Goal: Task Accomplishment & Management: Manage account settings

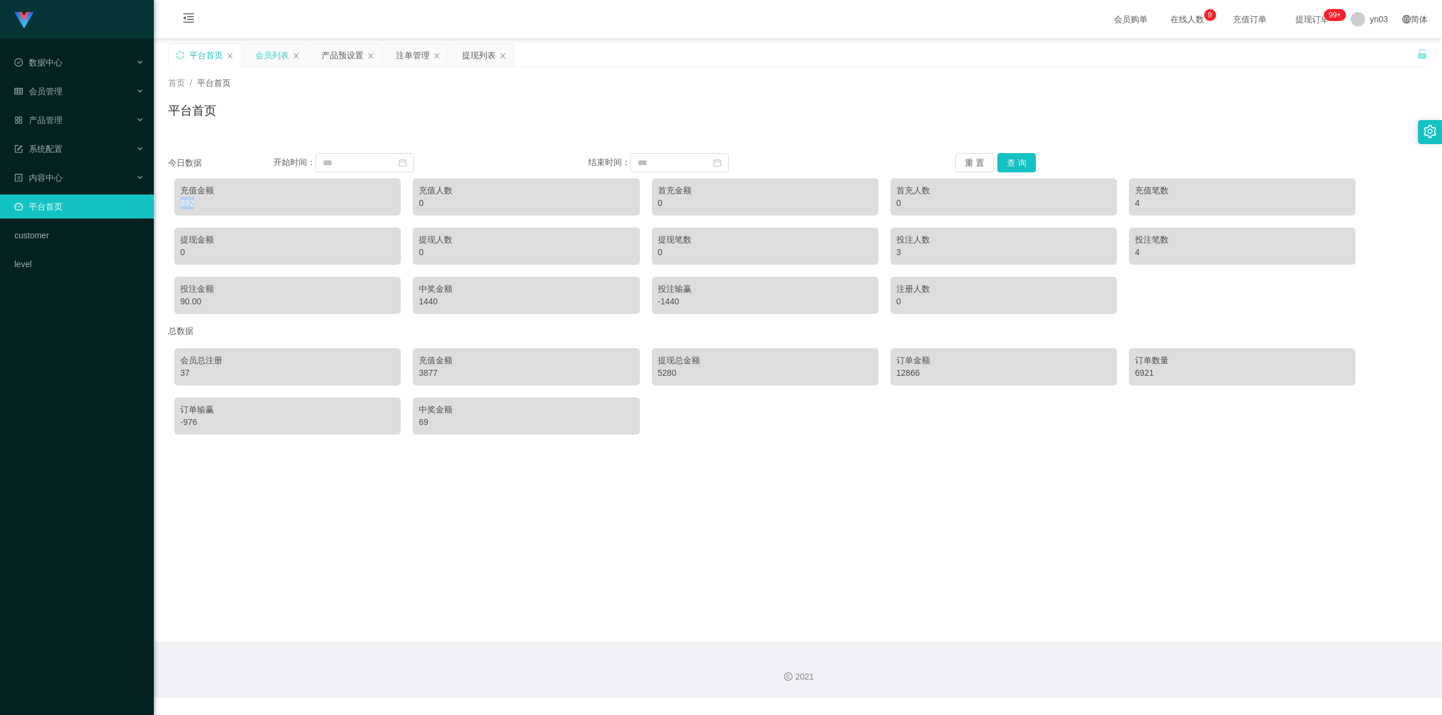
click at [254, 52] on div "会员列表" at bounding box center [275, 55] width 64 height 23
click at [269, 55] on div "会员列表" at bounding box center [272, 55] width 34 height 23
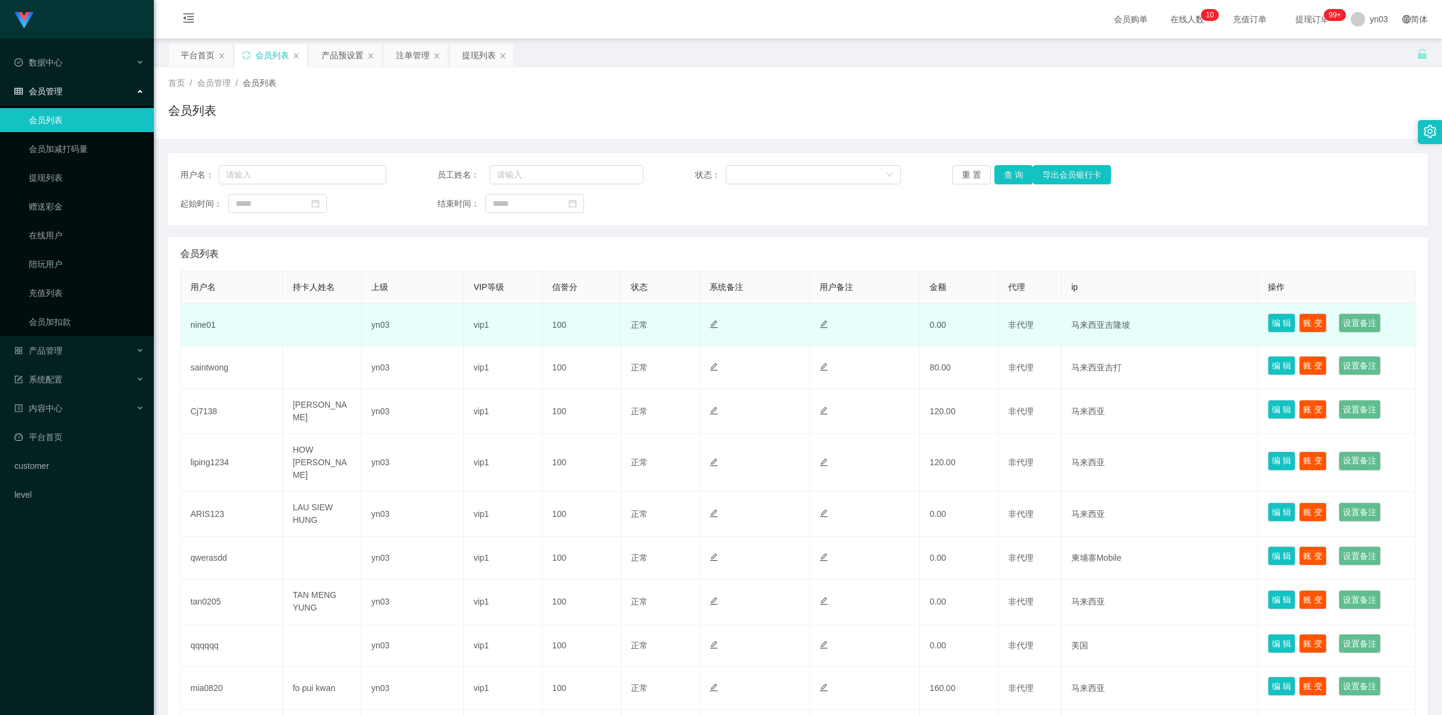
click at [200, 324] on td "nine01" at bounding box center [232, 325] width 102 height 43
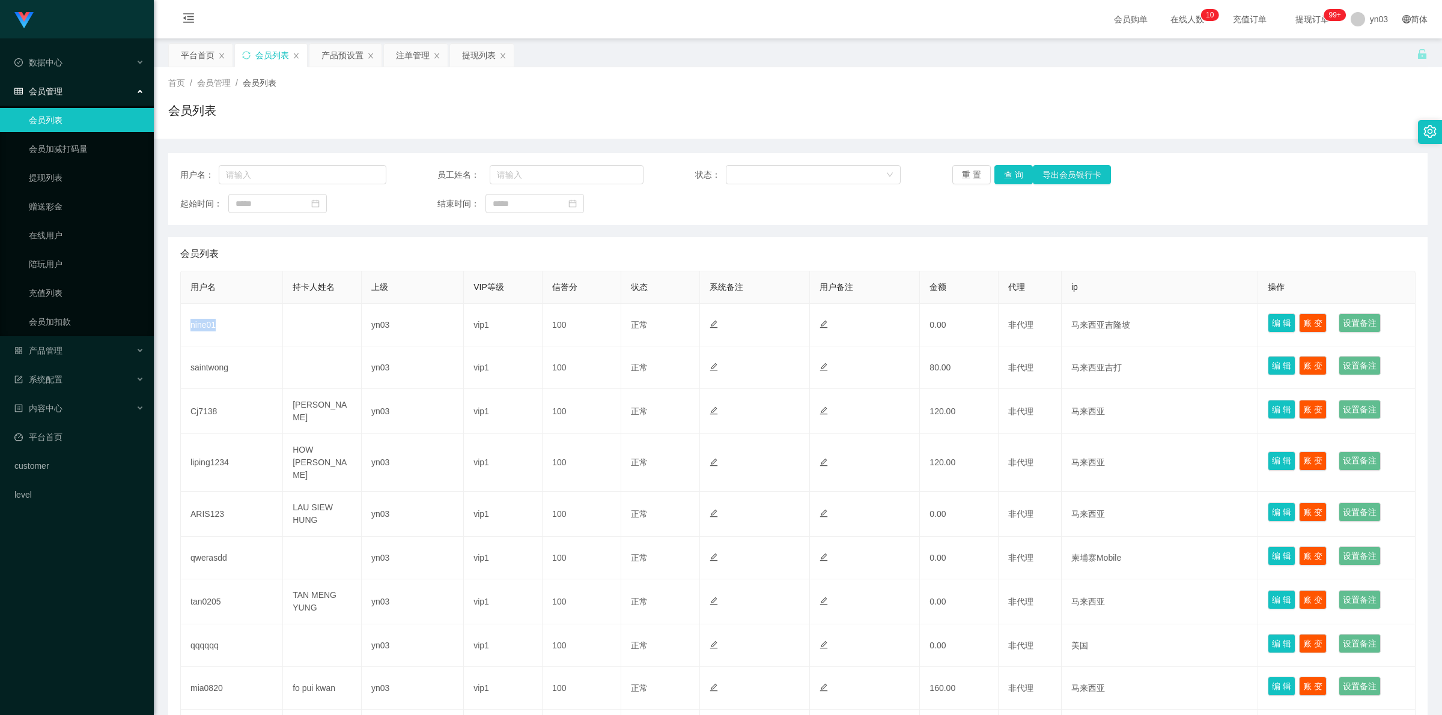
copy td "nine01"
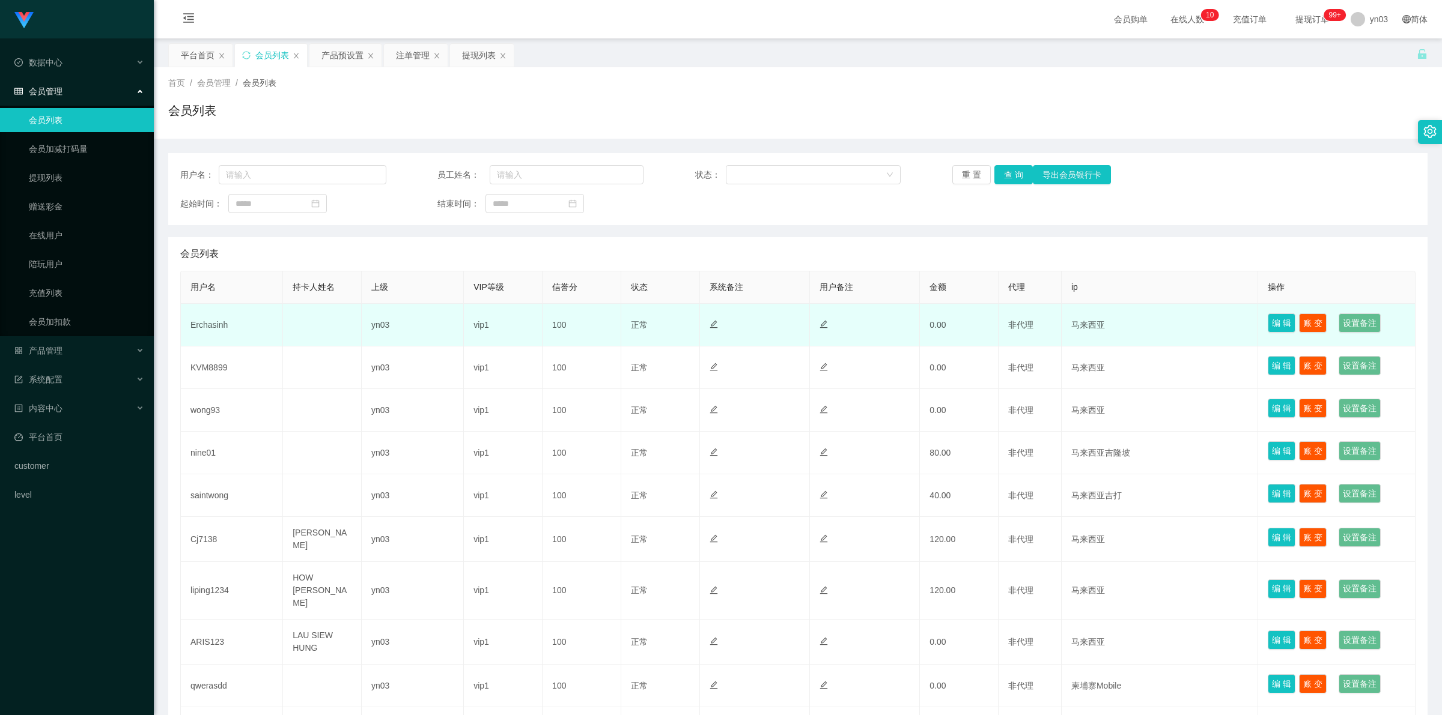
click at [216, 323] on td "Erchasinh" at bounding box center [232, 325] width 102 height 43
copy td "Erchasinh"
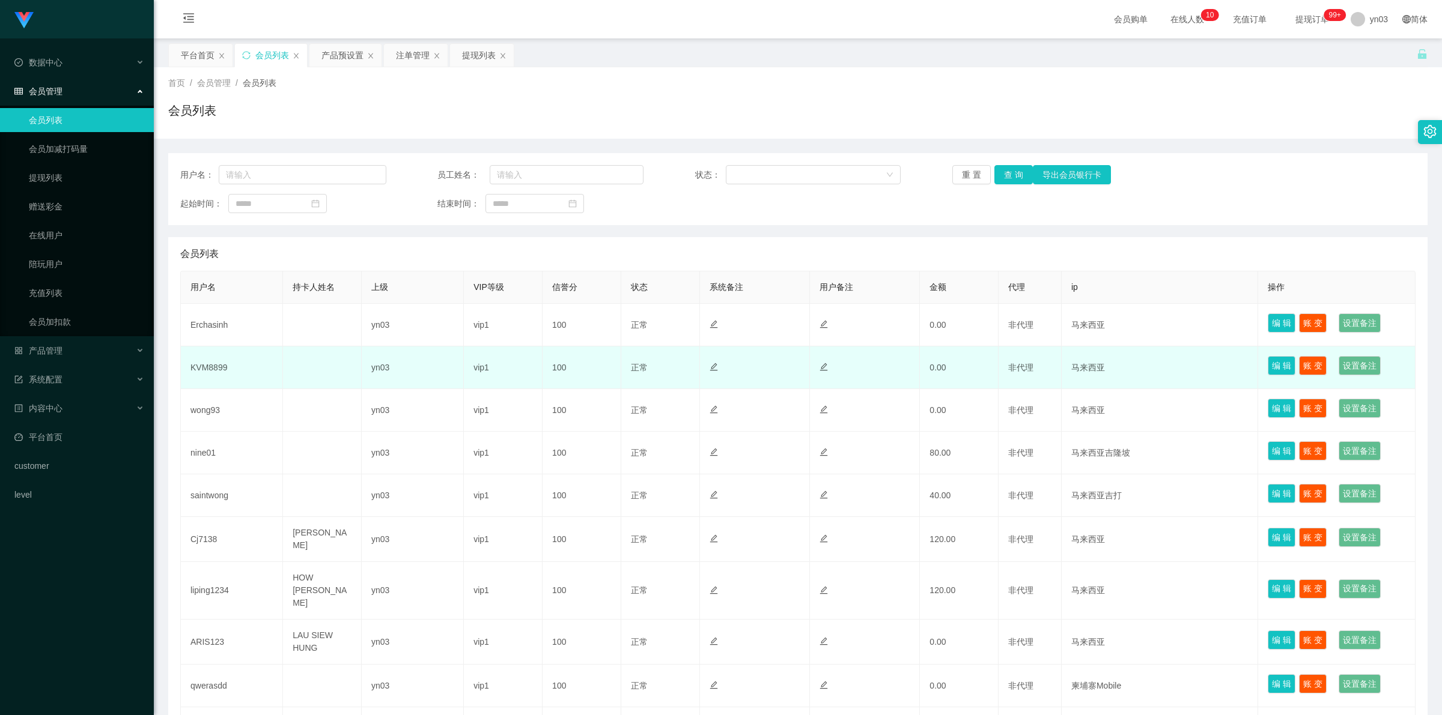
click at [211, 368] on td "KVM8899" at bounding box center [232, 368] width 102 height 43
copy td "KVM8899"
click at [211, 364] on td "KVM8899" at bounding box center [232, 368] width 102 height 43
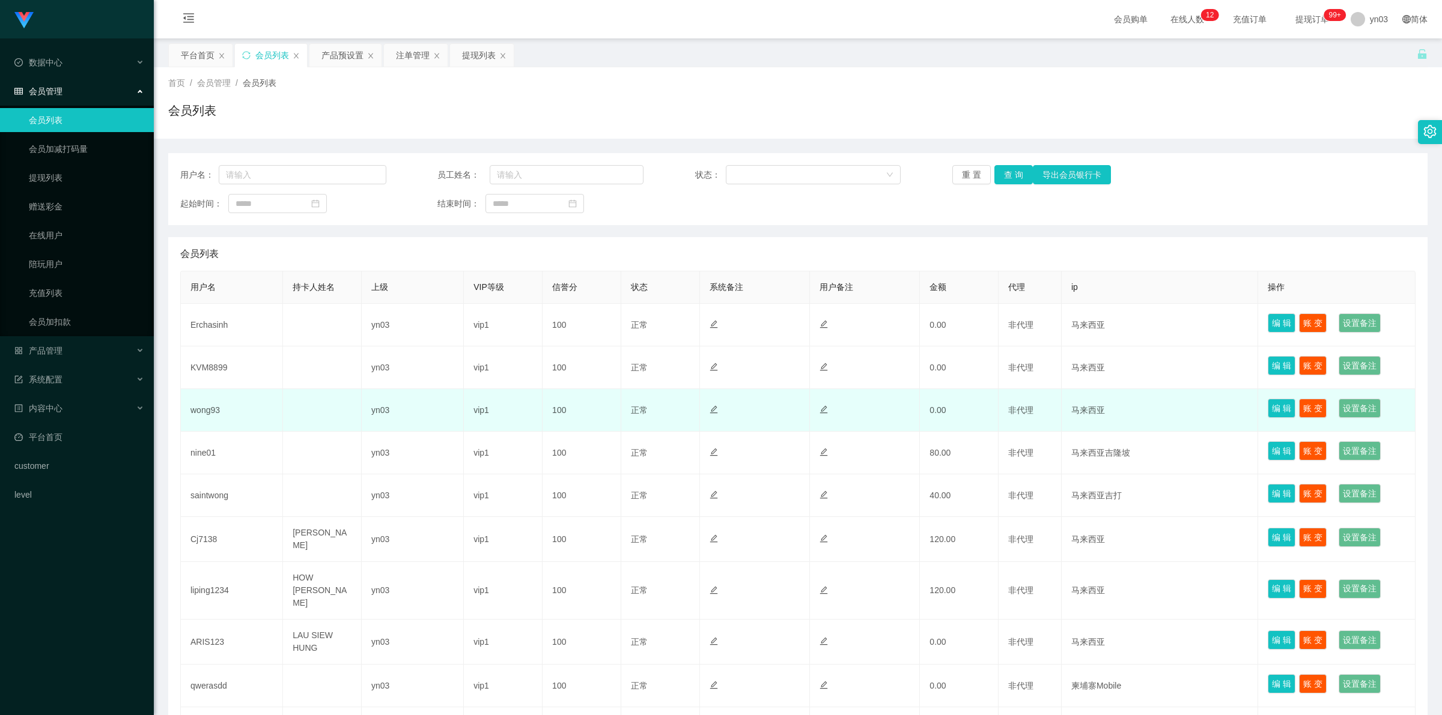
click at [208, 410] on td "wong93" at bounding box center [232, 410] width 102 height 43
copy td "wong93"
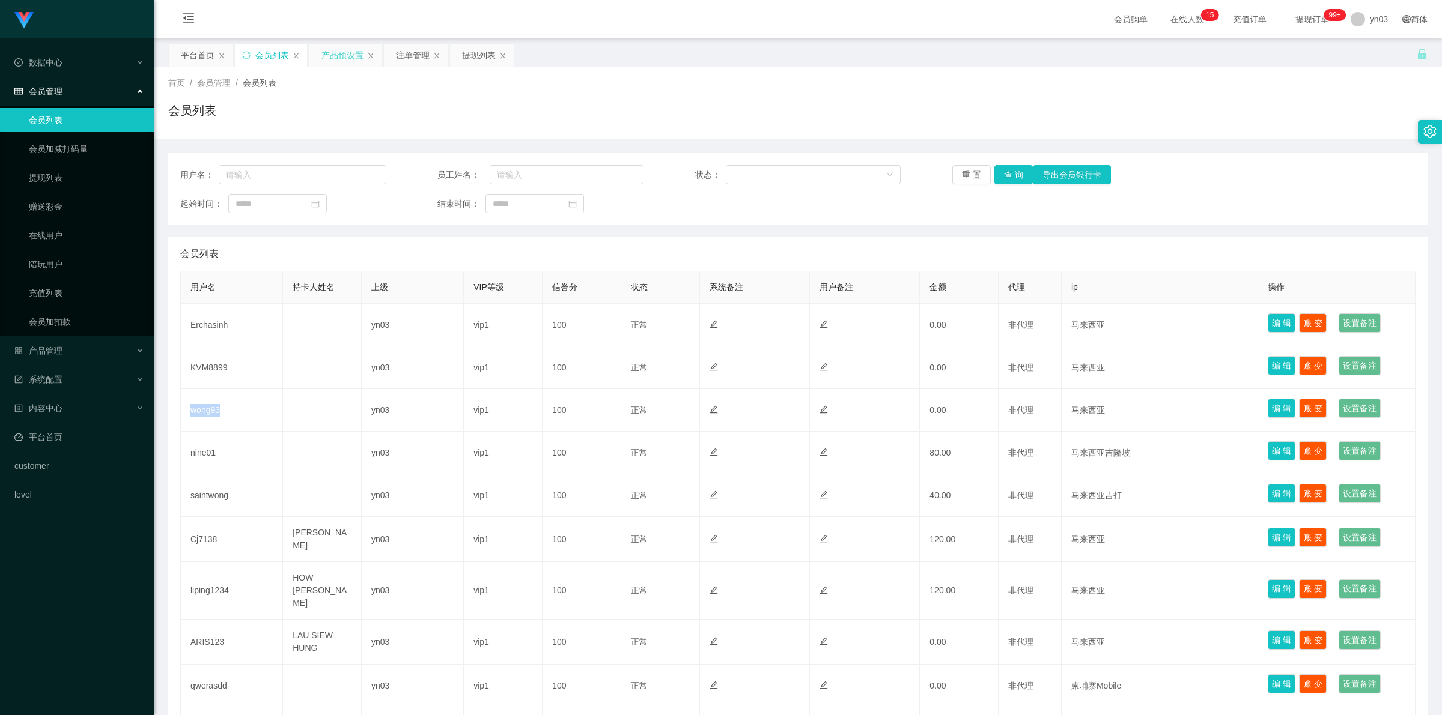
click at [335, 55] on div "产品预设置" at bounding box center [342, 55] width 42 height 23
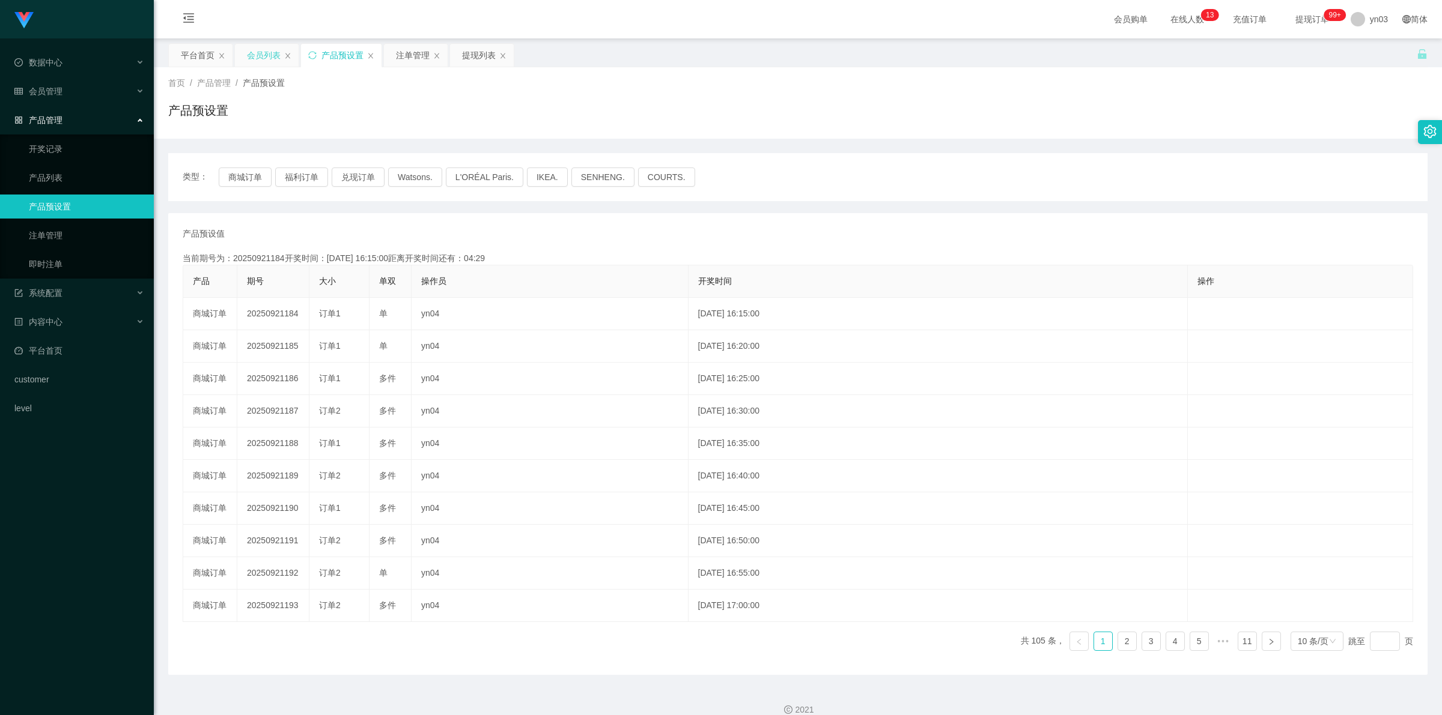
click at [269, 57] on div "会员列表" at bounding box center [264, 55] width 34 height 23
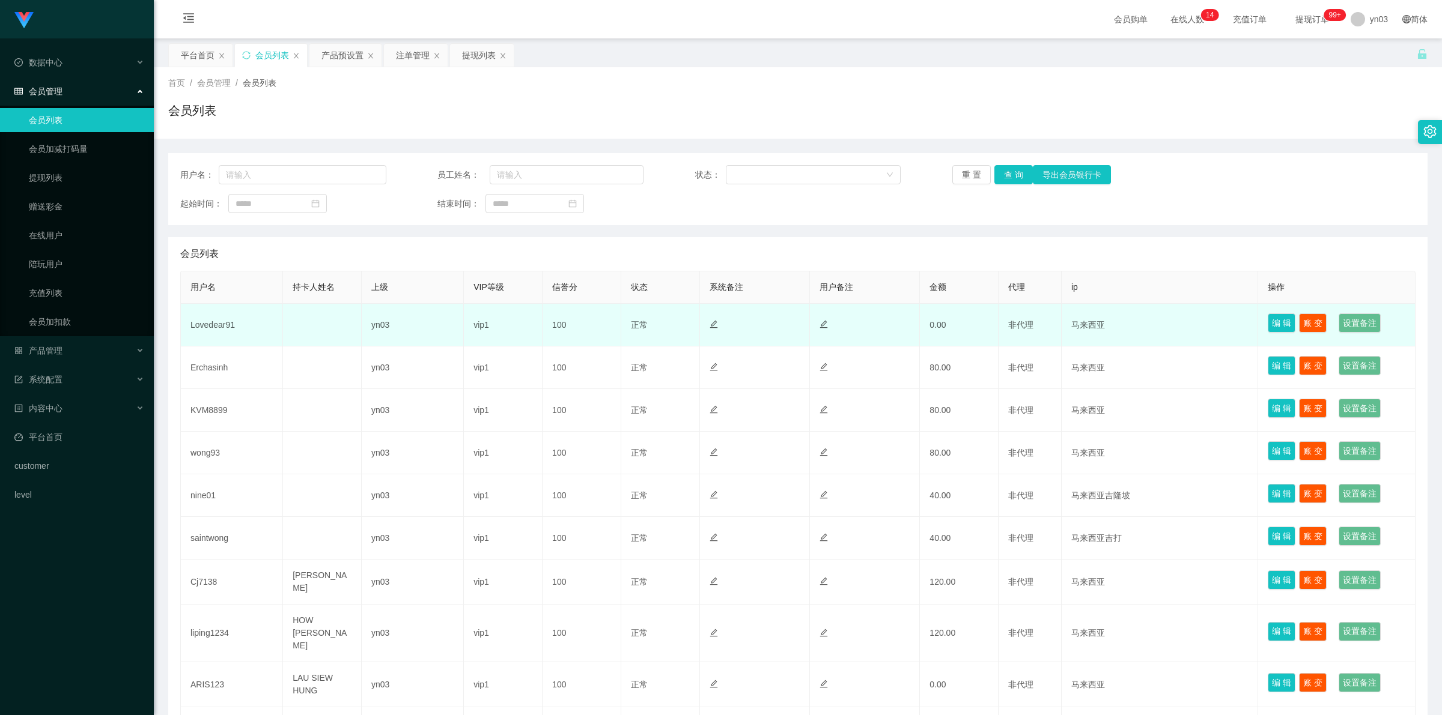
click at [227, 323] on td "Lovedear91" at bounding box center [232, 325] width 102 height 43
copy td "Lovedear91"
click at [187, 326] on td "Lovedear91" at bounding box center [232, 325] width 102 height 43
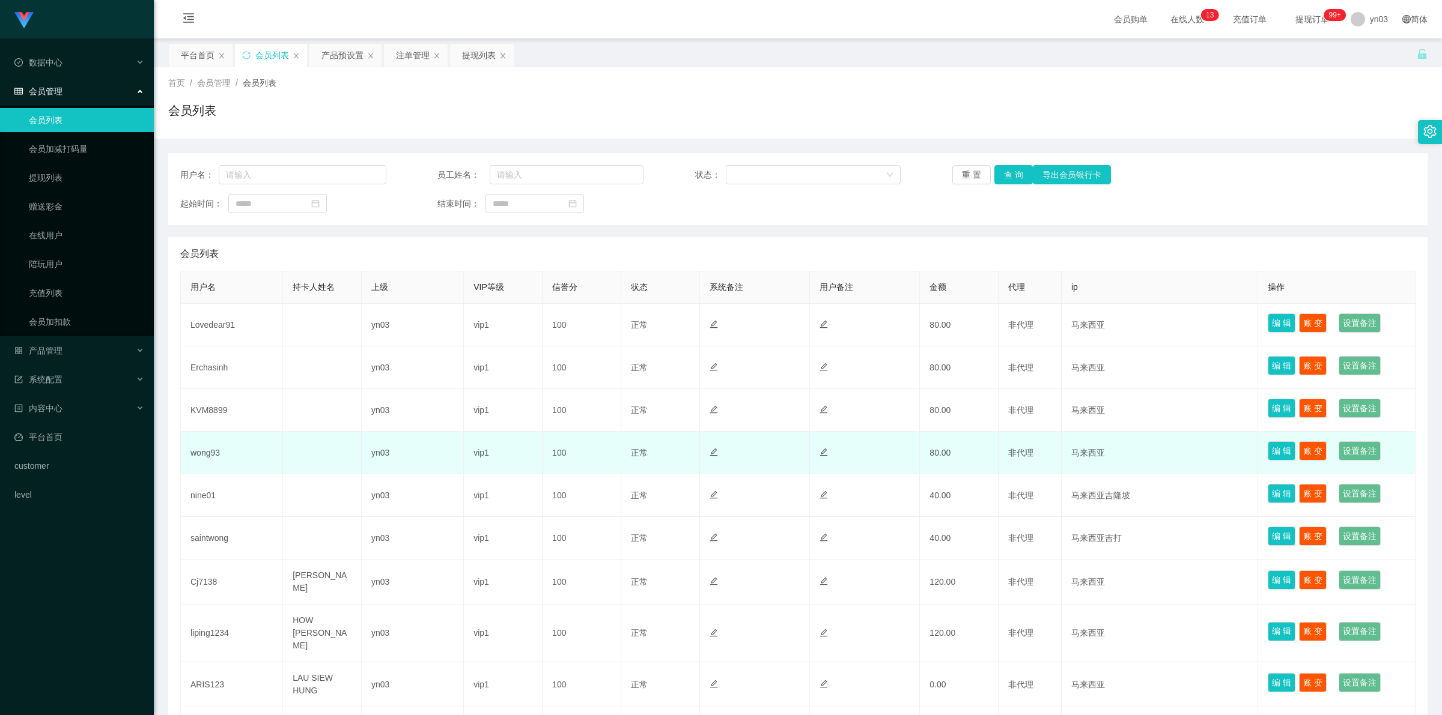
click at [207, 448] on td "wong93" at bounding box center [232, 453] width 102 height 43
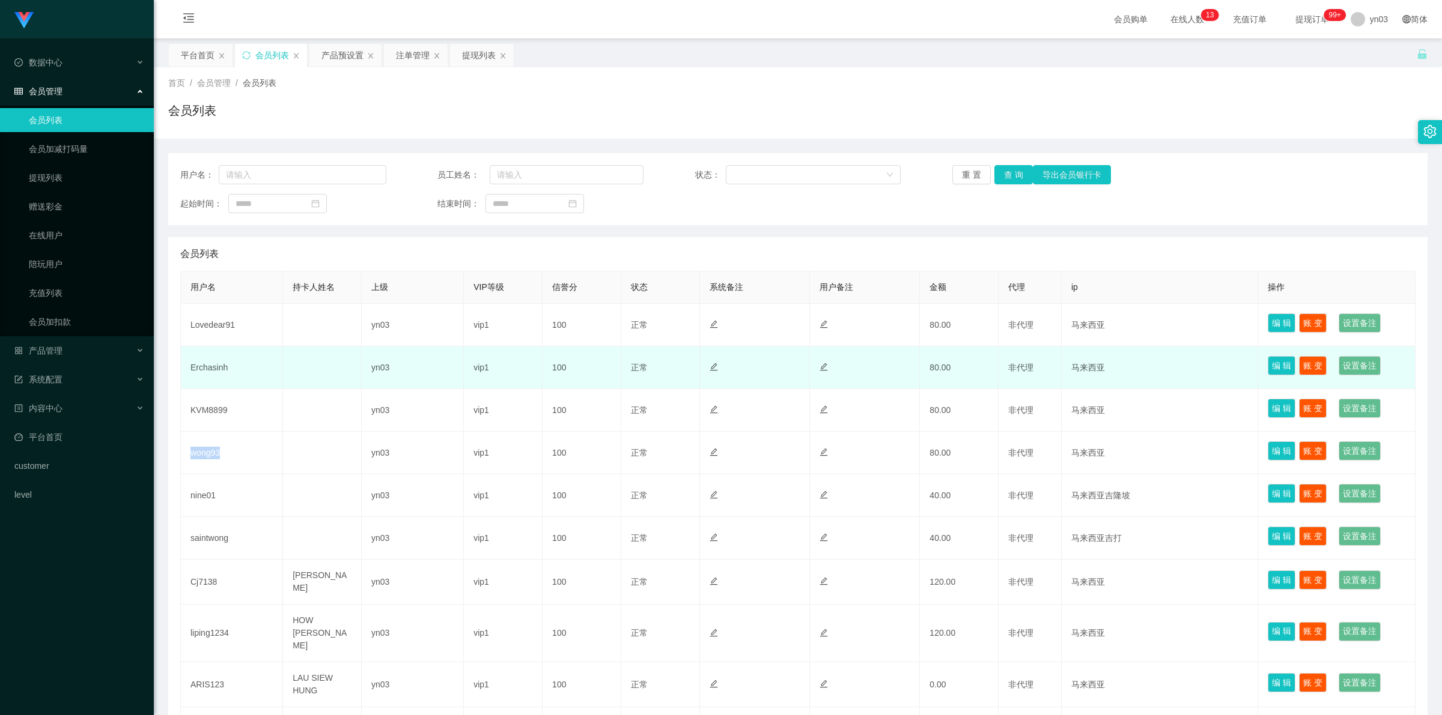
copy td "wong93"
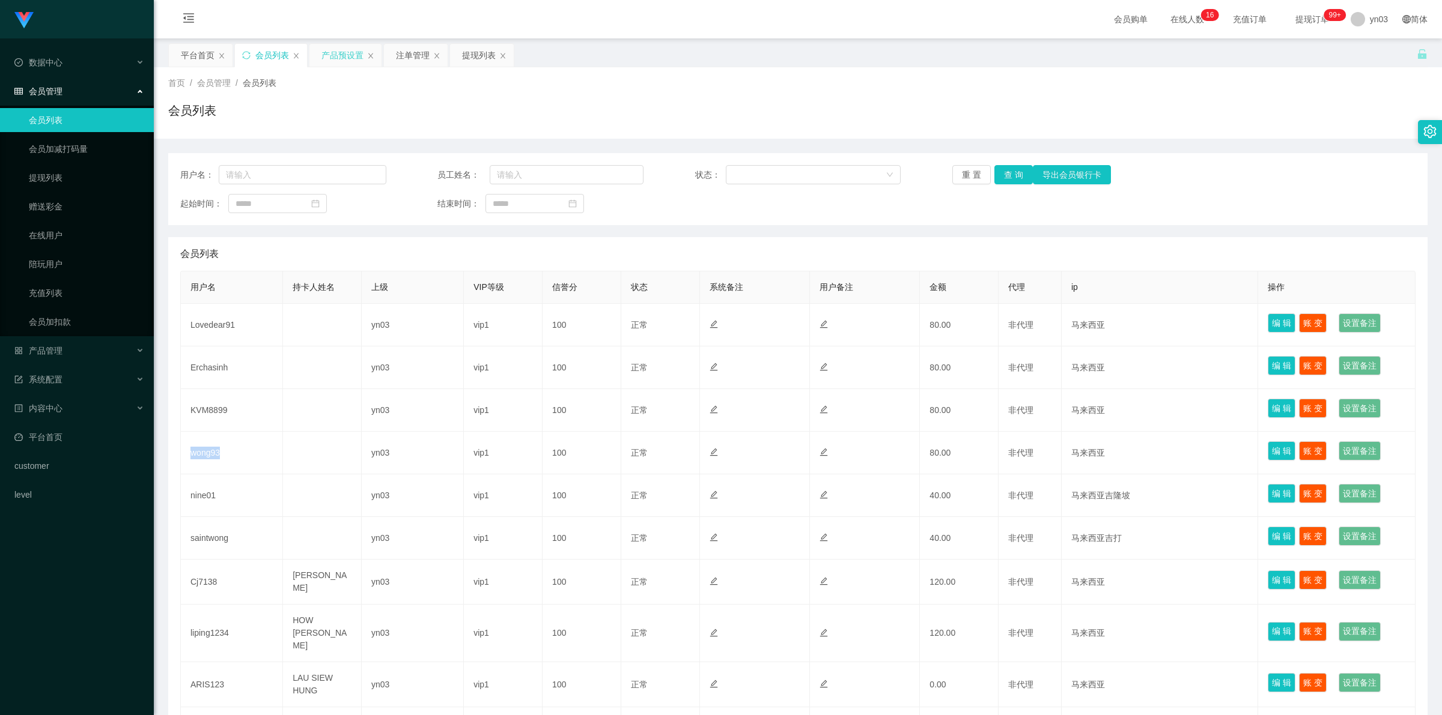
click at [351, 55] on div "产品预设置" at bounding box center [342, 55] width 42 height 23
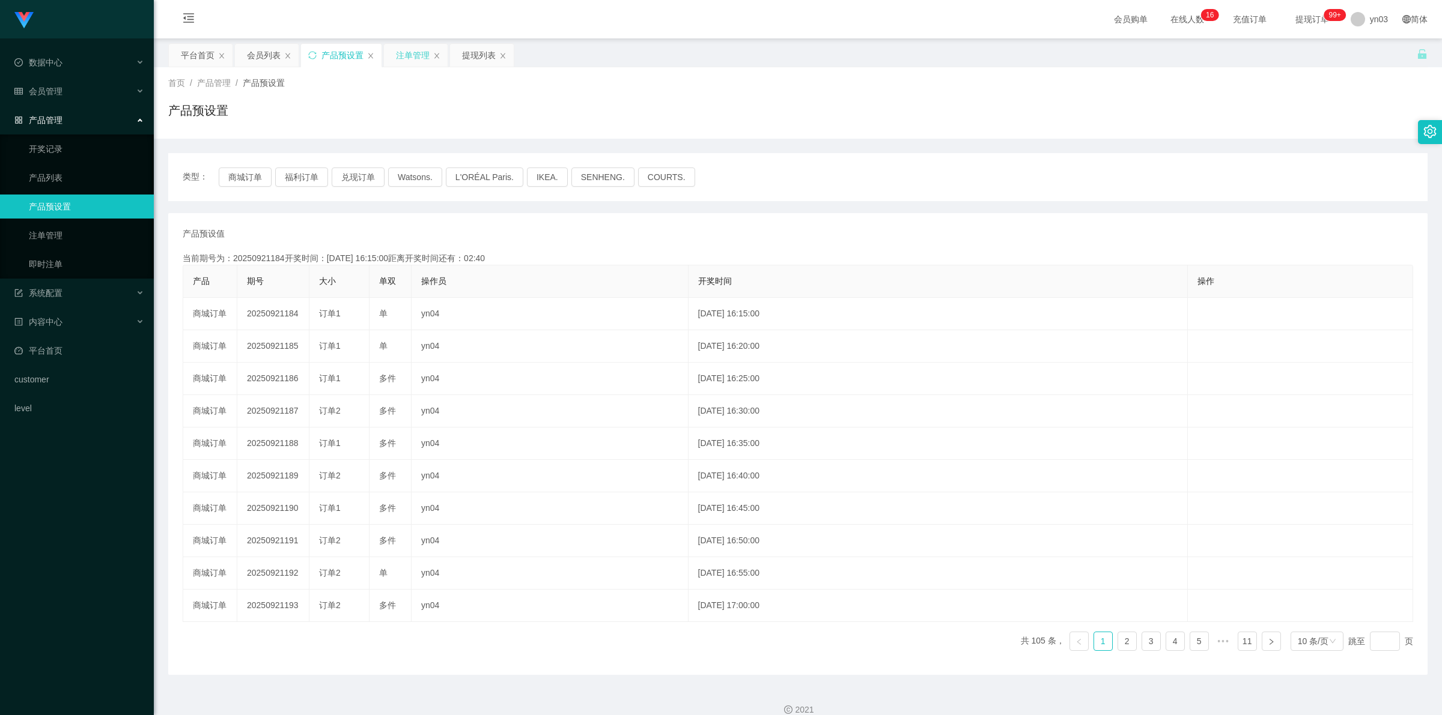
click at [415, 62] on div "注单管理" at bounding box center [413, 55] width 34 height 23
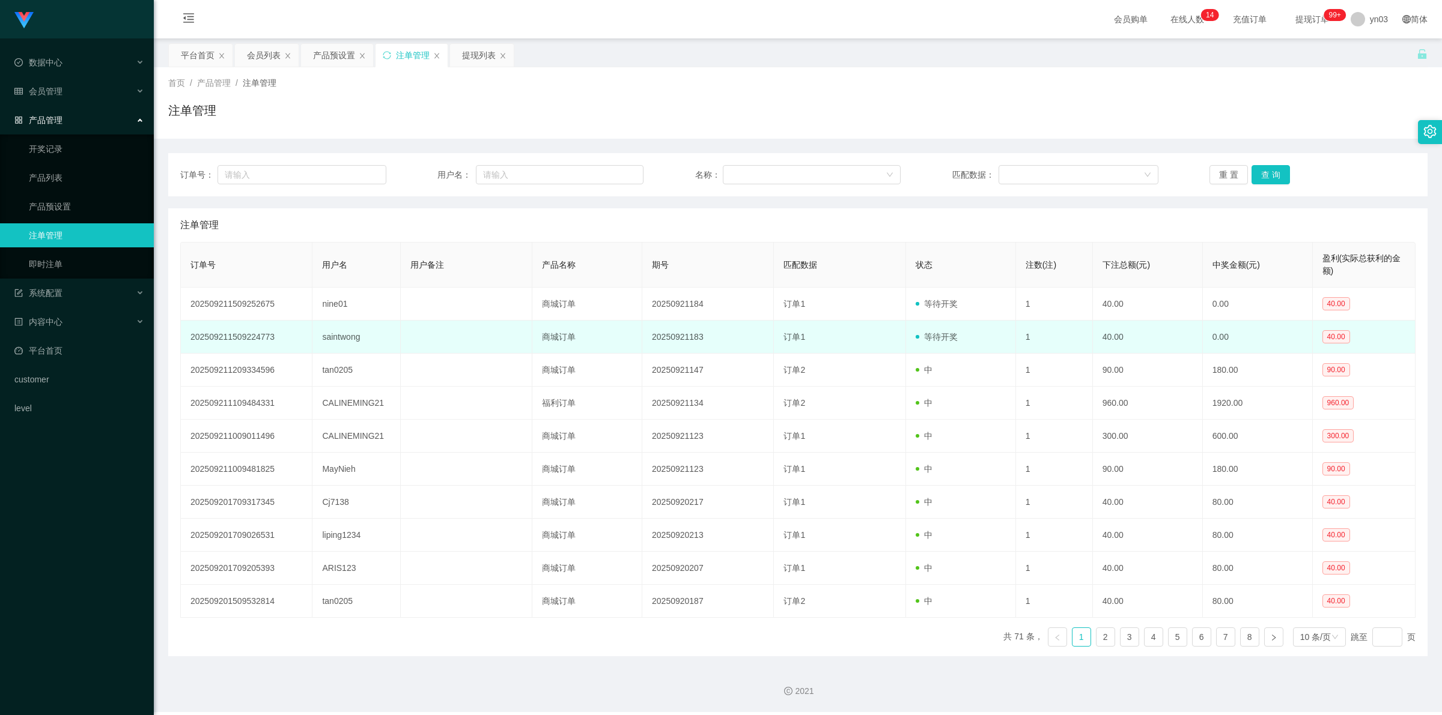
click at [353, 340] on td "saintwong" at bounding box center [356, 337] width 88 height 33
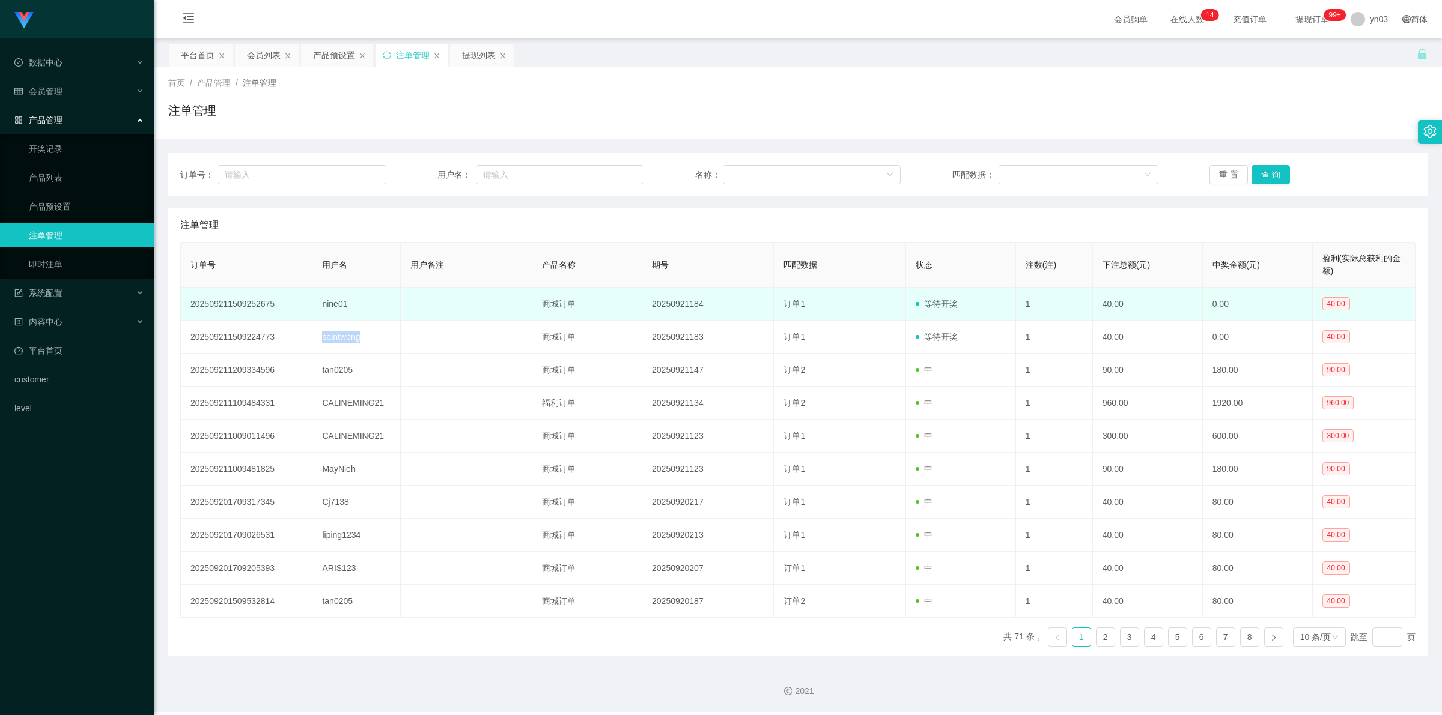
copy td "saintwong"
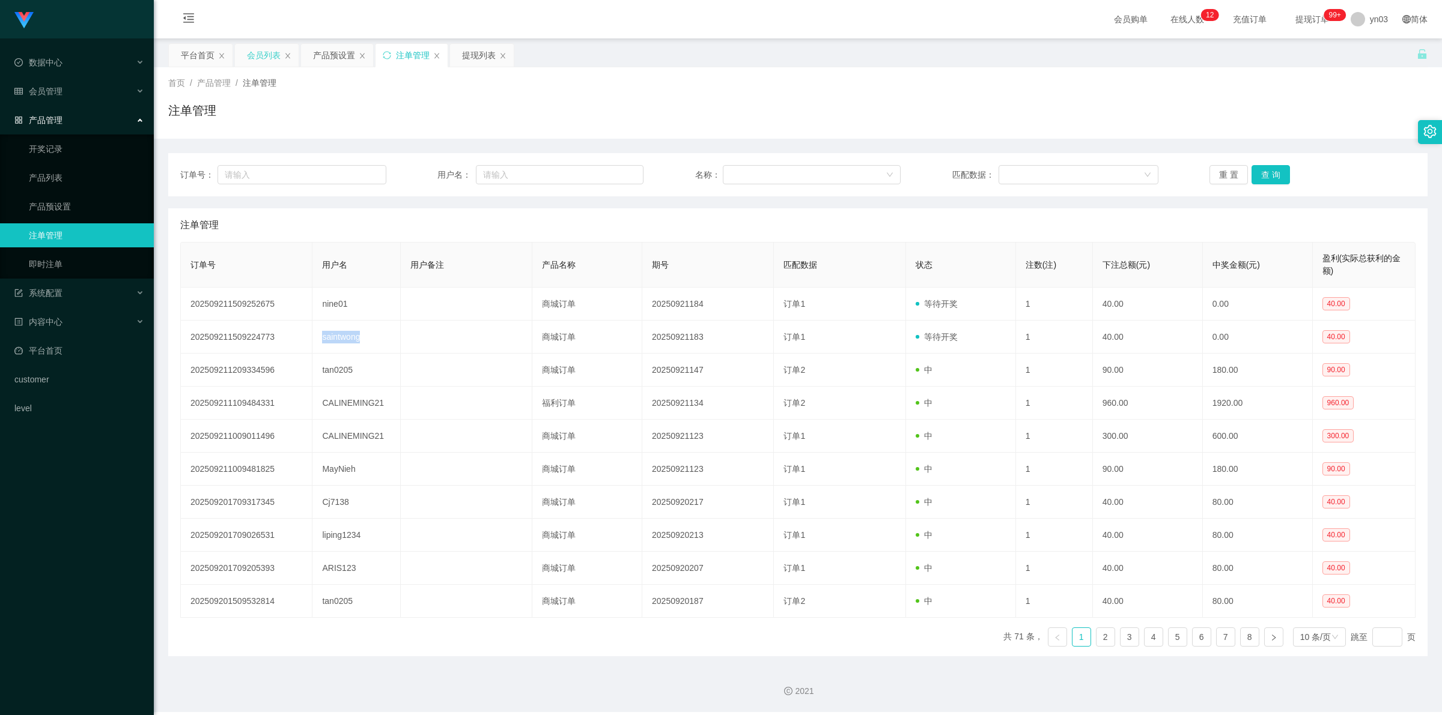
click at [262, 54] on div "会员列表" at bounding box center [264, 55] width 34 height 23
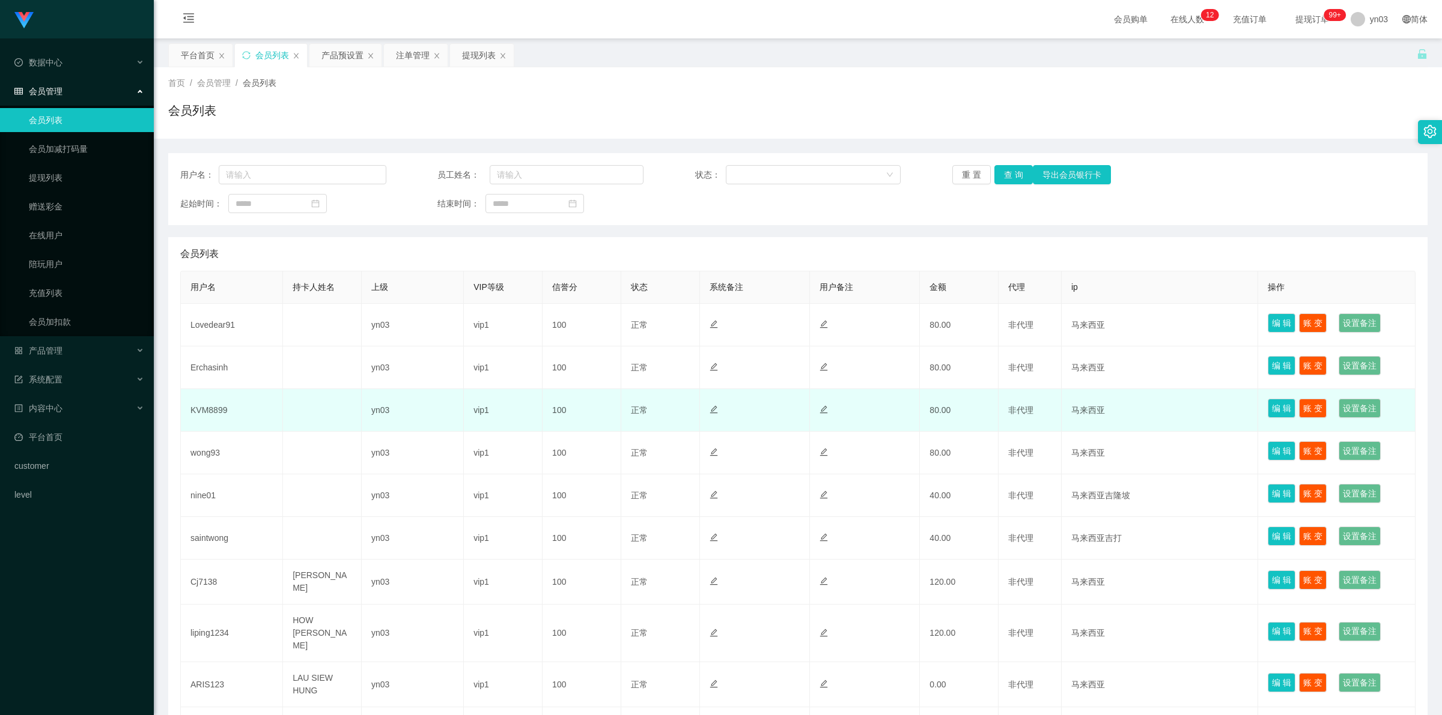
click at [217, 409] on td "KVM8899" at bounding box center [232, 410] width 102 height 43
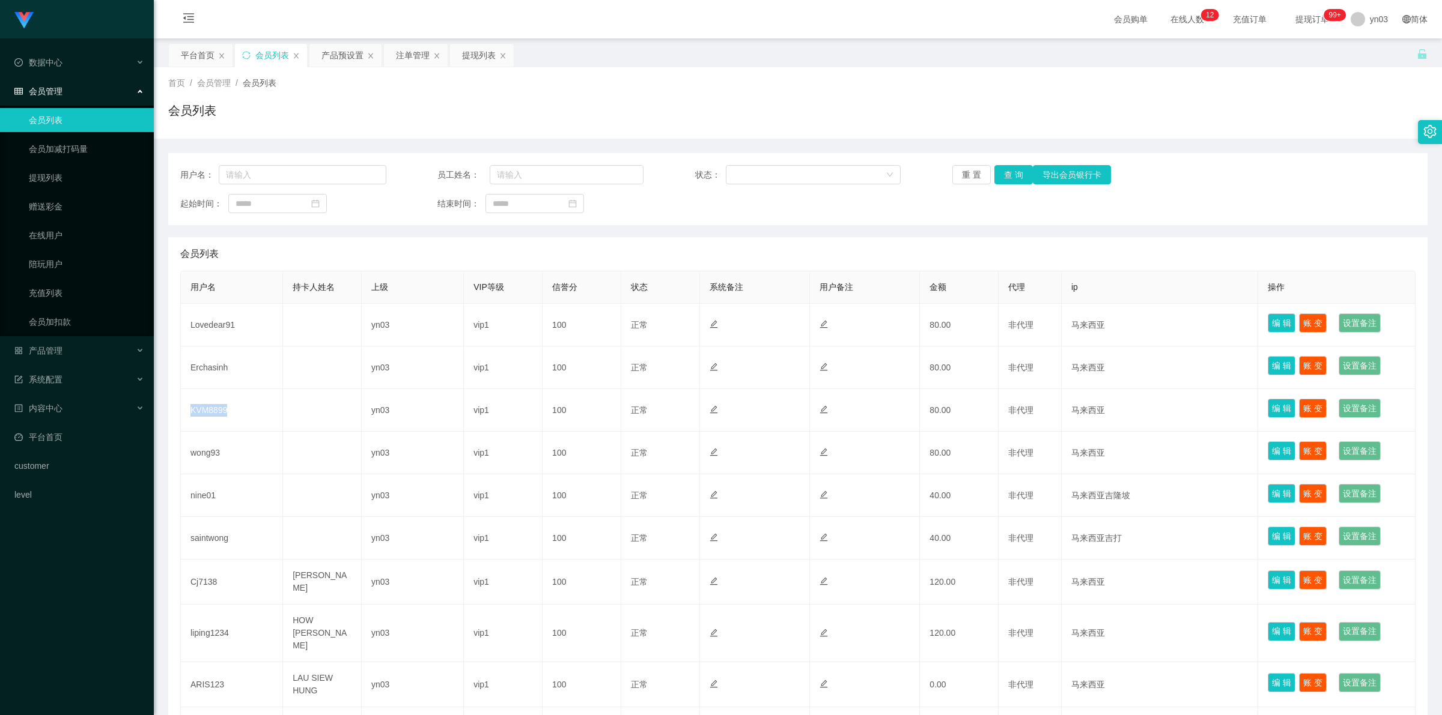
copy td "KVM8899"
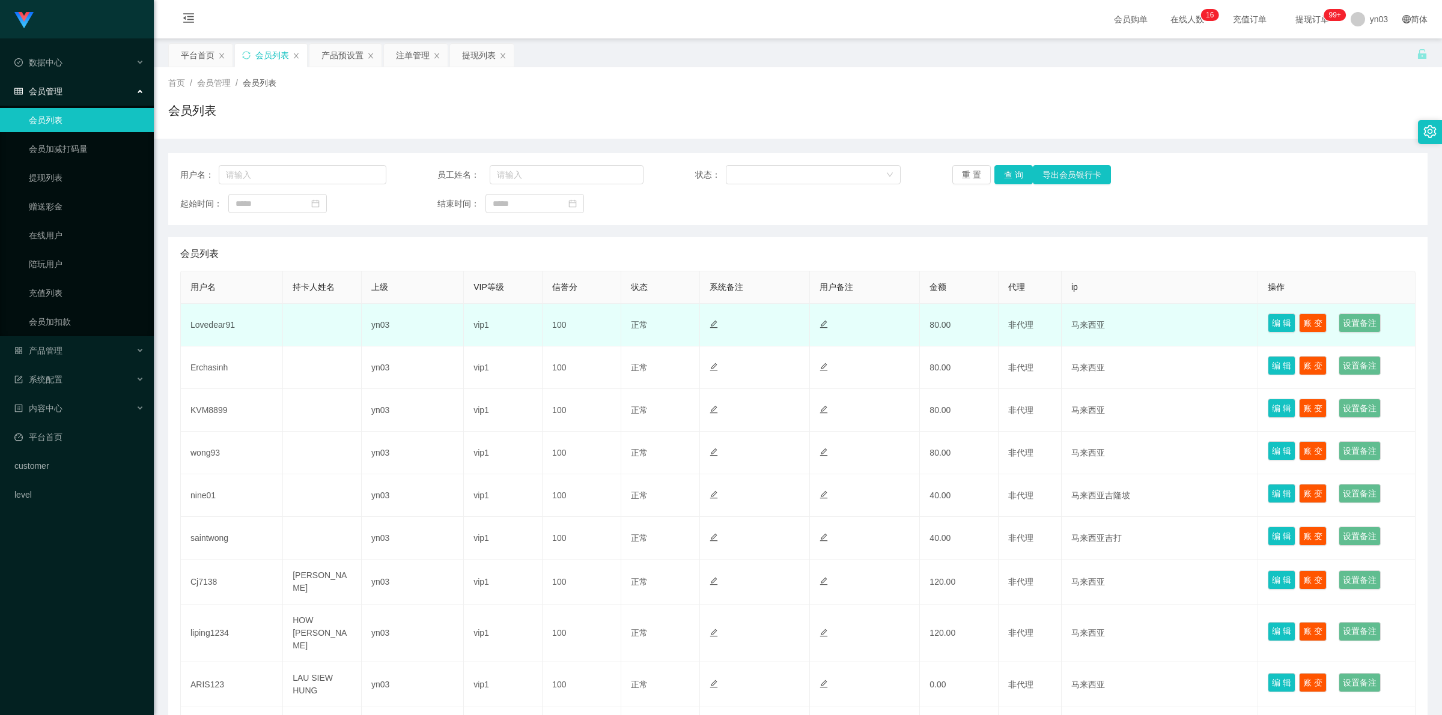
click at [205, 320] on td "Lovedear91" at bounding box center [232, 325] width 102 height 43
copy td "Lovedear91"
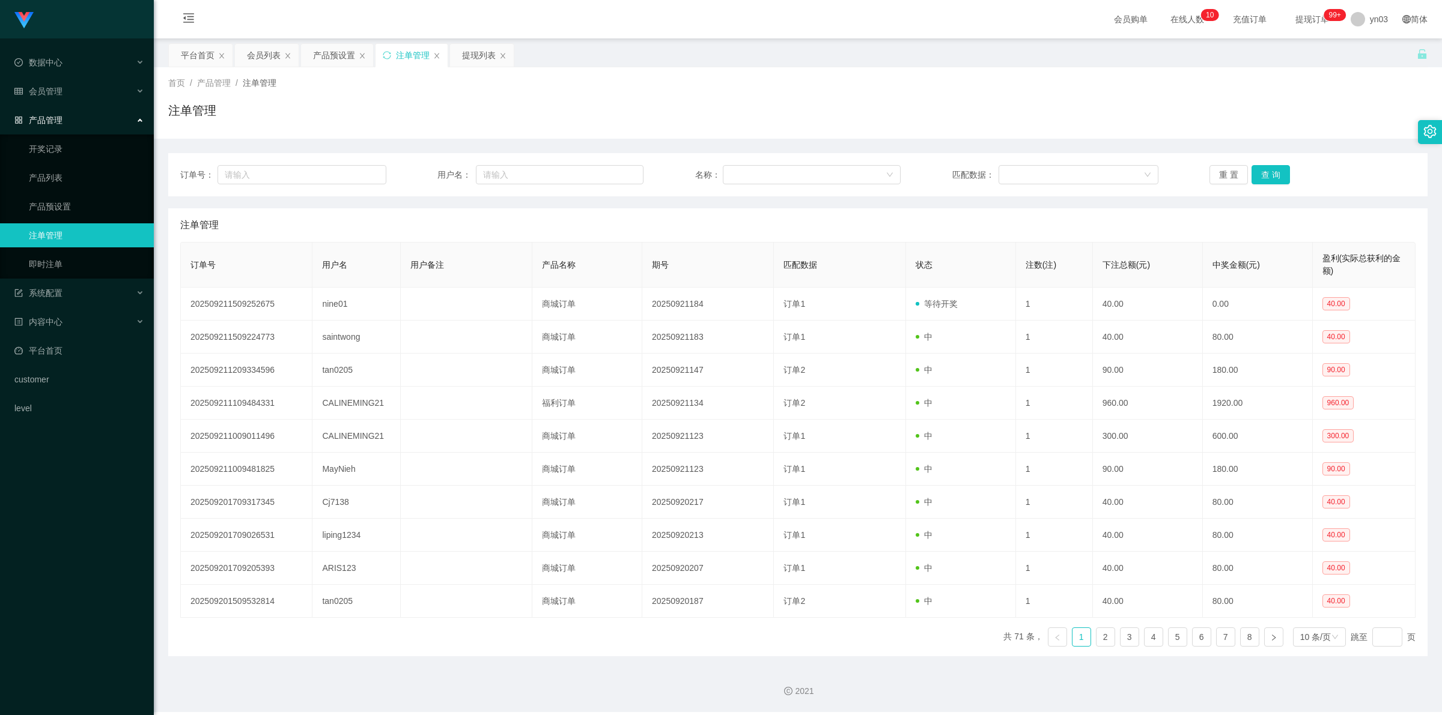
click at [414, 57] on div "注单管理" at bounding box center [413, 55] width 34 height 23
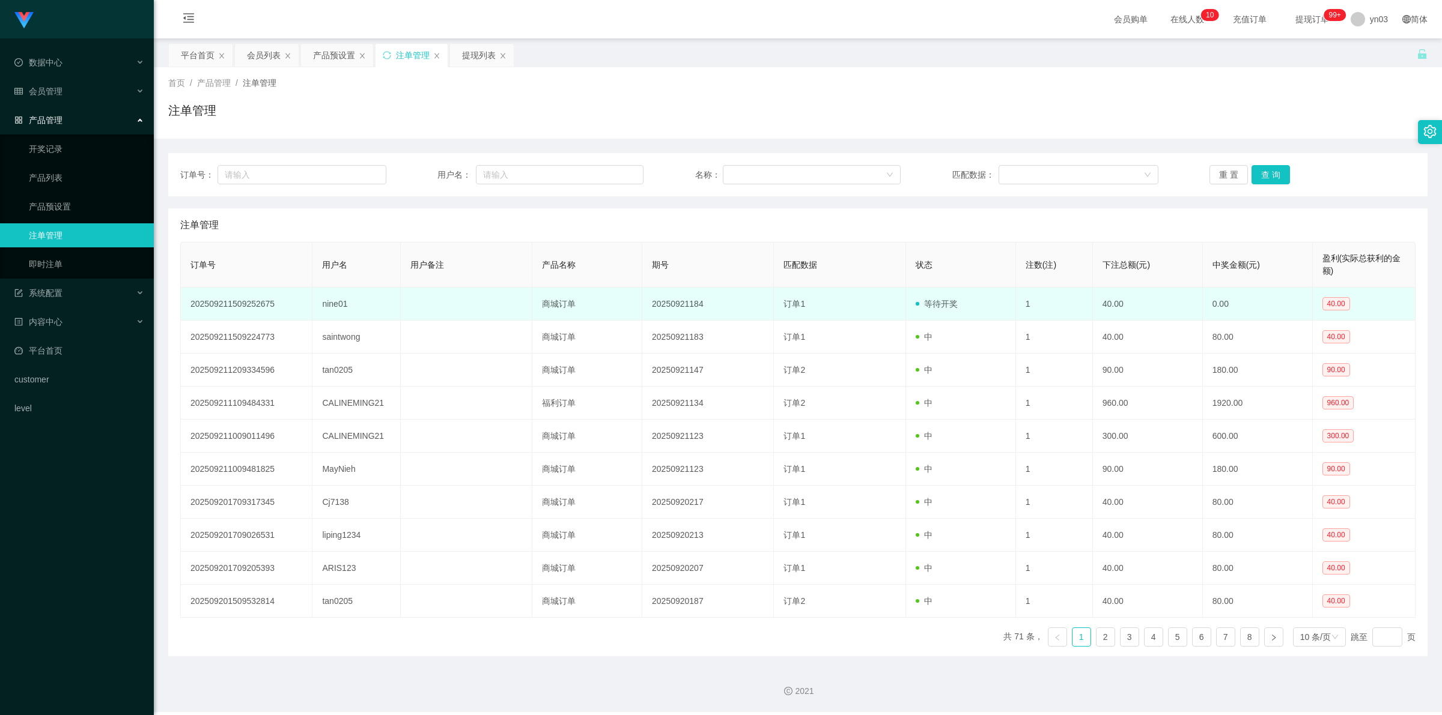
click at [342, 302] on td "nine01" at bounding box center [356, 304] width 88 height 33
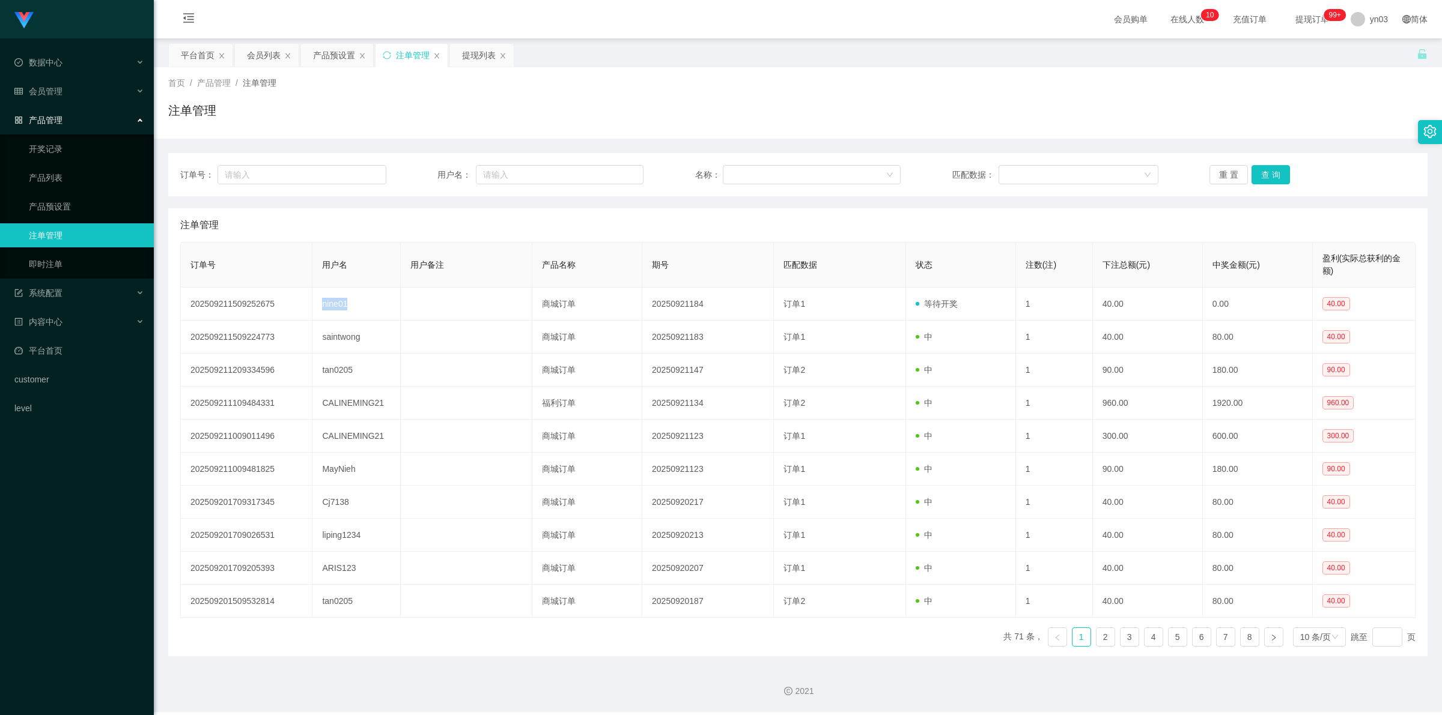
copy td "nine01"
click at [263, 58] on div "会员列表" at bounding box center [264, 55] width 34 height 23
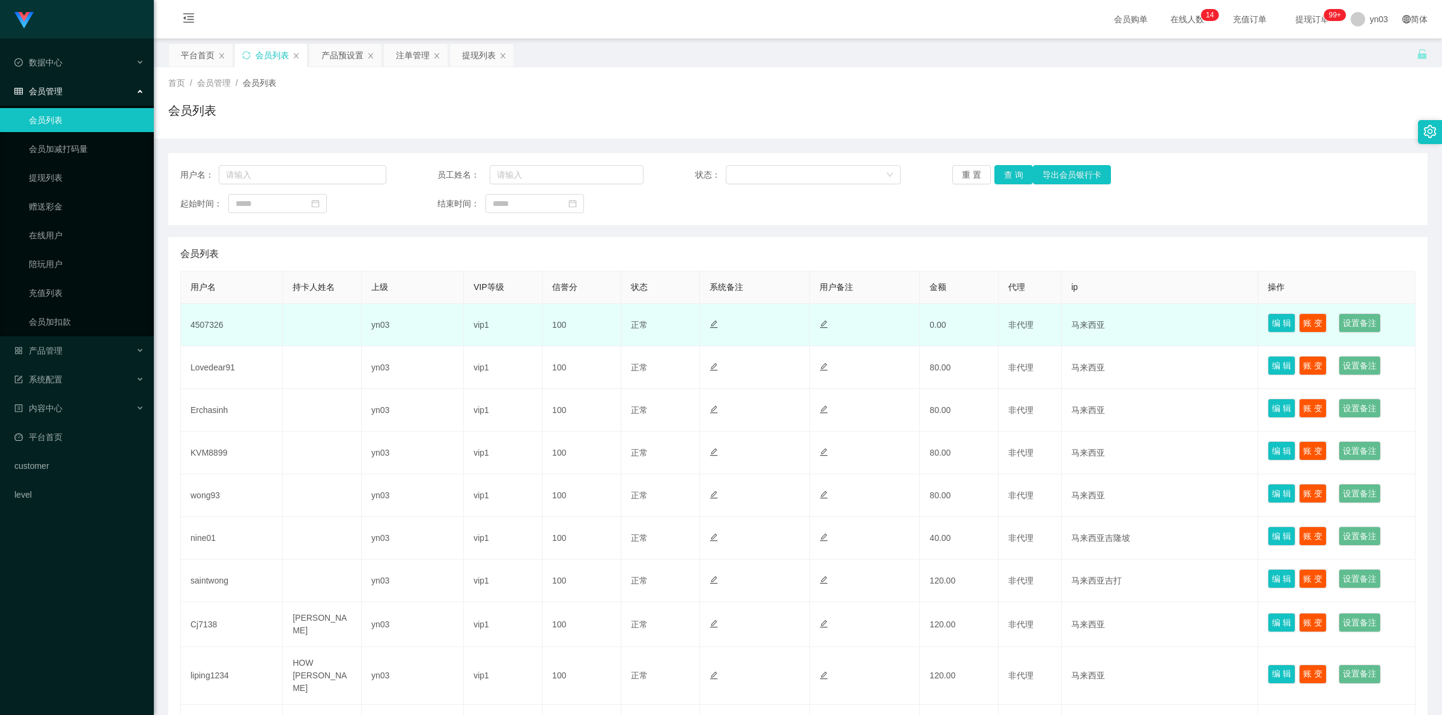
click at [209, 318] on td "4507326" at bounding box center [232, 325] width 102 height 43
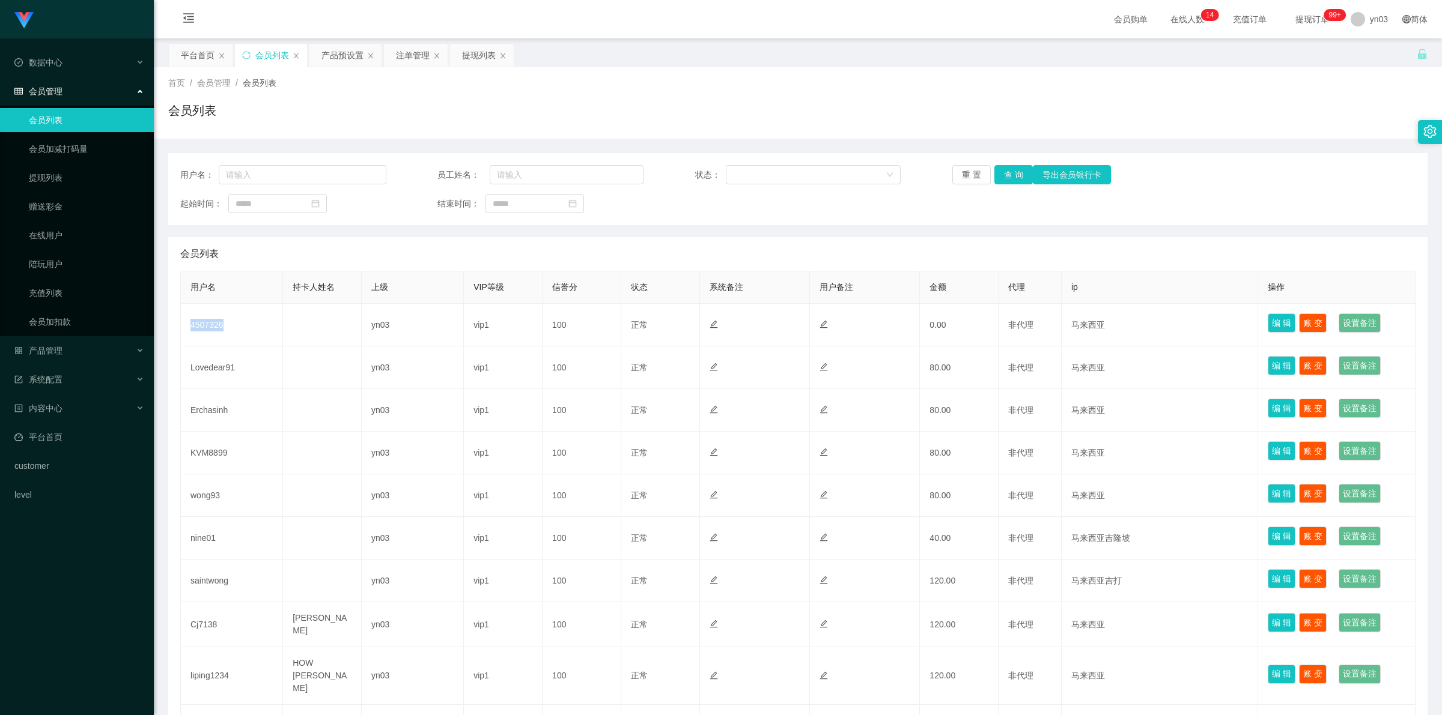
copy td "4507326"
click at [473, 55] on div "提现列表" at bounding box center [479, 55] width 34 height 23
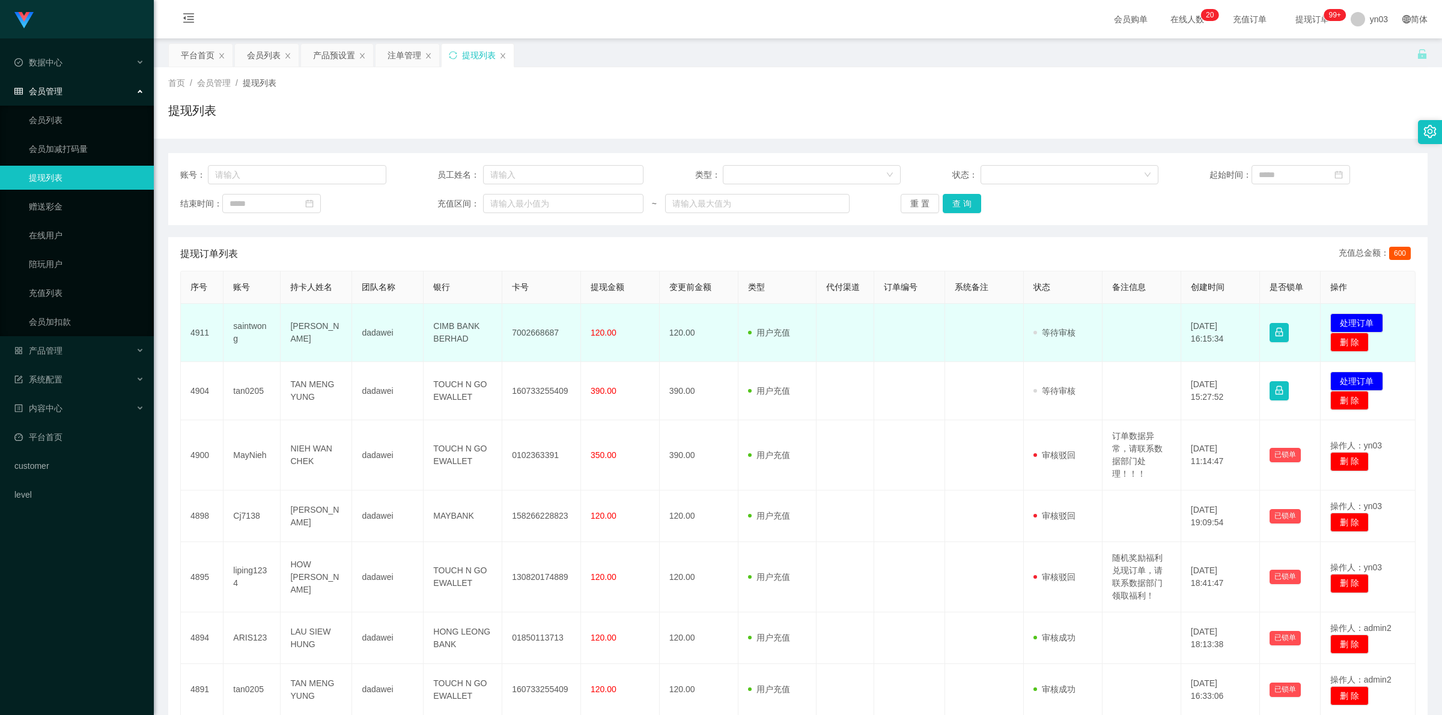
click at [239, 329] on td "saintwong" at bounding box center [251, 333] width 57 height 58
copy td "saintwong"
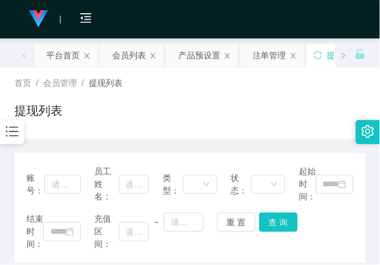
click at [88, 251] on div "账号： 员工姓名： 类型： 状态： 起始时间： 结束时间： 充值区间： ~ 重 置 查 询" at bounding box center [189, 207] width 351 height 109
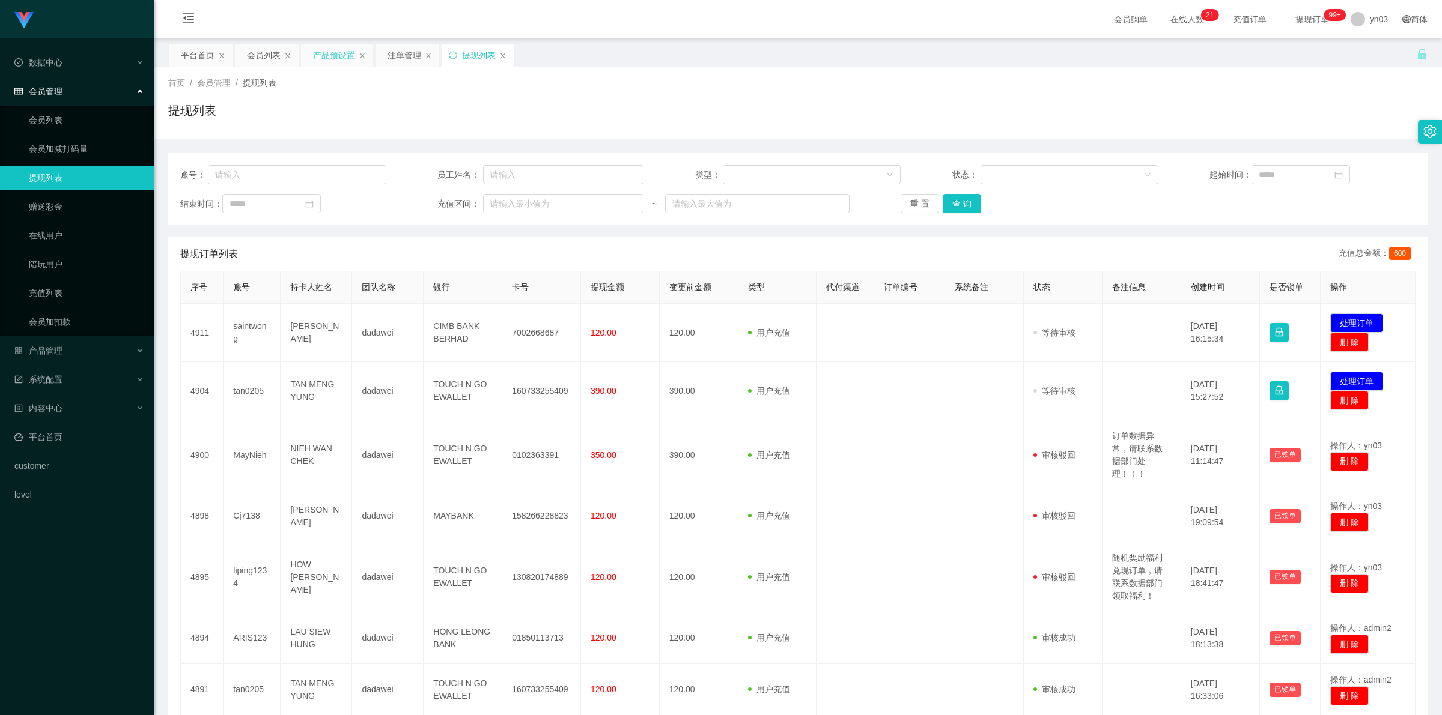
click at [326, 48] on div "产品预设置" at bounding box center [334, 55] width 42 height 23
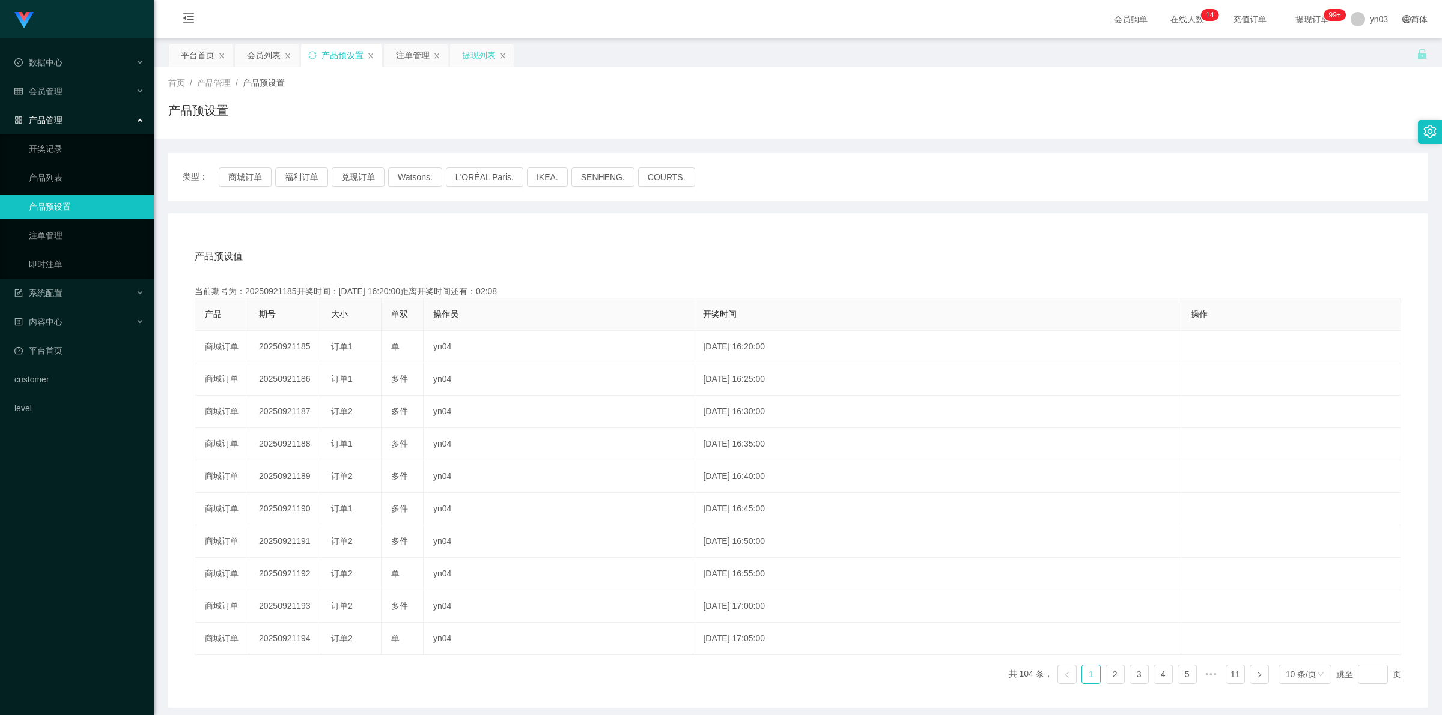
click at [477, 58] on div "提现列表" at bounding box center [479, 55] width 34 height 23
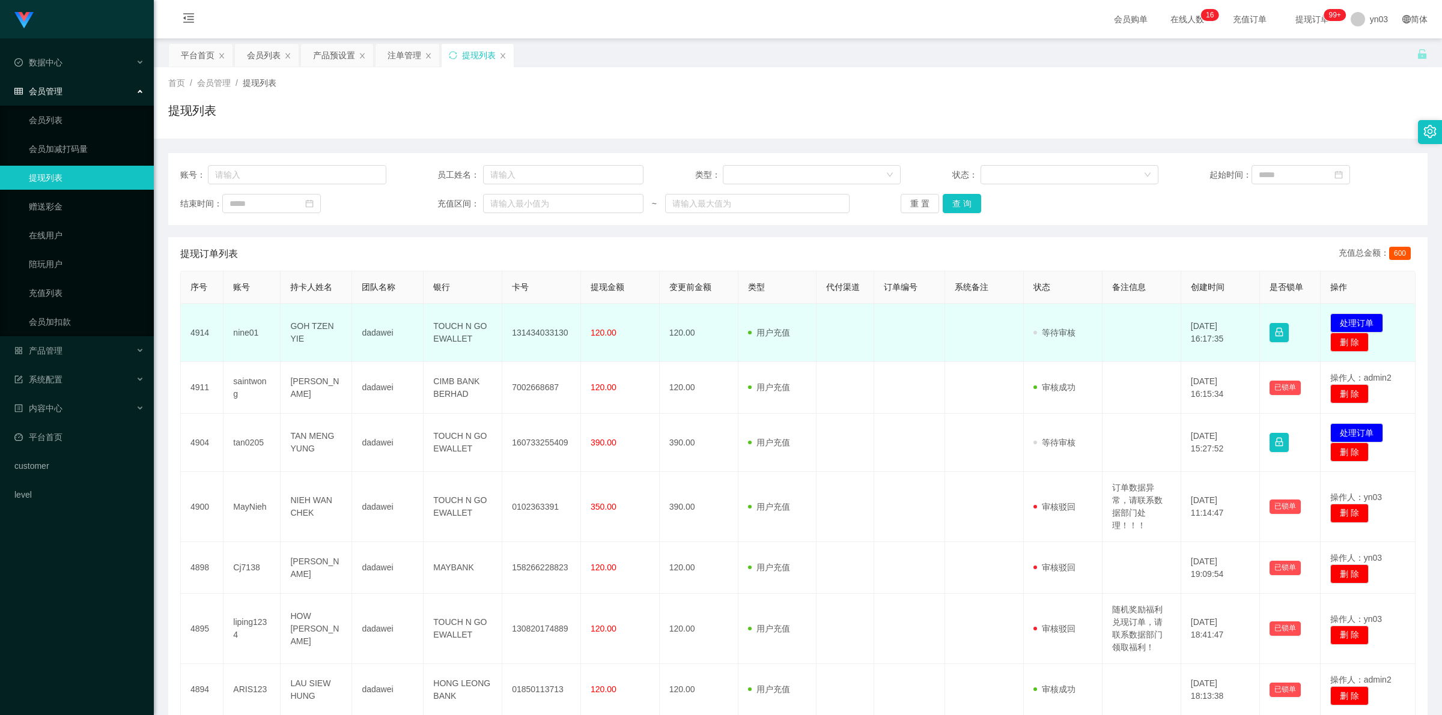
click at [239, 332] on td "nine01" at bounding box center [251, 333] width 57 height 58
copy td "nine01"
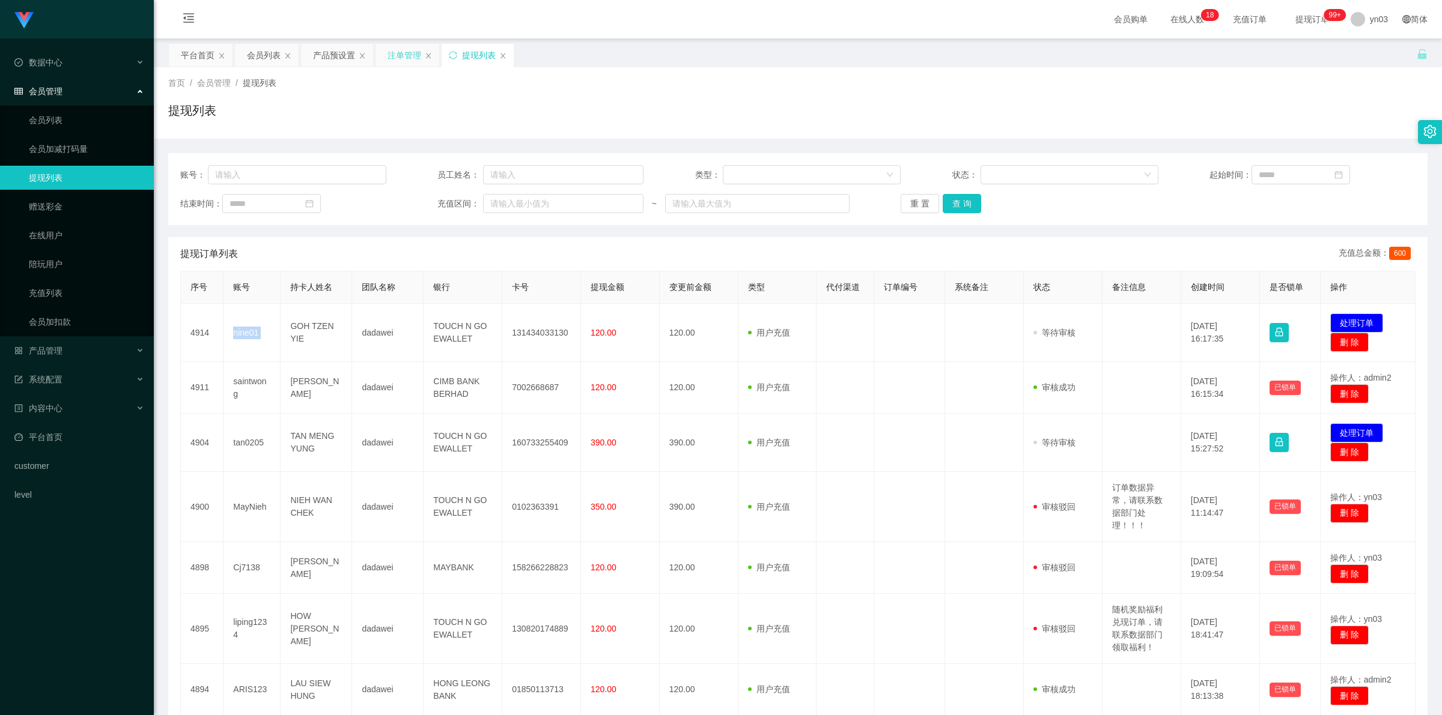
click at [410, 55] on div "注单管理" at bounding box center [404, 55] width 34 height 23
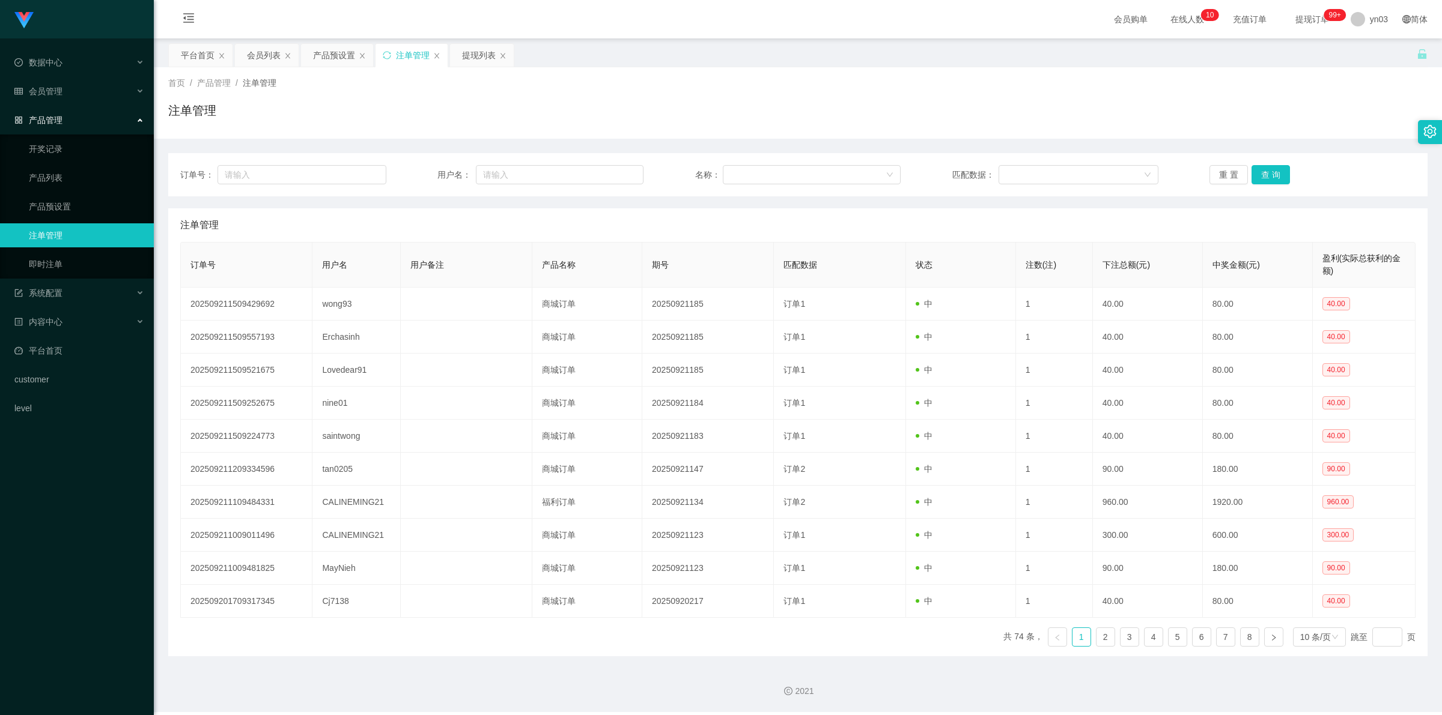
click at [334, 42] on main "关闭左侧 关闭右侧 关闭其它 刷新页面 平台首页 会员列表 产品预设置 注单管理 提现列表 首页 / 产品管理 / 注单管理 / 注单管理 订单号： 用户名：…" at bounding box center [798, 347] width 1288 height 618
click at [335, 46] on div "产品预设置" at bounding box center [334, 55] width 42 height 23
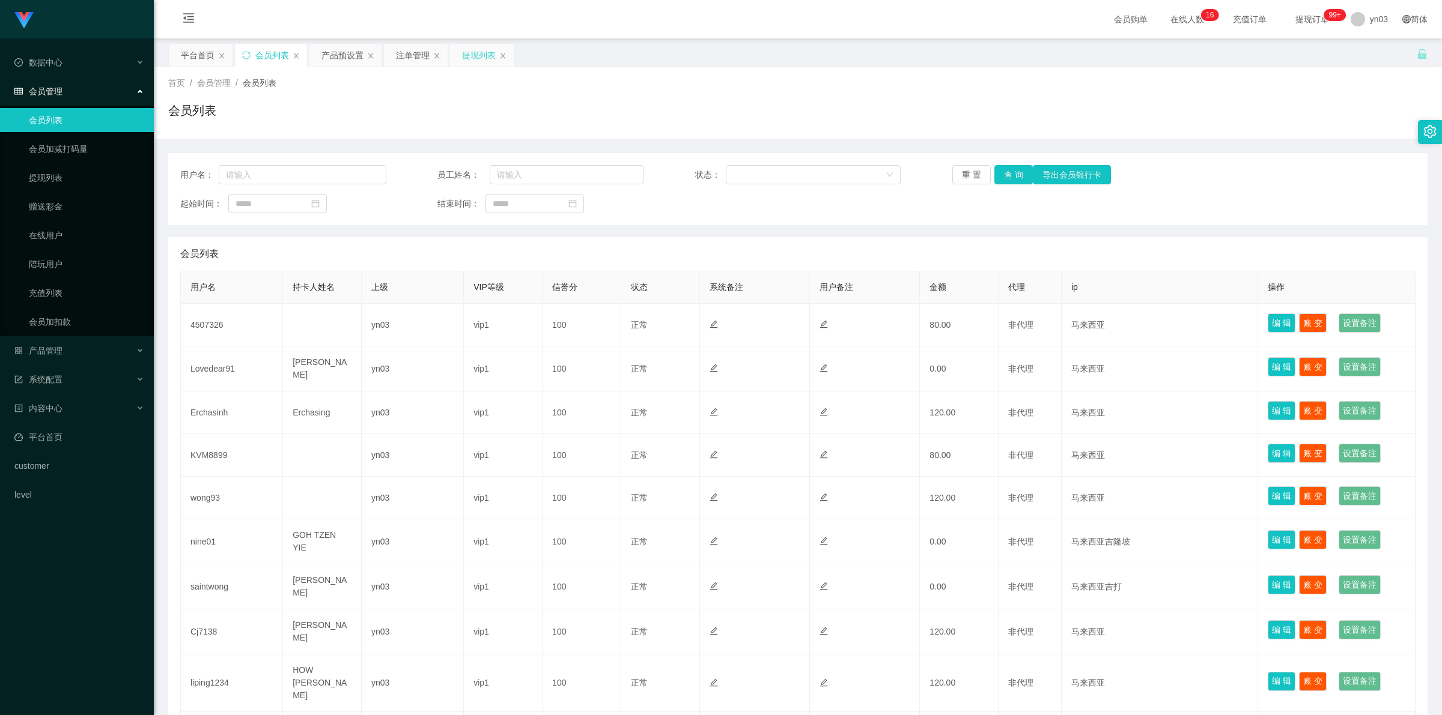
click at [473, 51] on div "提现列表" at bounding box center [479, 55] width 34 height 23
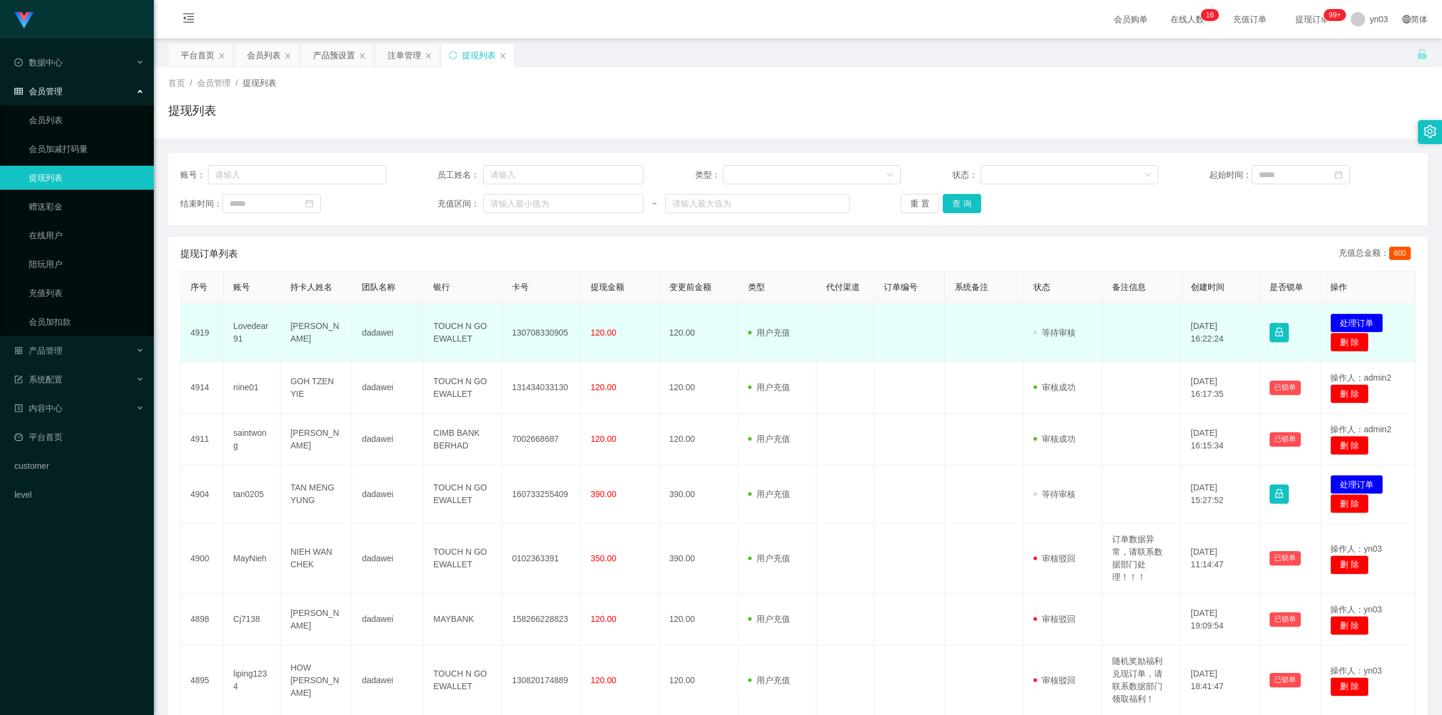
click at [258, 329] on td "Lovedear91" at bounding box center [251, 333] width 57 height 58
copy td "Lovedear91"
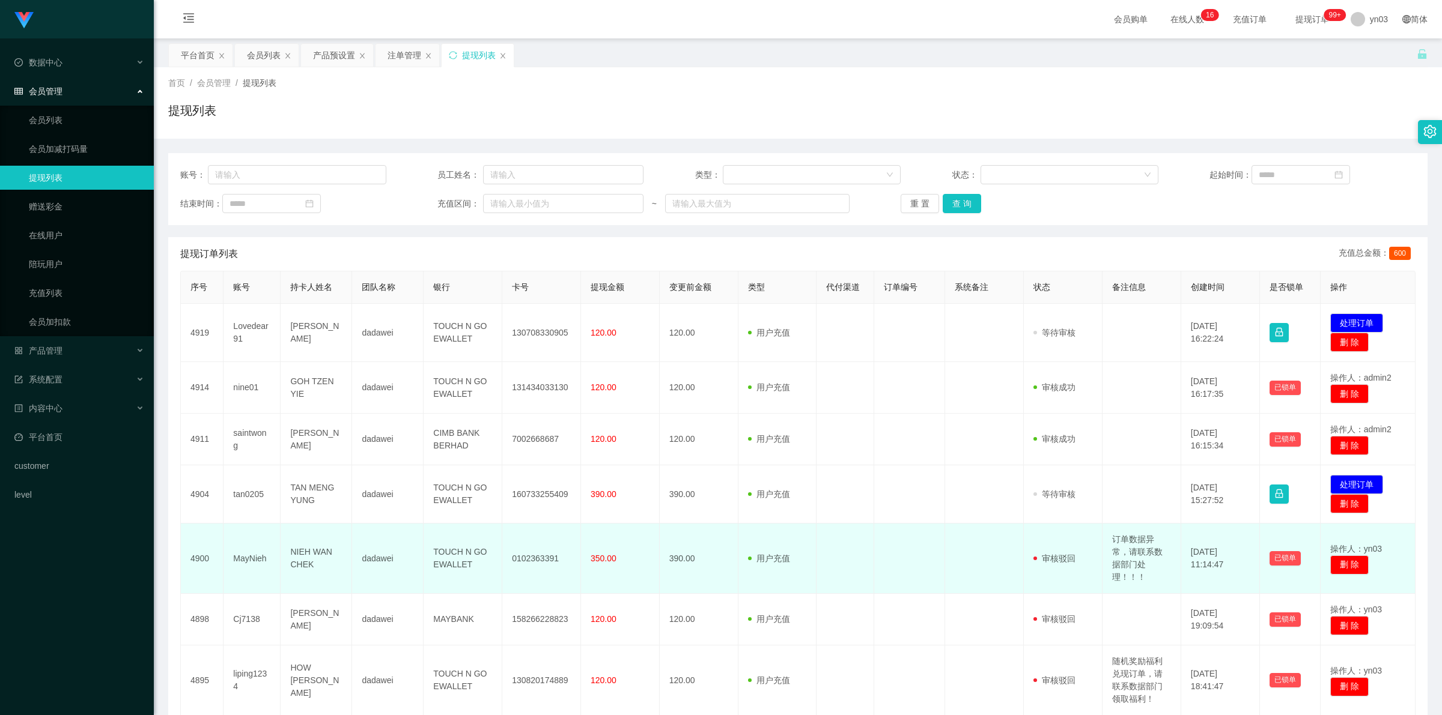
click at [1123, 550] on td "订单数据异常，请联系数据部门处理！！！" at bounding box center [1141, 559] width 79 height 70
copy td "订单数据异常，请联系数据部门处理！！！"
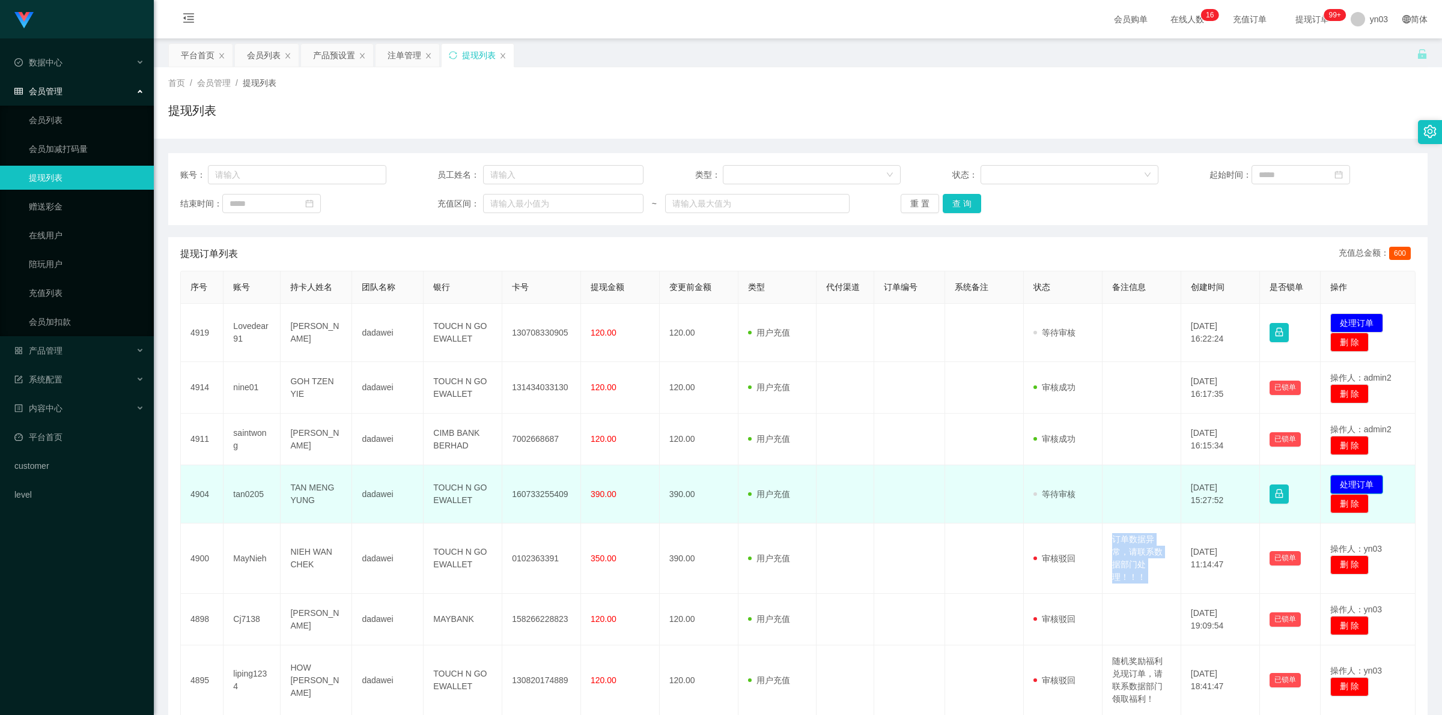
click at [1351, 484] on button "处理订单" at bounding box center [1356, 484] width 53 height 19
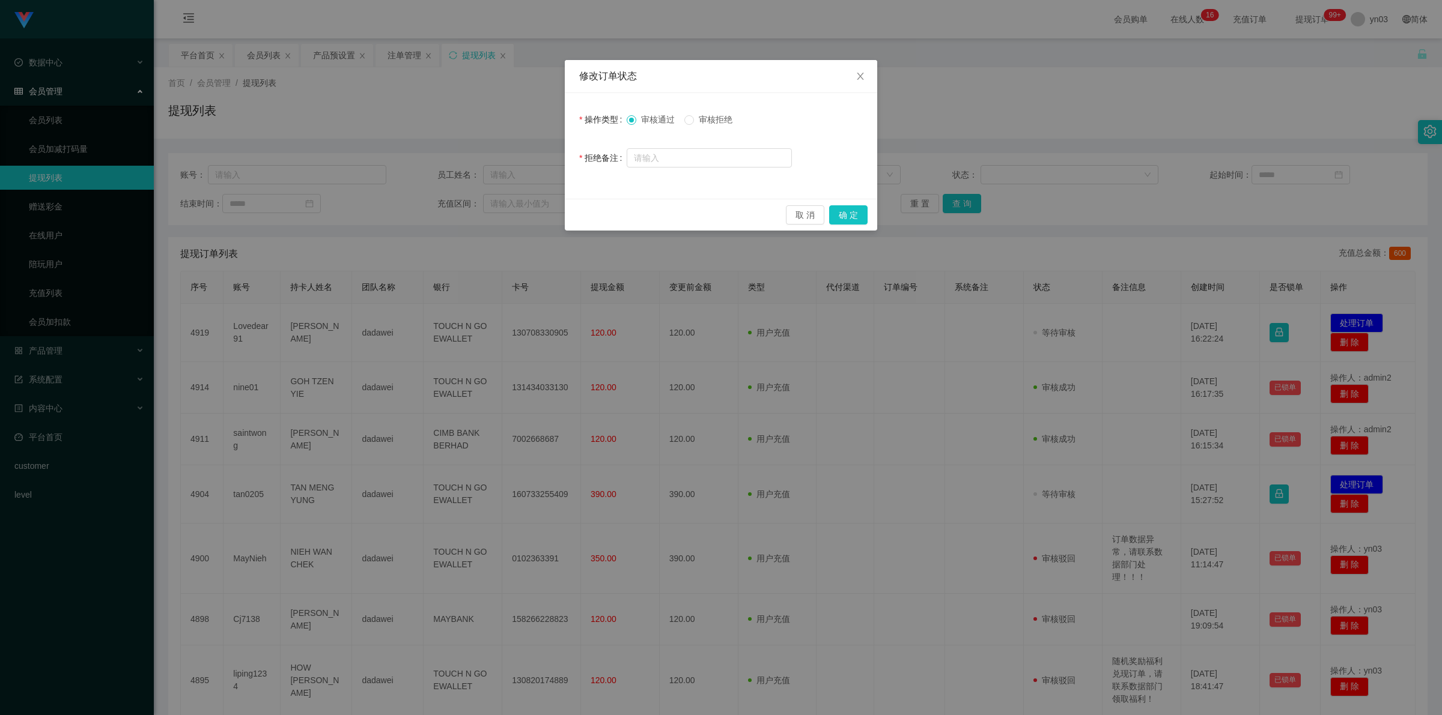
click at [720, 116] on span "审核拒绝" at bounding box center [715, 120] width 43 height 10
click at [713, 151] on input "text" at bounding box center [708, 157] width 165 height 19
paste input "订单数据异常，请联系数据部门处理！！！"
type input "订单数据异常，请联系数据部门处理！！！"
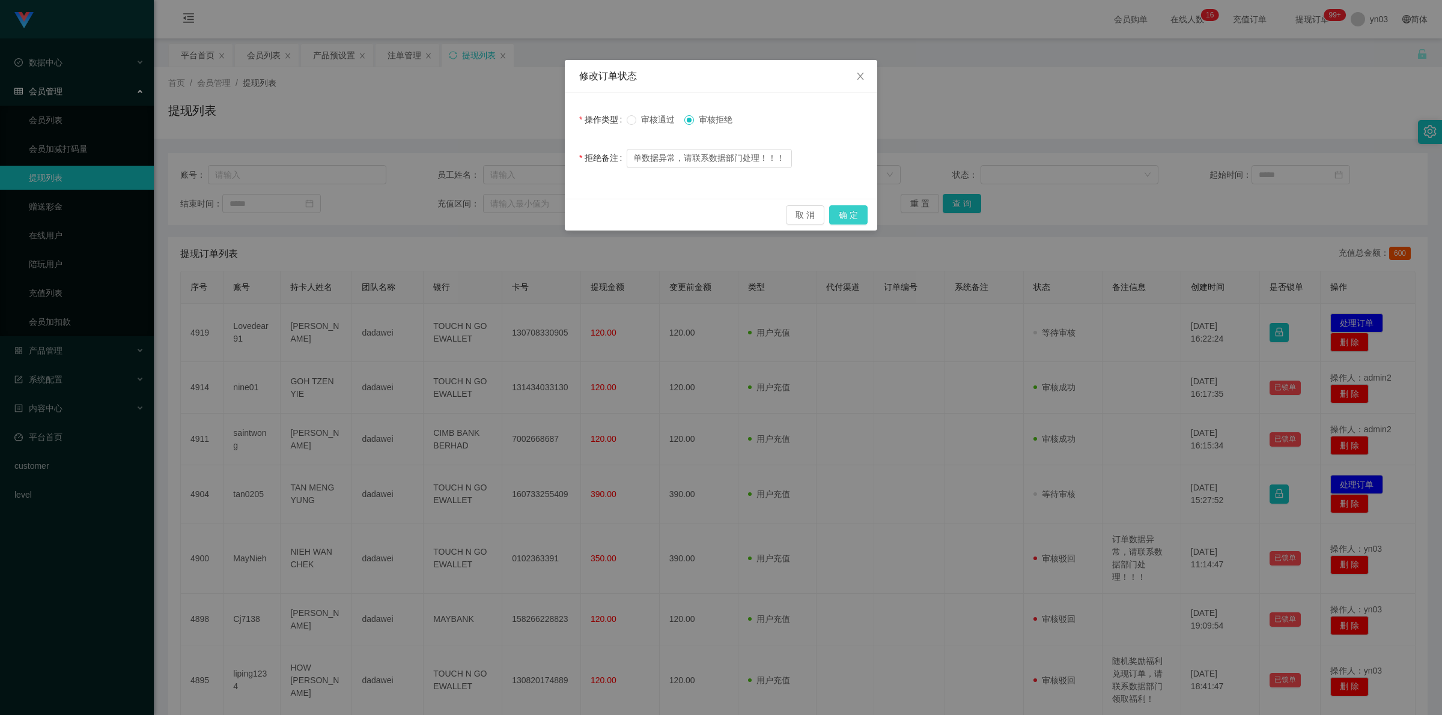
scroll to position [0, 0]
click at [841, 215] on button "确 定" at bounding box center [848, 214] width 38 height 19
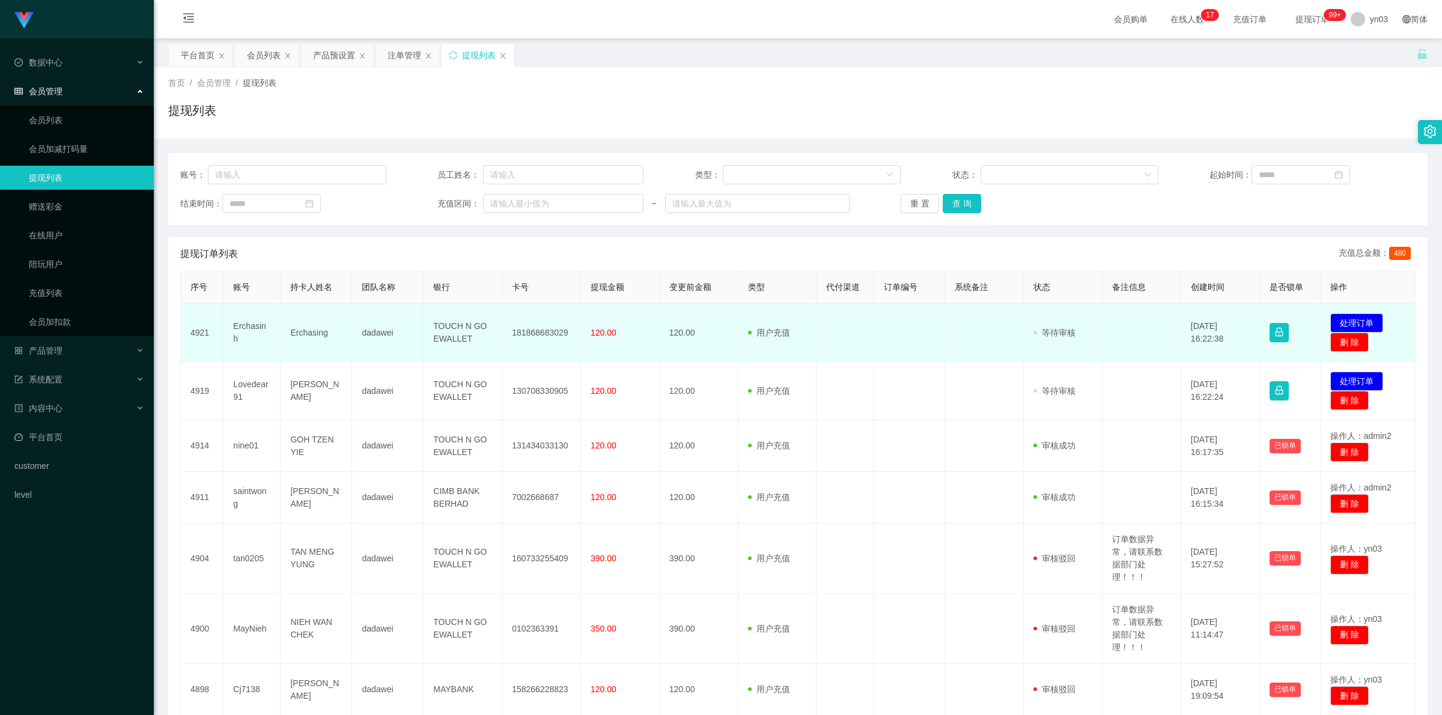
click at [255, 332] on td "Erchasinh" at bounding box center [251, 333] width 57 height 58
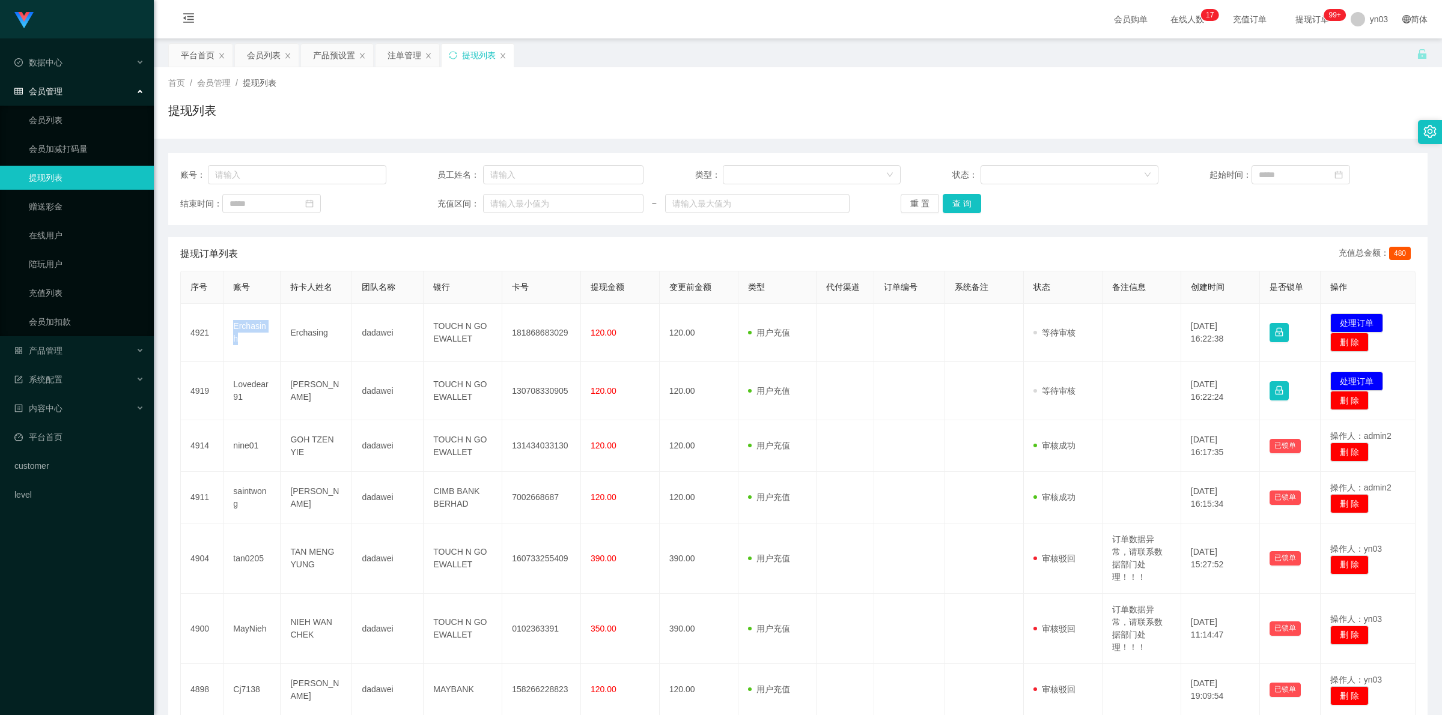
copy td "Erchasinh"
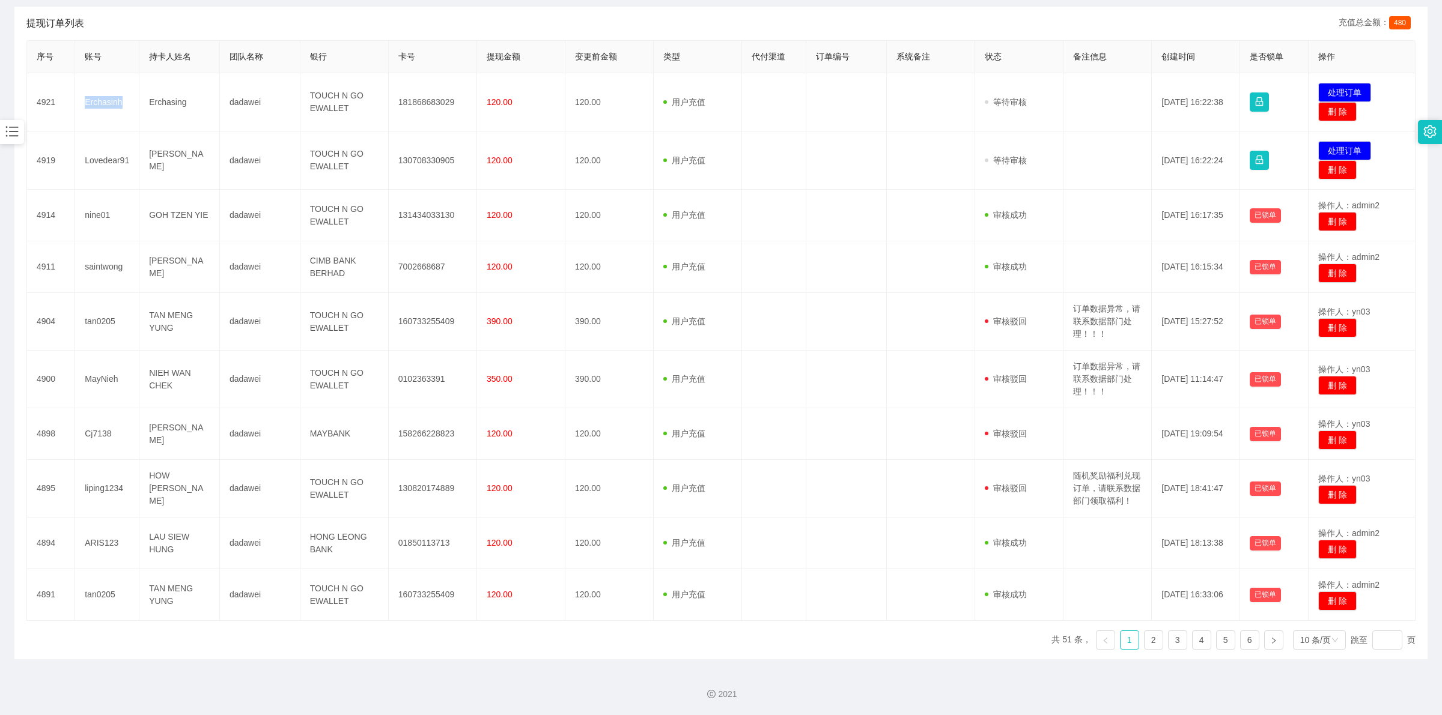
scroll to position [232, 0]
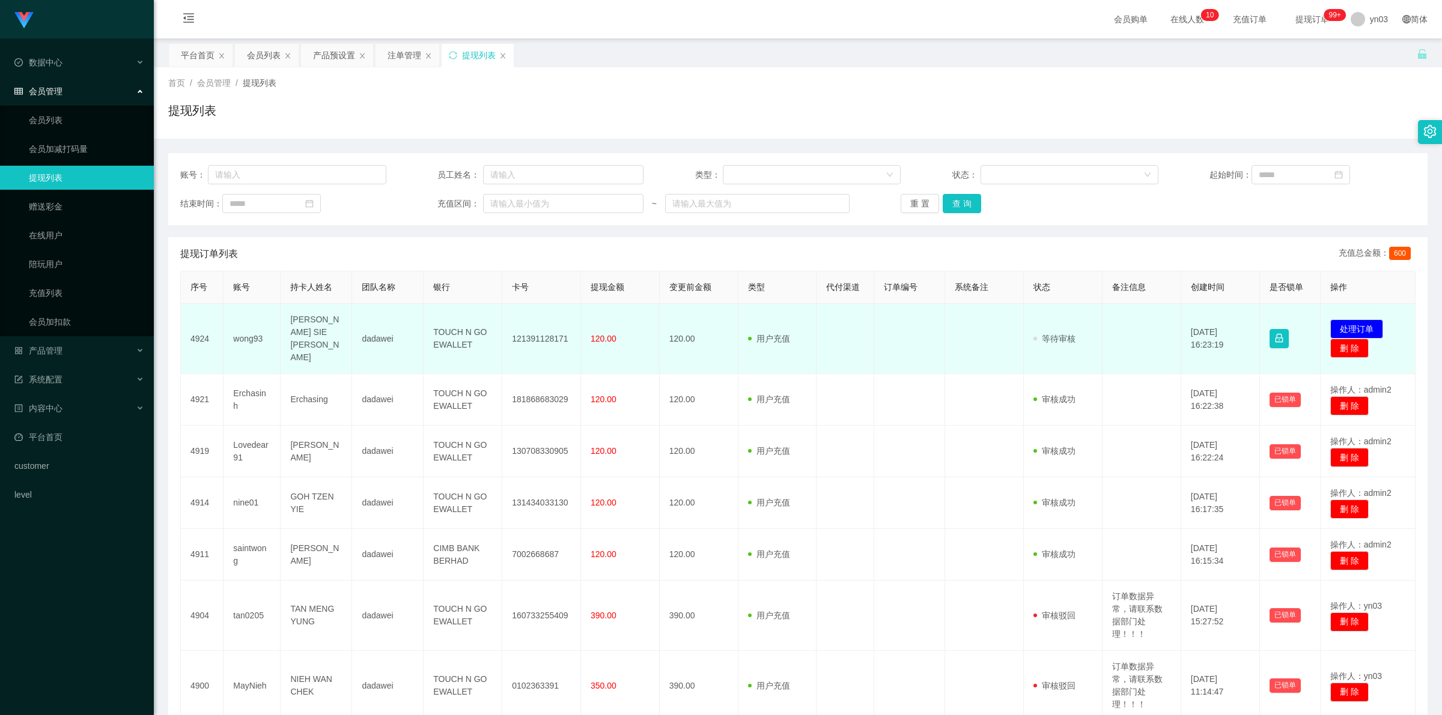
click at [234, 335] on td "wong93" at bounding box center [251, 339] width 57 height 70
copy td "wong93"
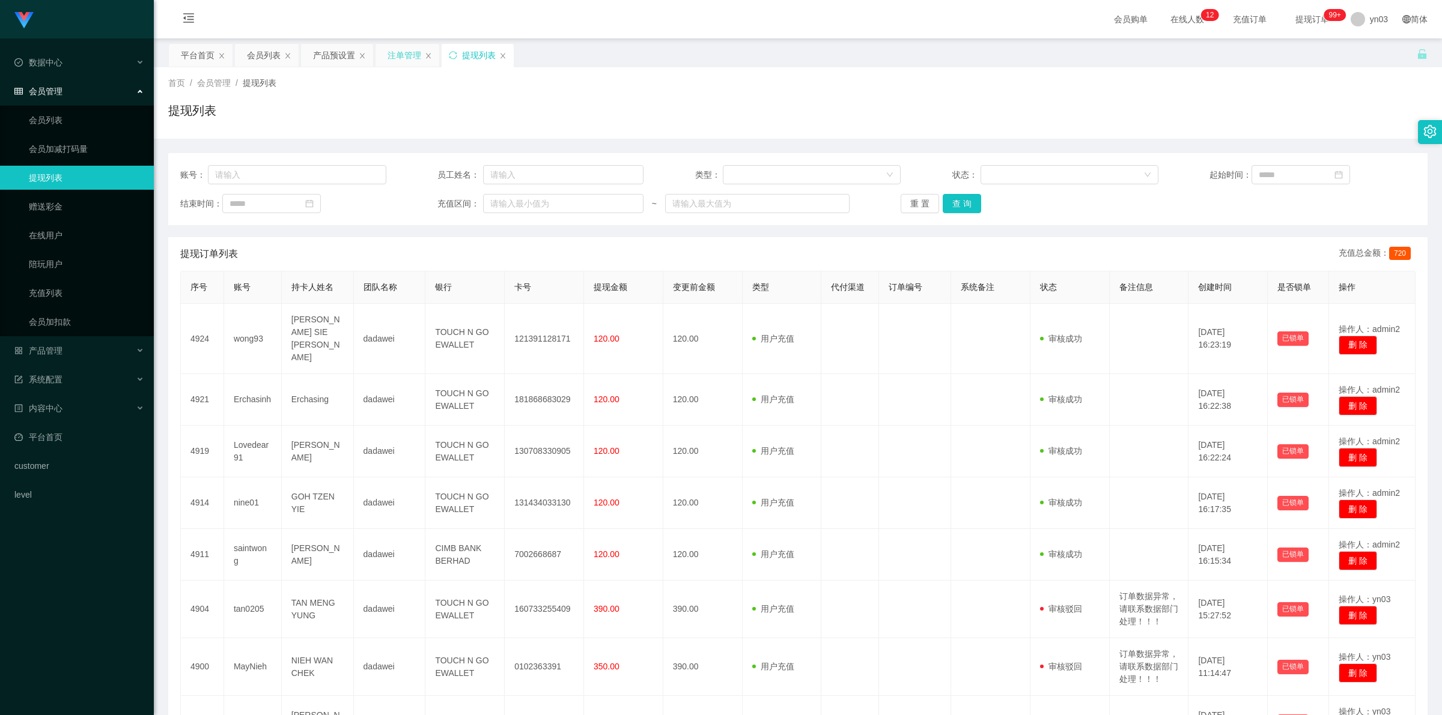
click at [416, 49] on div "注单管理" at bounding box center [404, 55] width 34 height 23
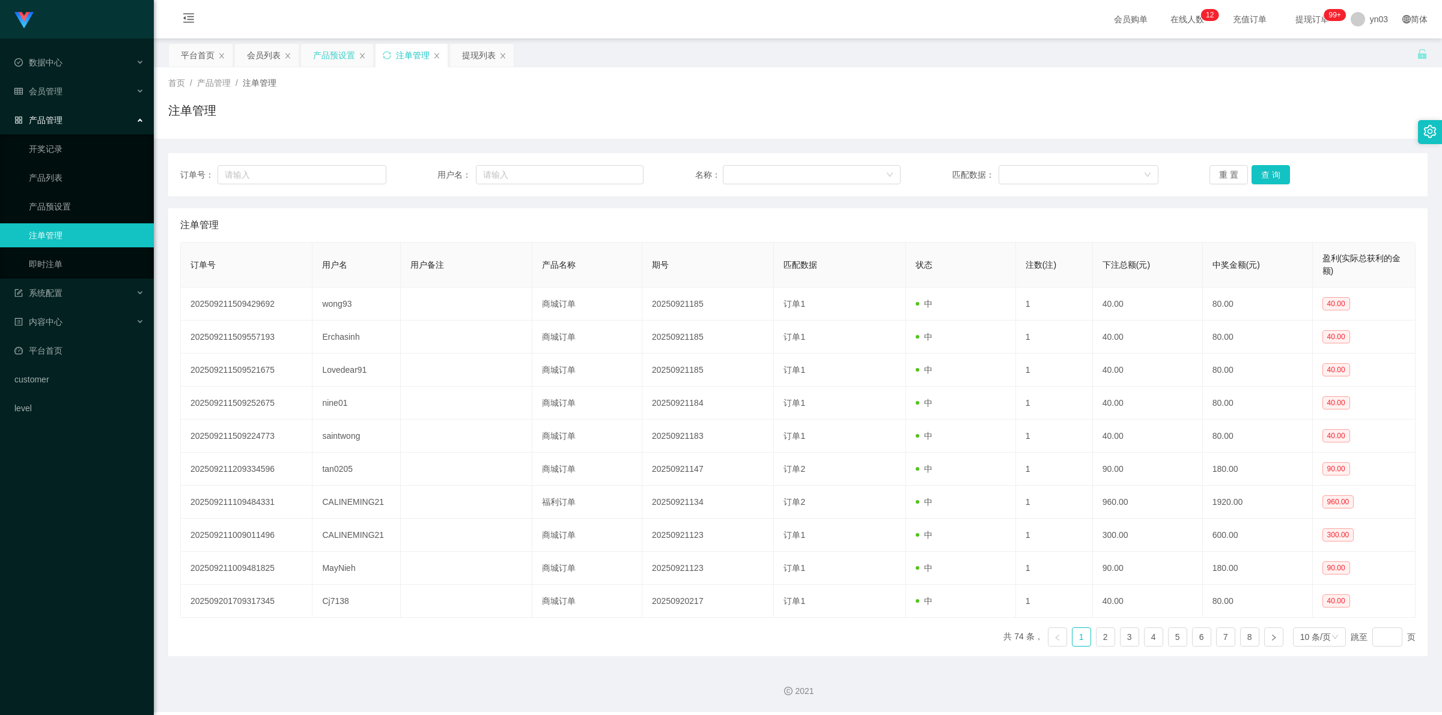
click at [323, 46] on div "产品预设置" at bounding box center [334, 55] width 42 height 23
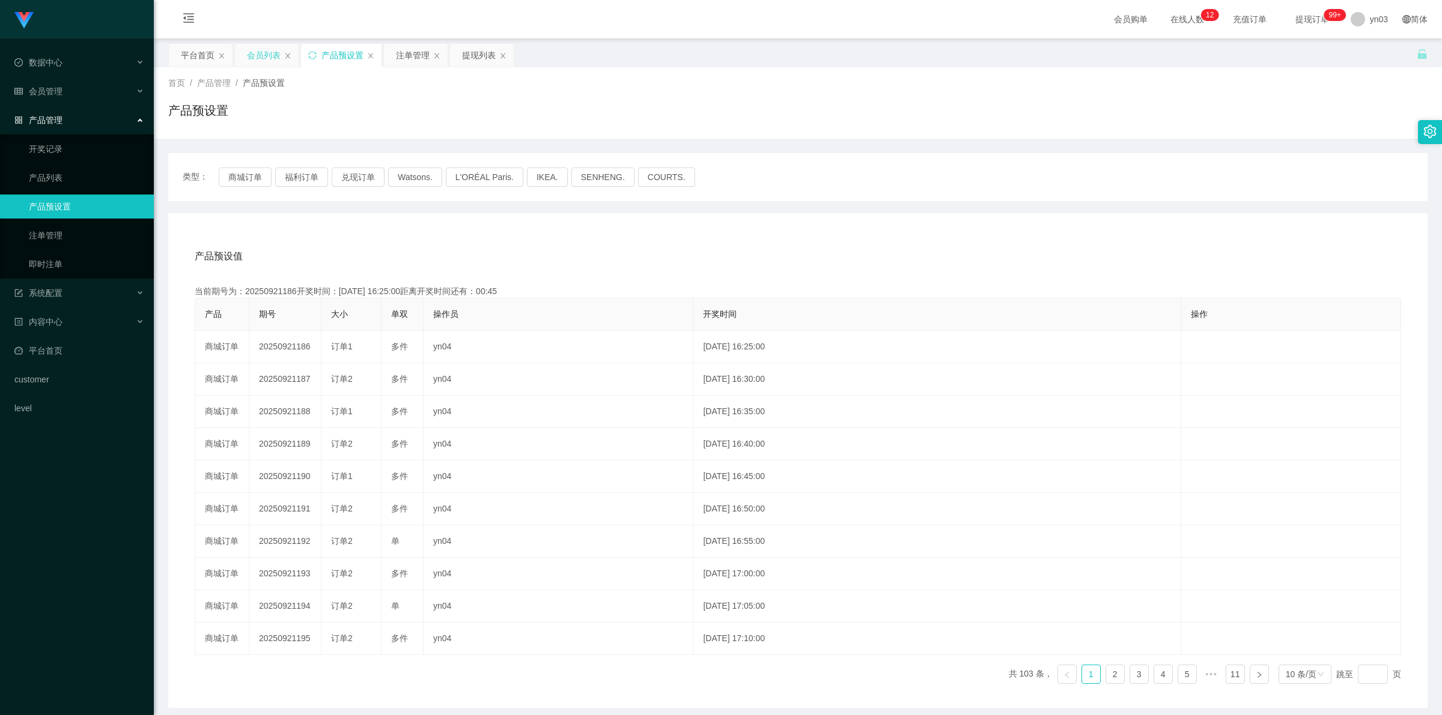
click at [255, 45] on div "会员列表" at bounding box center [264, 55] width 34 height 23
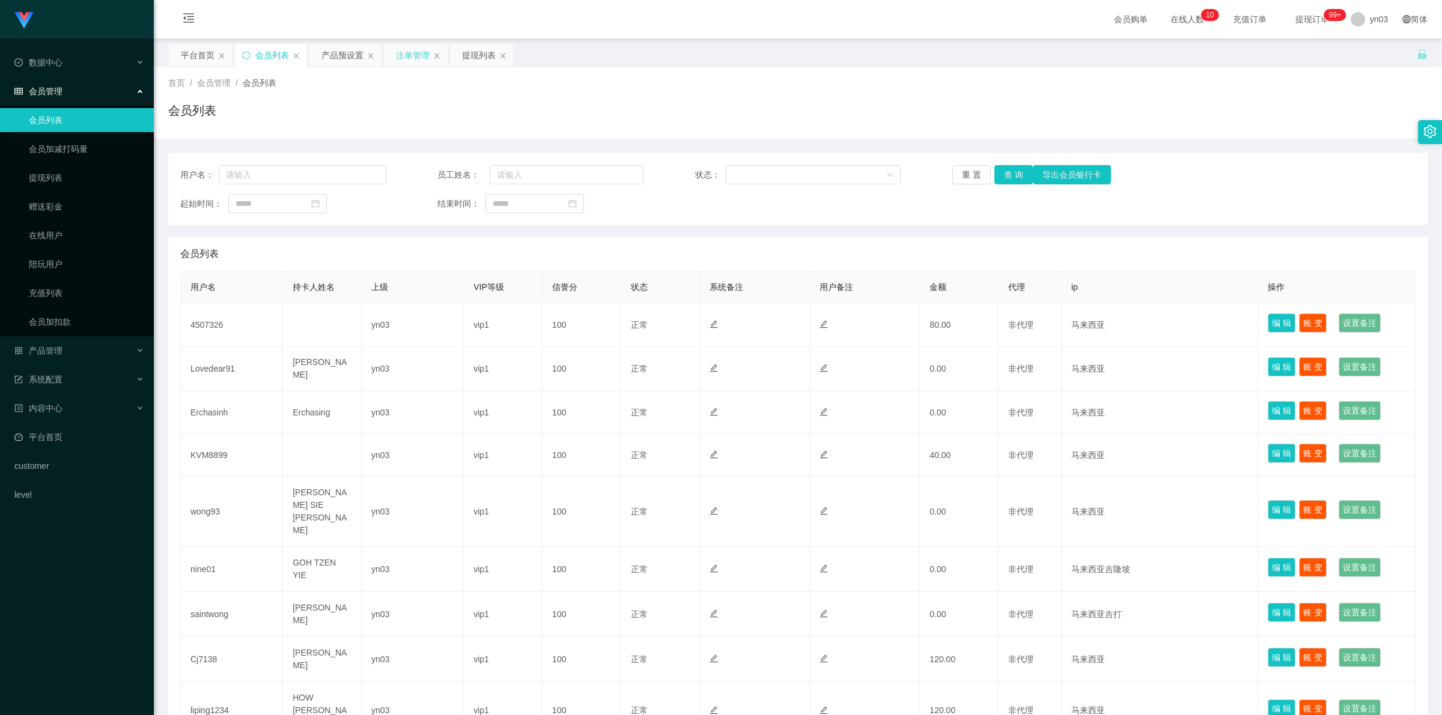
click at [414, 55] on div "注单管理" at bounding box center [413, 55] width 34 height 23
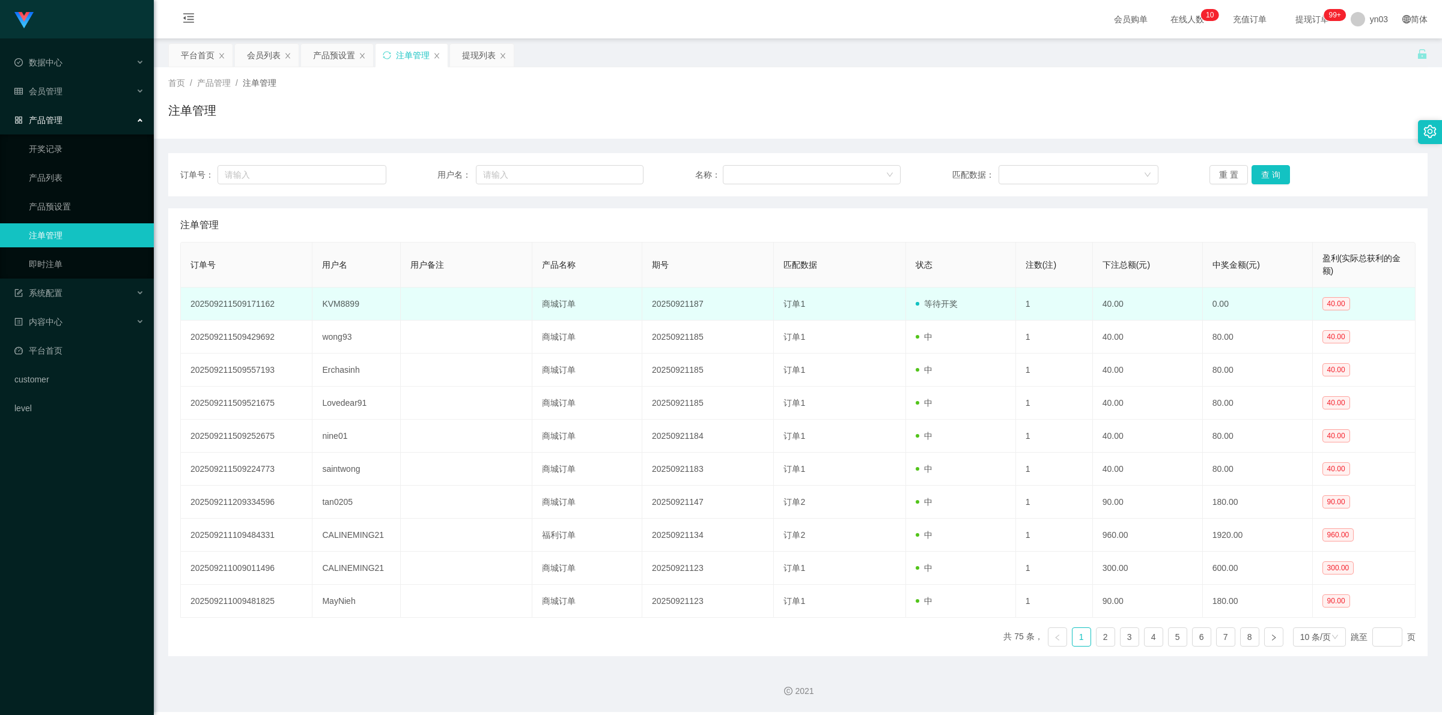
click at [342, 307] on td "KVM8899" at bounding box center [356, 304] width 88 height 33
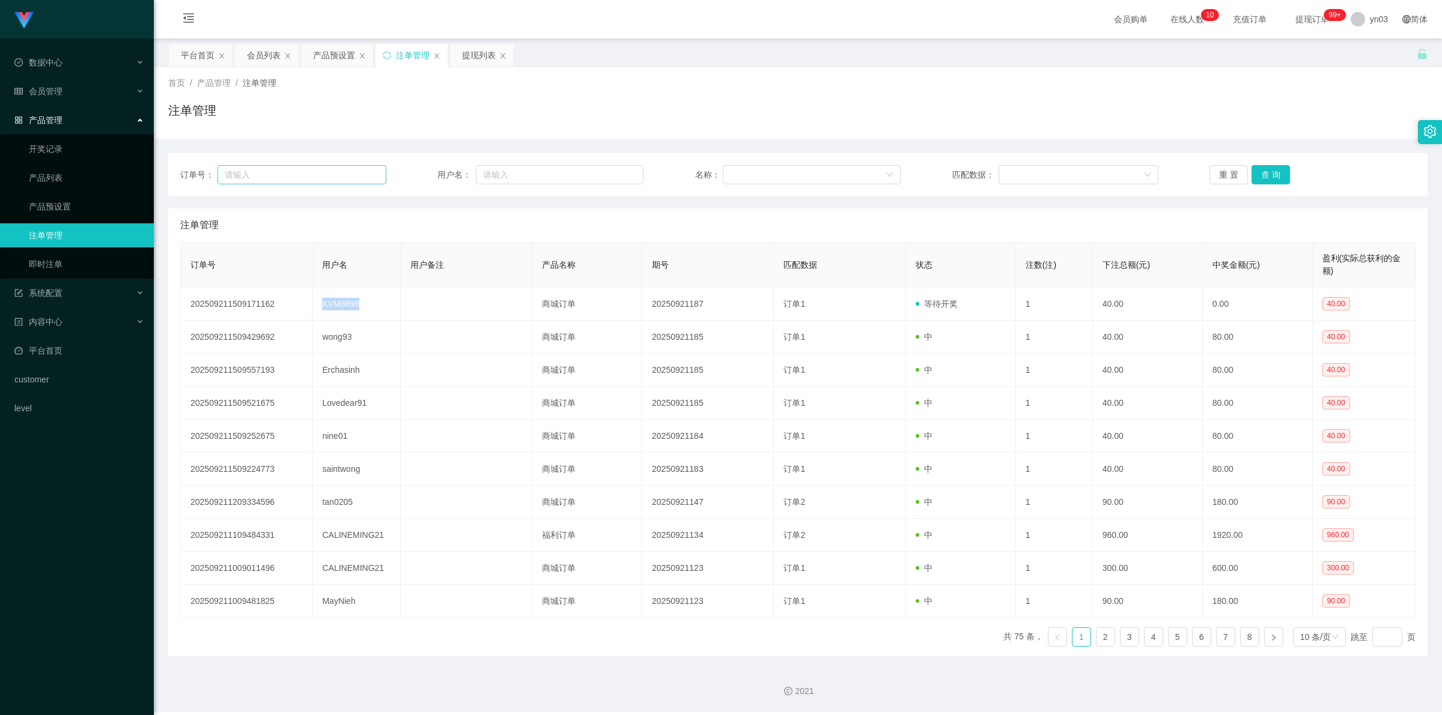
copy td "KVM8899"
click at [327, 58] on div "产品预设置" at bounding box center [334, 55] width 42 height 23
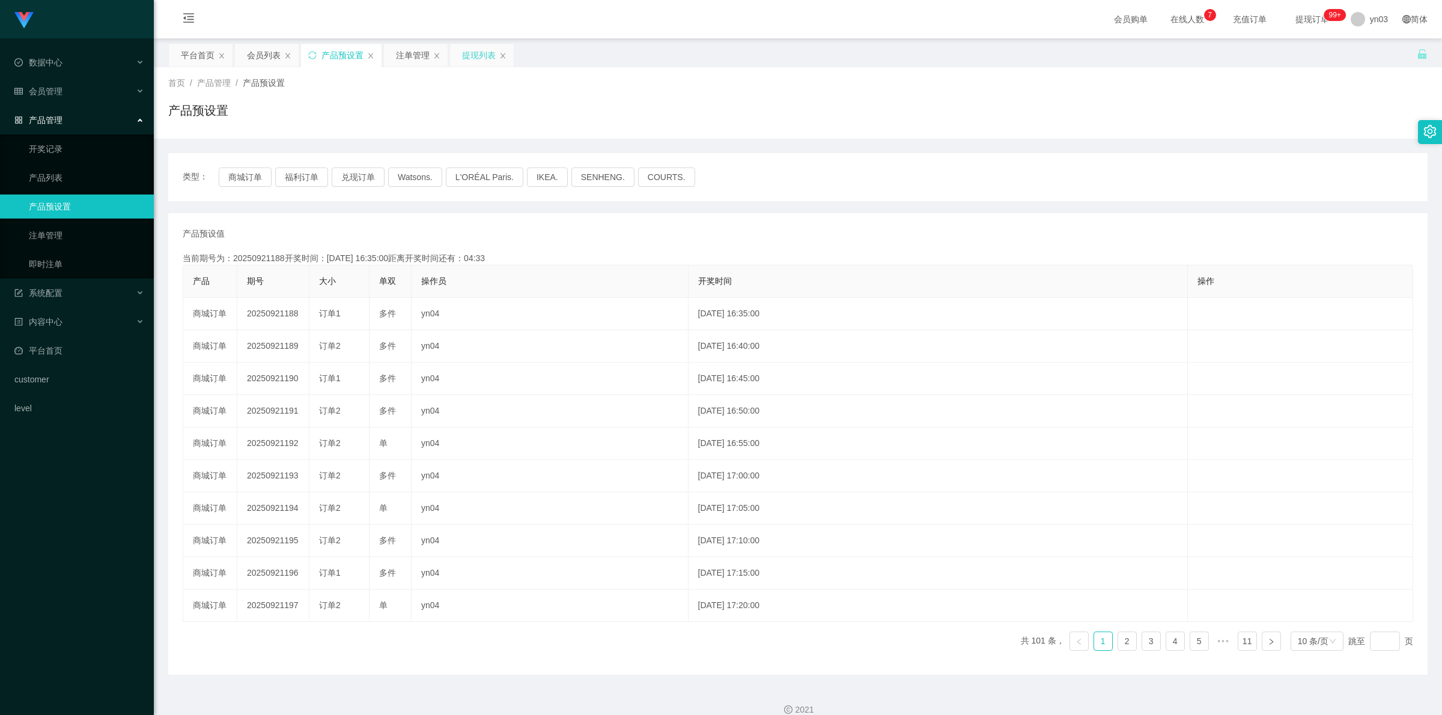
click at [484, 53] on div "提现列表" at bounding box center [479, 55] width 34 height 23
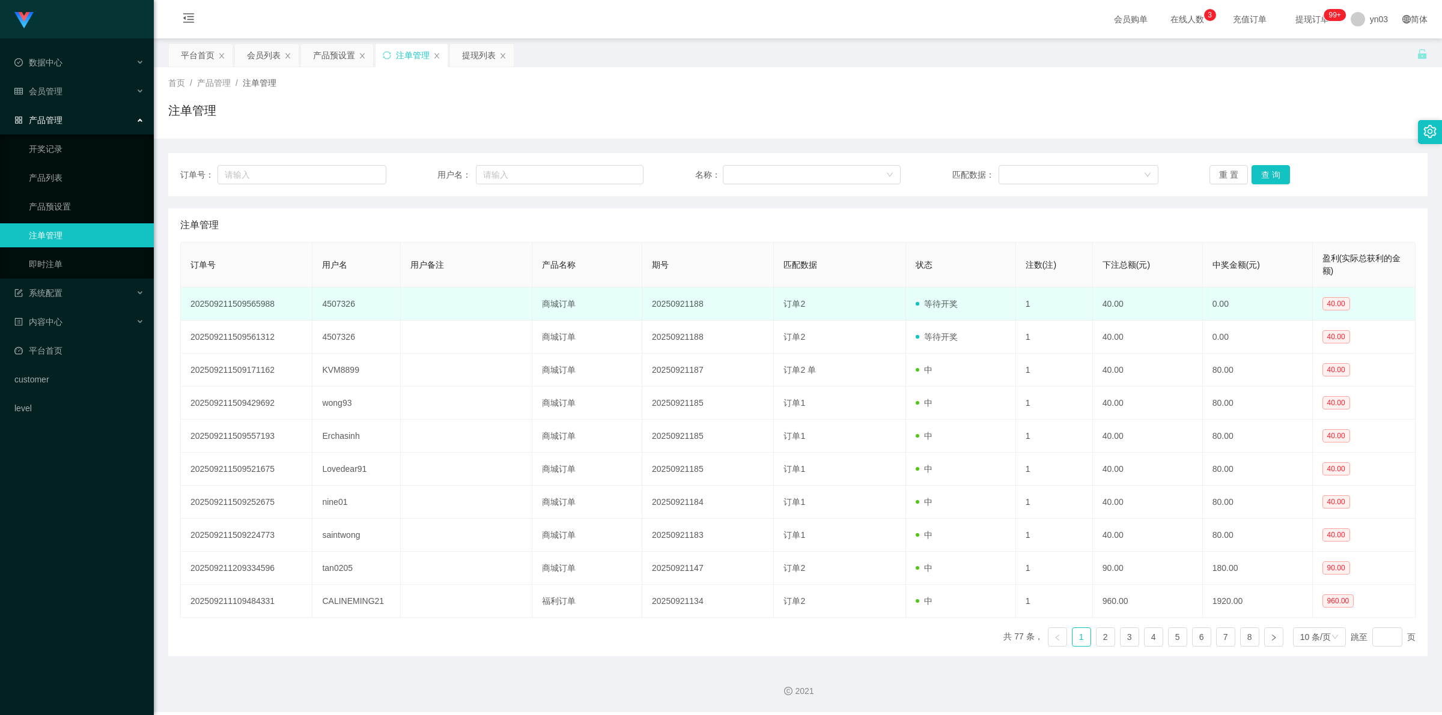
click at [350, 308] on td "4507326" at bounding box center [356, 304] width 88 height 33
copy td "4507326"
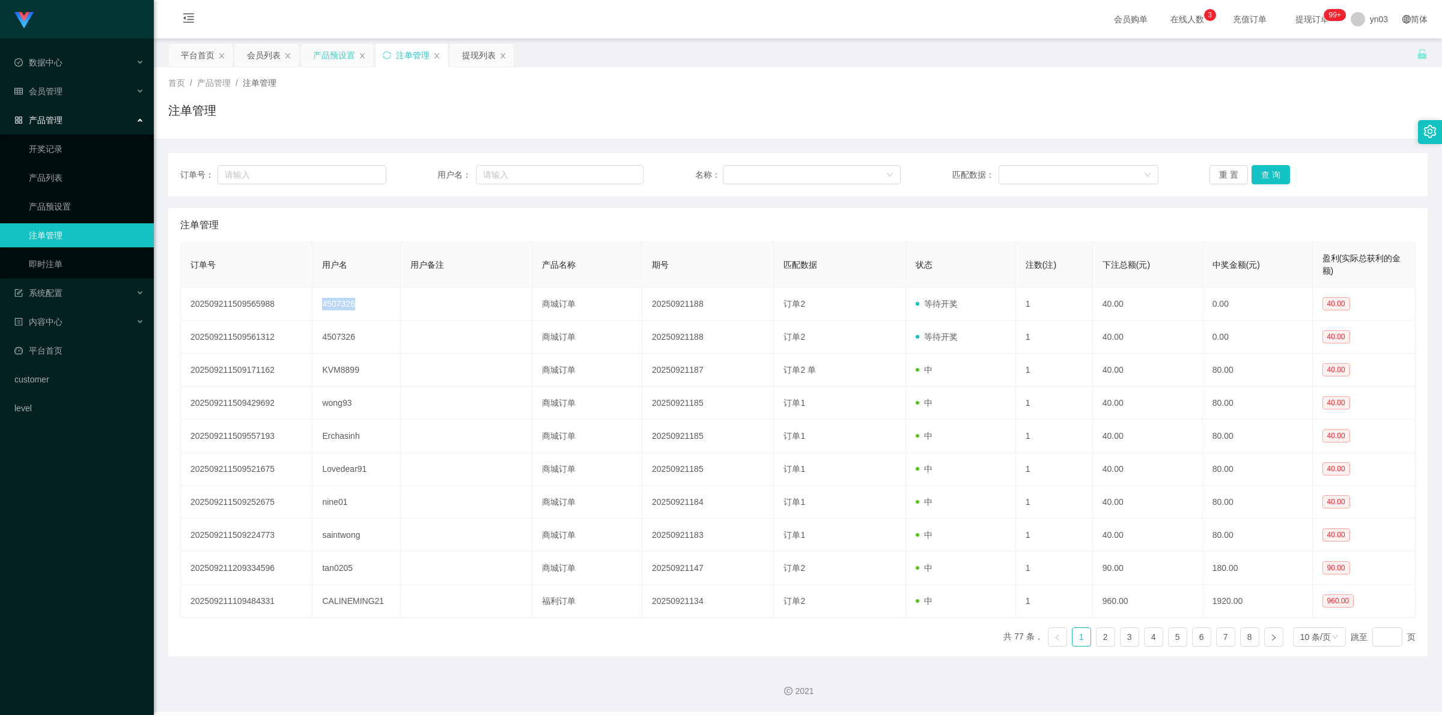
click at [334, 52] on div "产品预设置" at bounding box center [334, 55] width 42 height 23
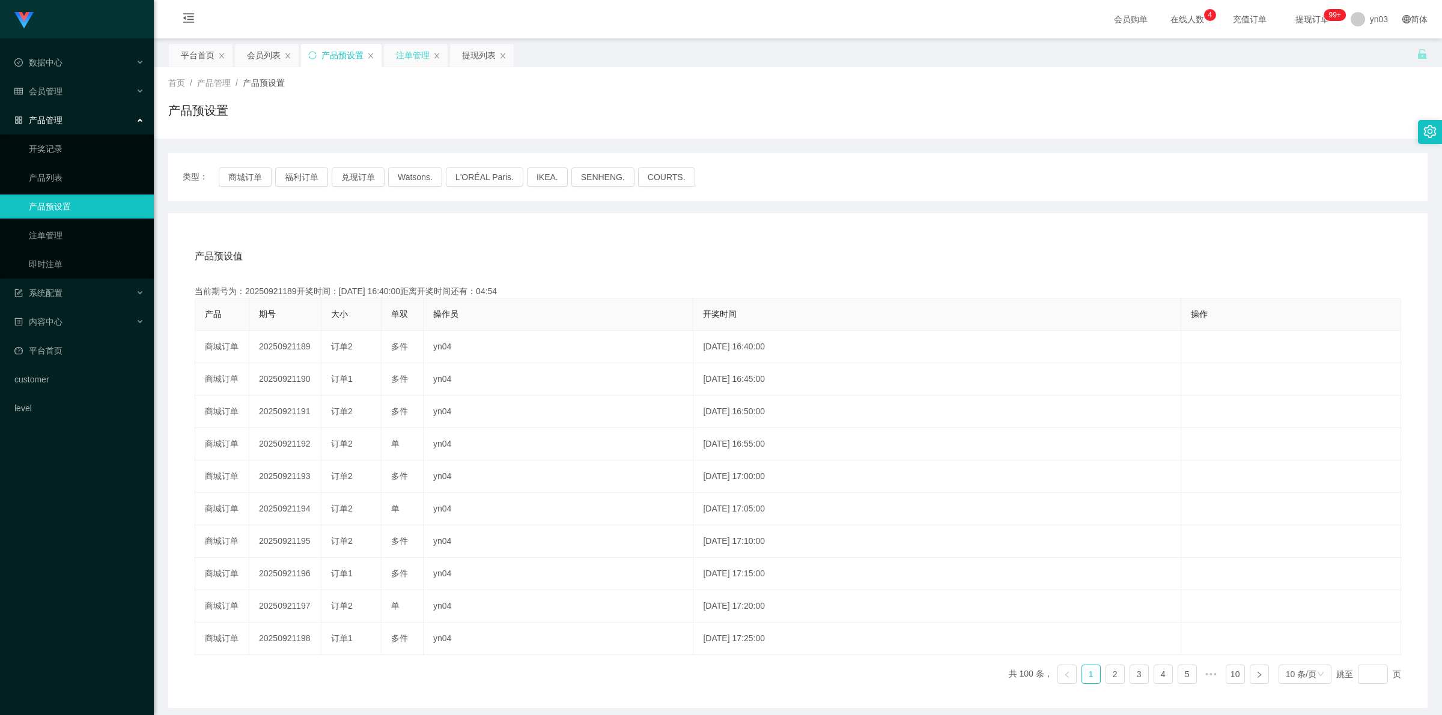
click at [412, 54] on div "注单管理" at bounding box center [413, 55] width 34 height 23
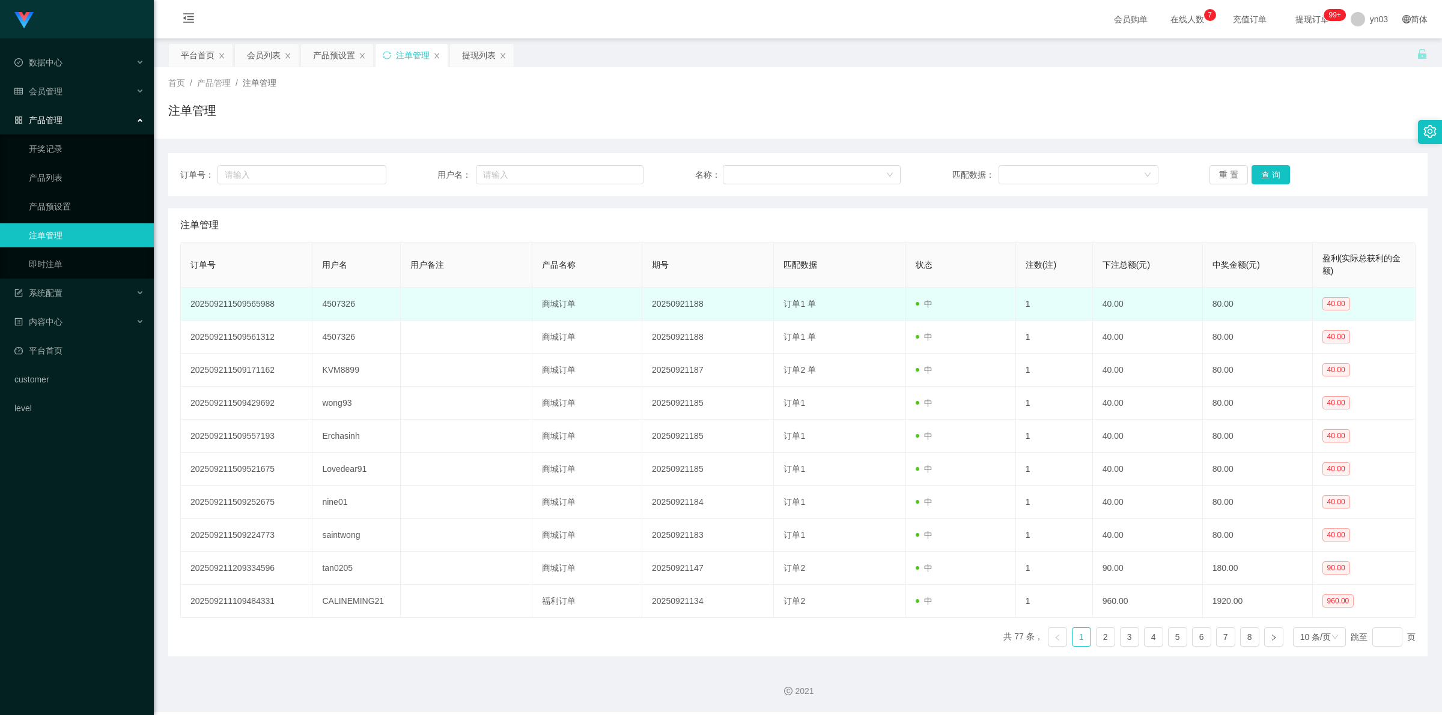
click at [337, 301] on td "4507326" at bounding box center [356, 304] width 88 height 33
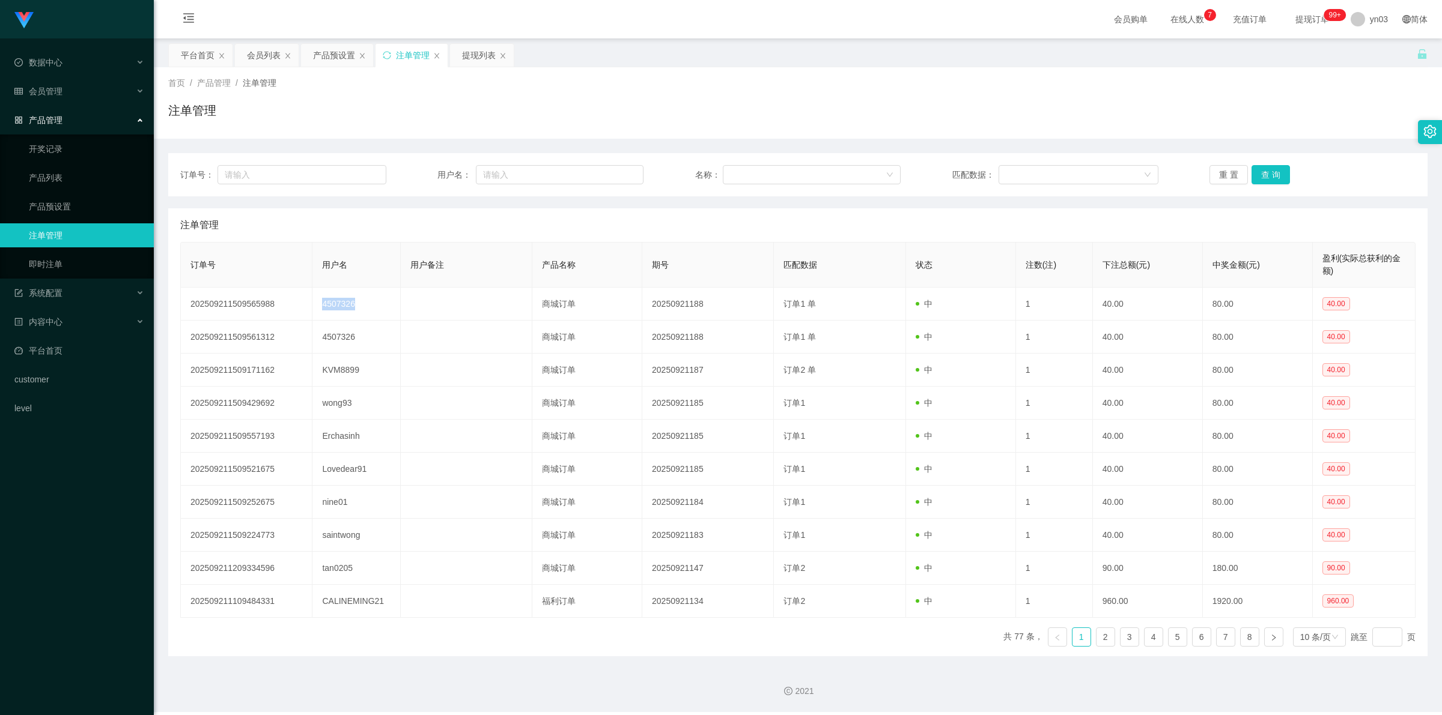
copy td "4507326"
click at [478, 55] on div "提现列表" at bounding box center [479, 55] width 34 height 23
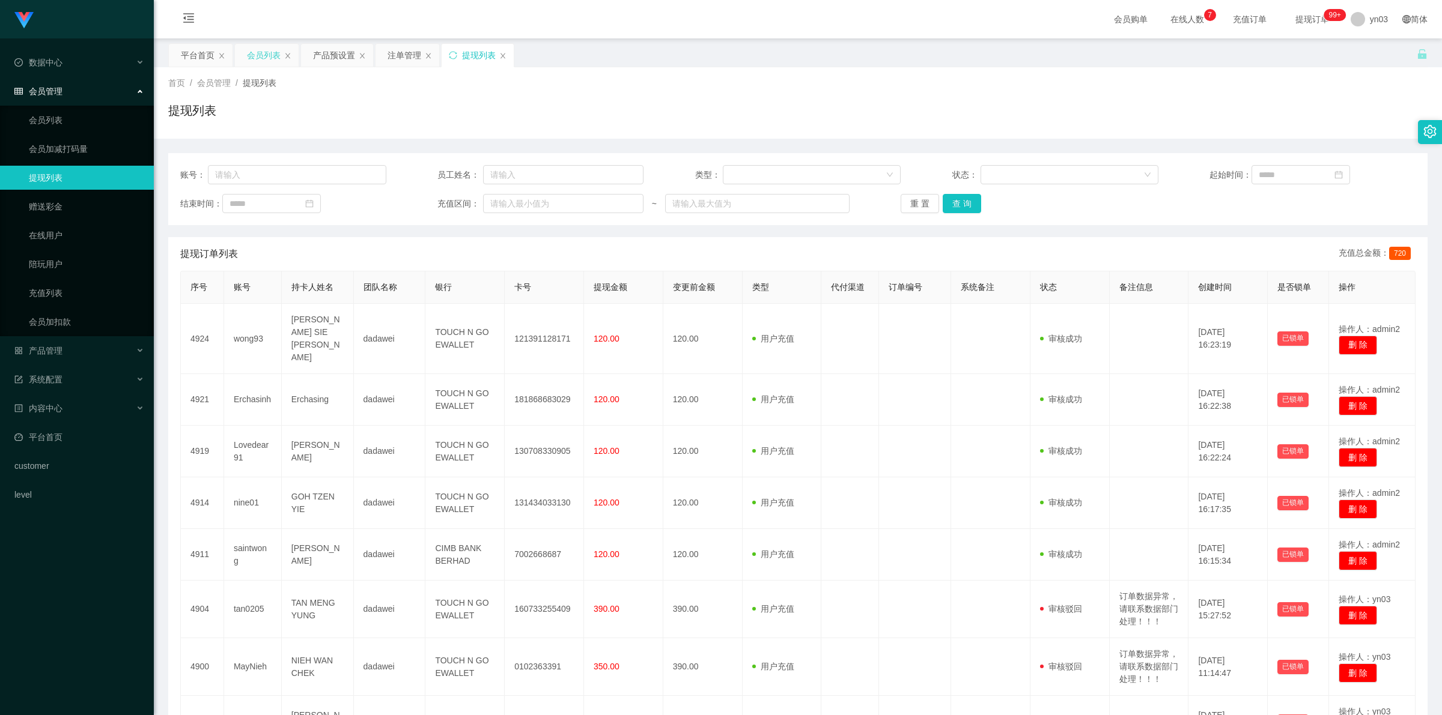
click at [271, 62] on div "会员列表" at bounding box center [264, 55] width 34 height 23
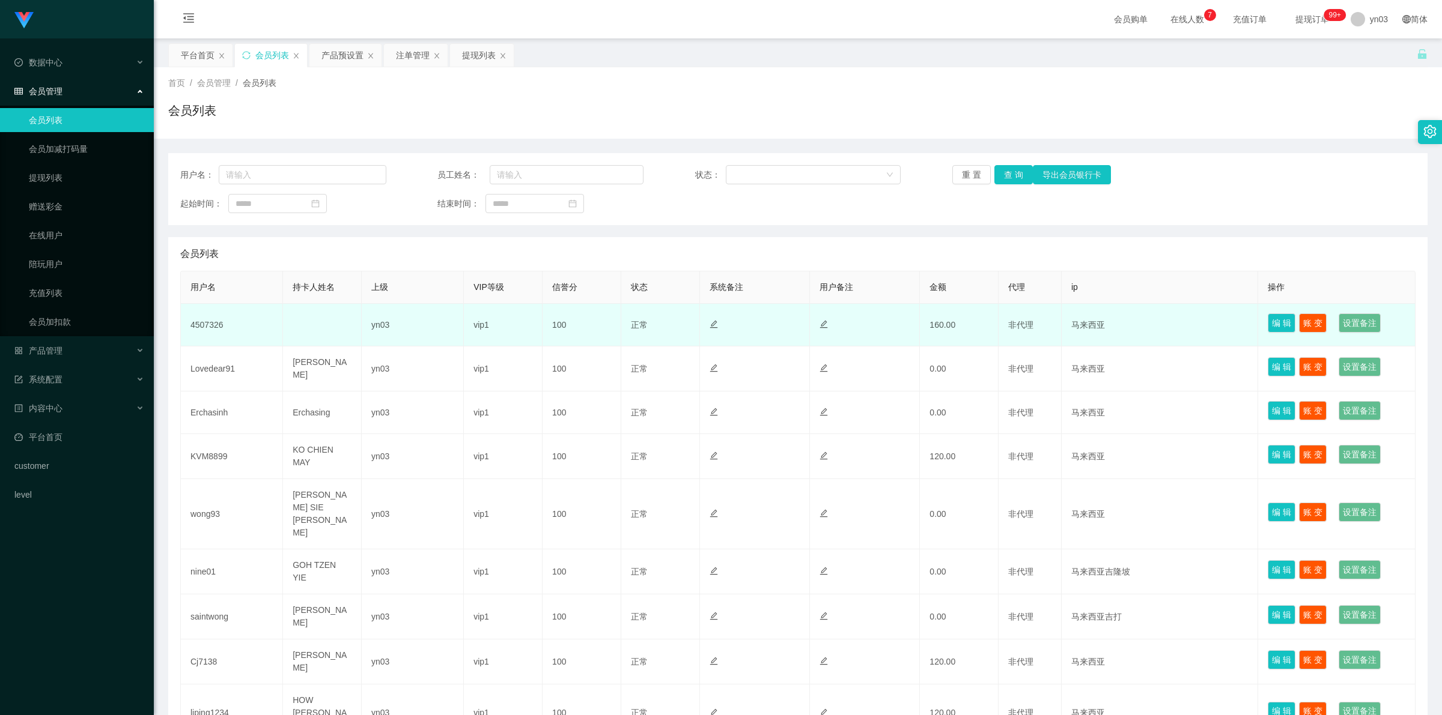
click at [194, 325] on td "4507326" at bounding box center [232, 325] width 102 height 43
copy td "4507326"
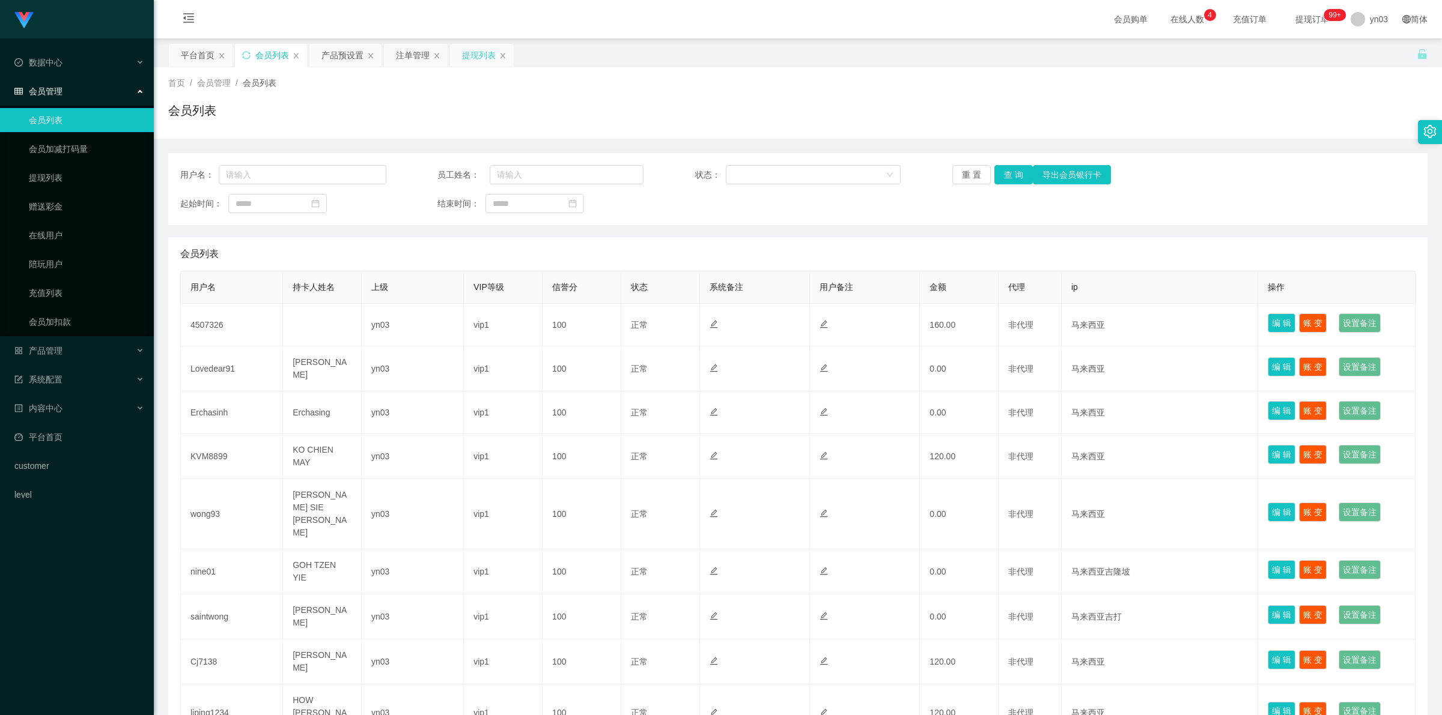
click at [478, 60] on div "提现列表" at bounding box center [479, 55] width 34 height 23
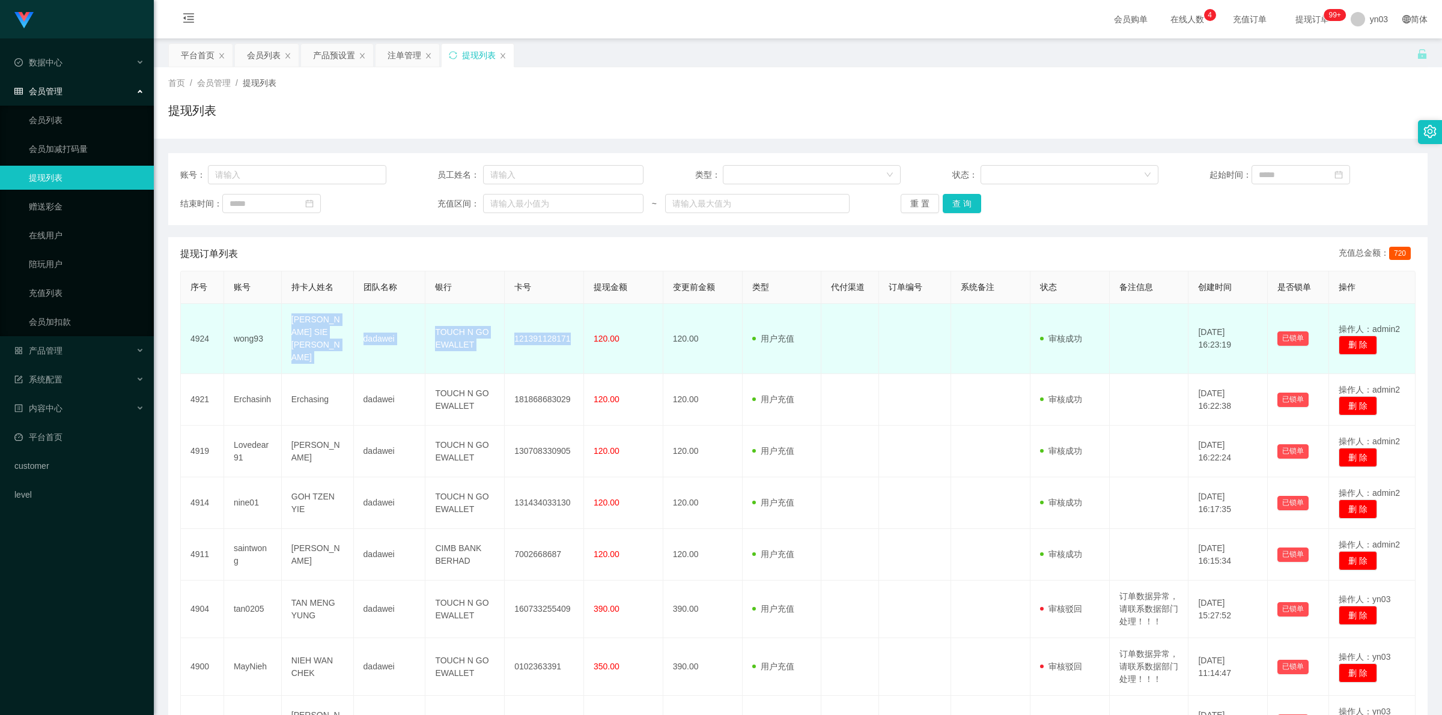
drag, startPoint x: 286, startPoint y: 320, endPoint x: 574, endPoint y: 341, distance: 288.4
click at [574, 341] on tr "4924 wong93 WONG SIE IAN dadawei TOUCH N GO EWALLET 121391128171 120.00 120.00 …" at bounding box center [798, 339] width 1234 height 70
copy tr "WONG SIE IAN dadawei TOUCH N GO EWALLET 121391128171"
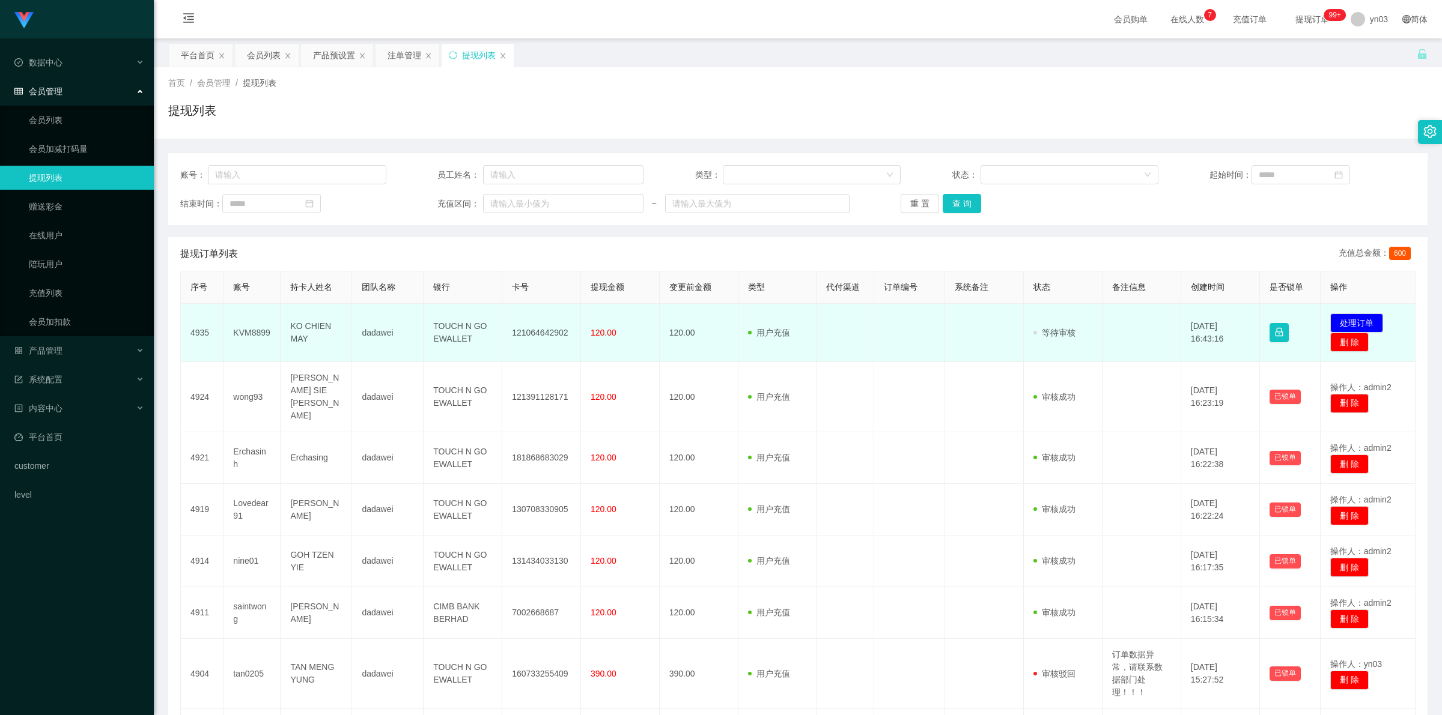
click at [254, 336] on td "KVM8899" at bounding box center [251, 333] width 57 height 58
click at [255, 336] on td "KVM8899" at bounding box center [251, 333] width 57 height 58
copy td "KVM8899"
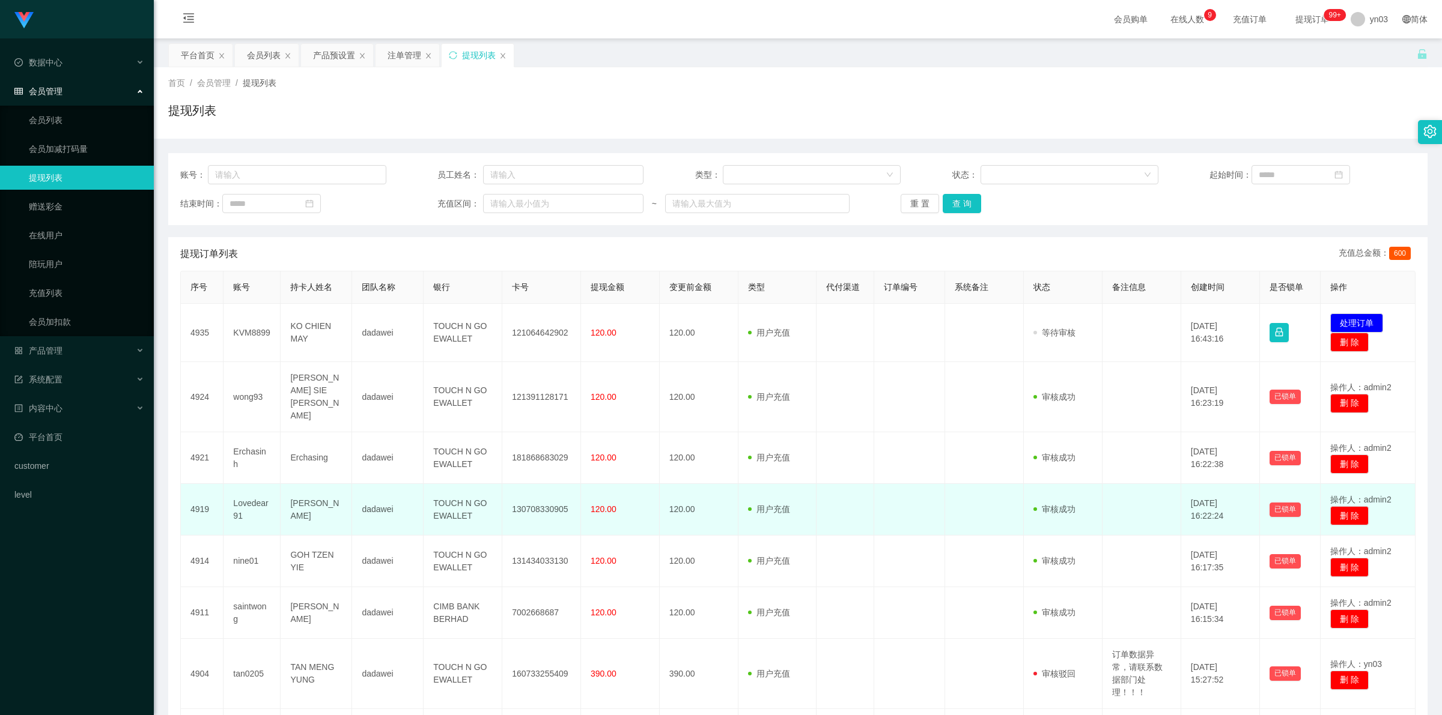
click at [247, 485] on td "Lovedear91" at bounding box center [251, 510] width 57 height 52
copy td "Lovedear91"
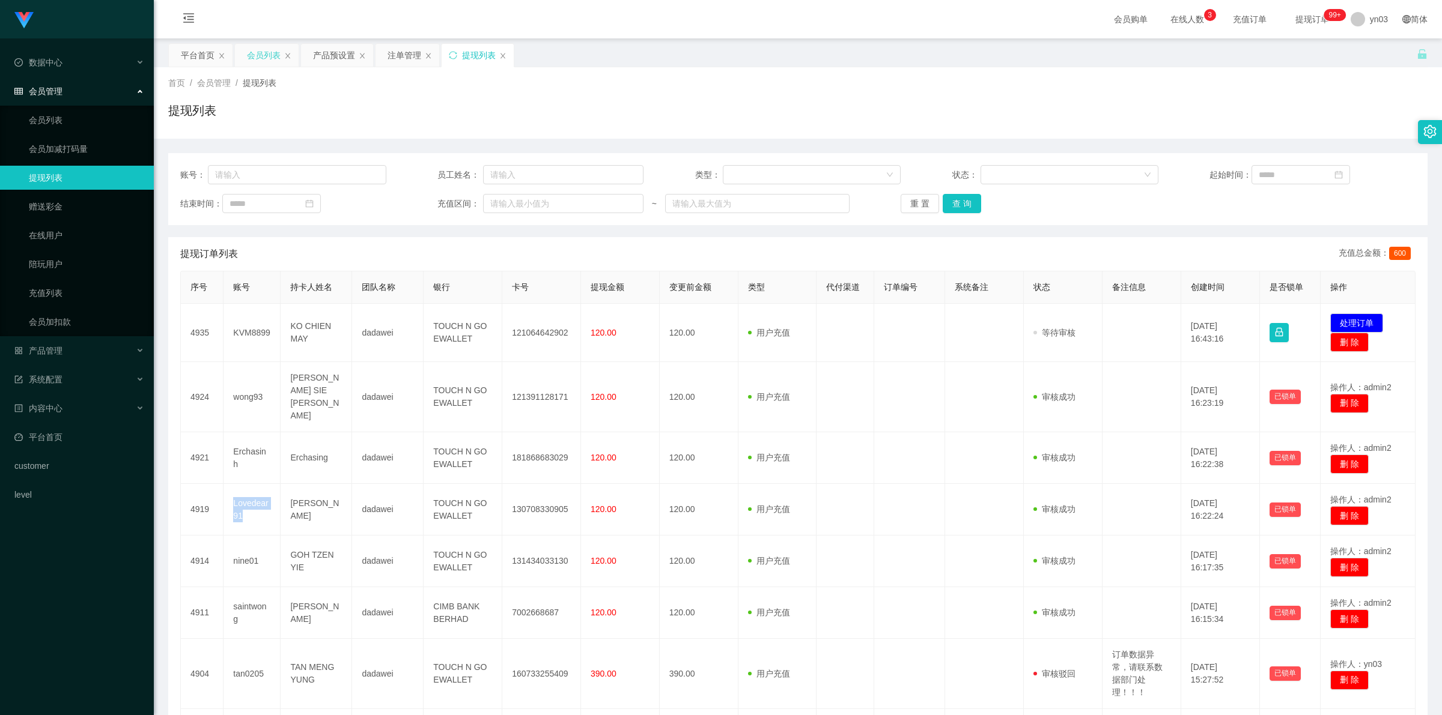
click at [269, 48] on div "会员列表" at bounding box center [264, 55] width 34 height 23
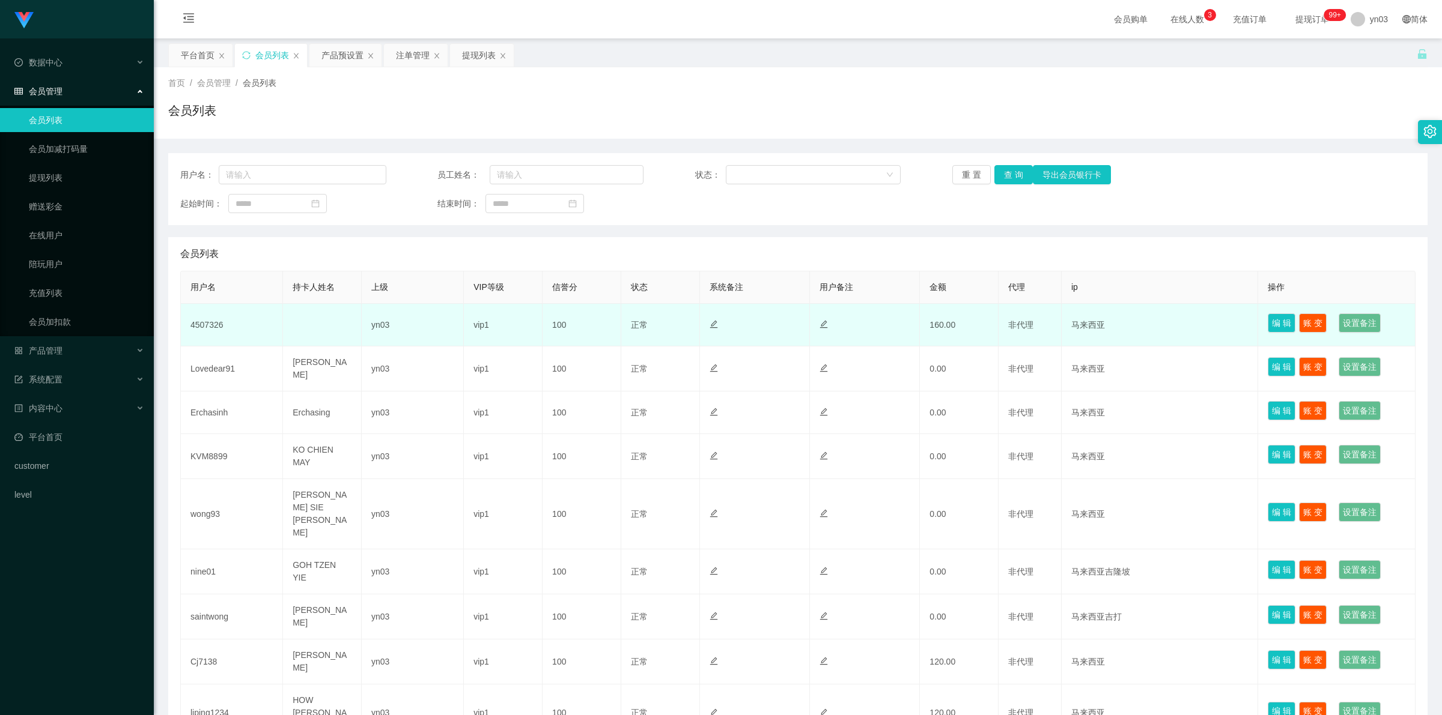
click at [210, 323] on td "4507326" at bounding box center [232, 325] width 102 height 43
copy td "4507326"
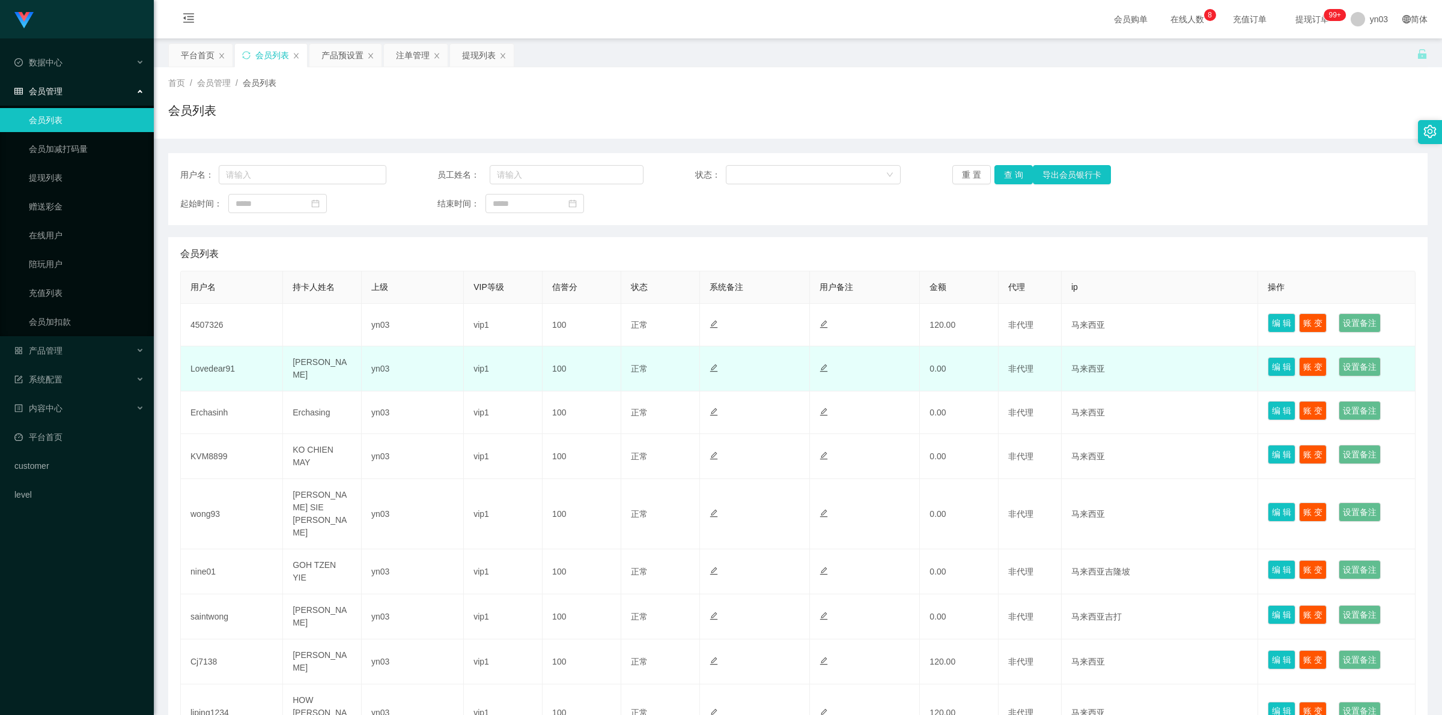
click at [368, 347] on td "yn03" at bounding box center [413, 369] width 102 height 45
drag, startPoint x: 183, startPoint y: 363, endPoint x: 365, endPoint y: 388, distance: 183.1
click at [365, 388] on tr "Lovedear91 [PERSON_NAME] yn03 vip1 100 正常 禁止登录 禁止投注 0.00 非代理 马来西亚 编 辑 账 变 设置备注" at bounding box center [798, 369] width 1234 height 45
copy tr "Lovedear91 [PERSON_NAME]"
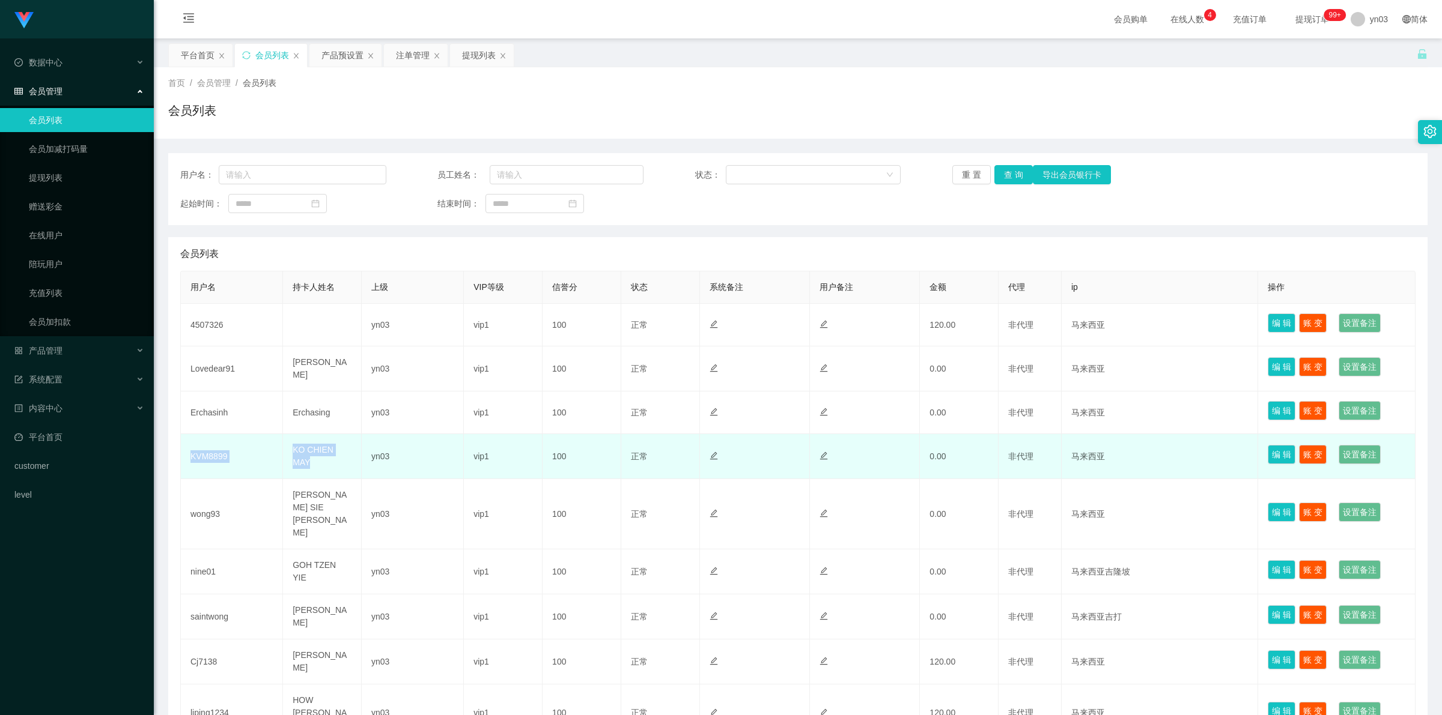
drag, startPoint x: 253, startPoint y: 470, endPoint x: 357, endPoint y: 461, distance: 104.4
click at [357, 461] on tr "KVM8899 KO CHIEN MAY yn03 vip1 100 正常 禁止登录 禁止投注 0.00 非代理 马来西亚 编 辑 账 变 设置备注" at bounding box center [798, 456] width 1234 height 45
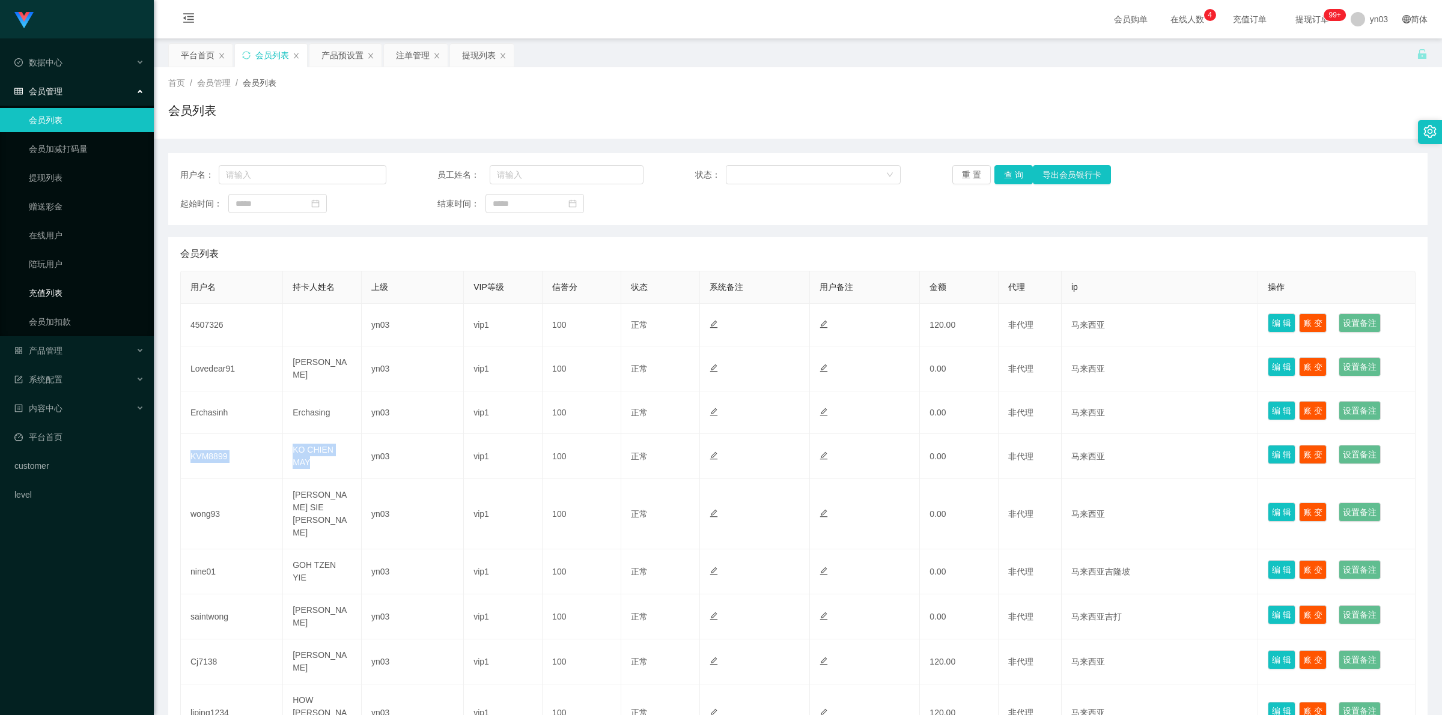
copy tr "KVM8899 KO CHIEN MAY"
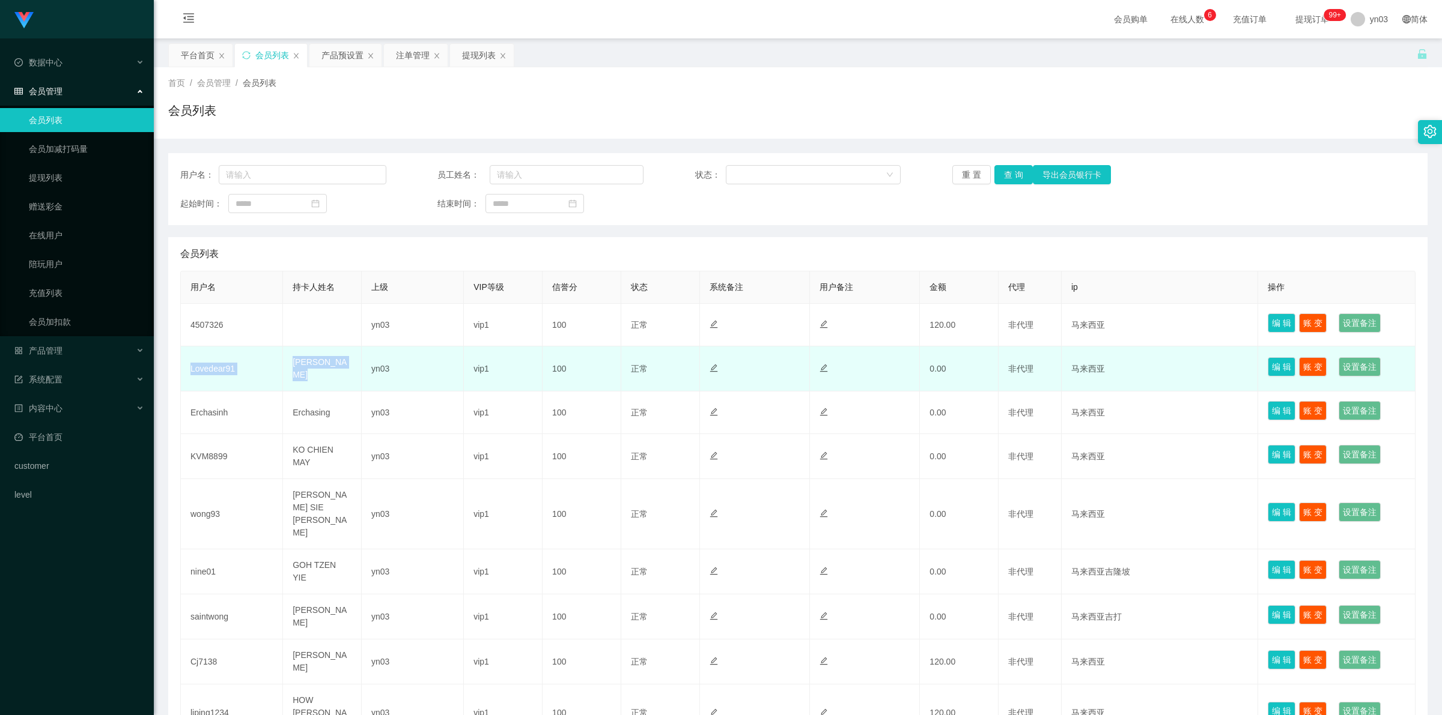
drag, startPoint x: 235, startPoint y: 374, endPoint x: 350, endPoint y: 375, distance: 114.7
click at [350, 375] on tr "Lovedear91 bridget leong yn03 vip1 100 正常 禁止登录 禁止投注 0.00 非代理 马来西亚 编 辑 账 变 设置备注" at bounding box center [798, 369] width 1234 height 45
copy tr "Lovedear91 bridget leong"
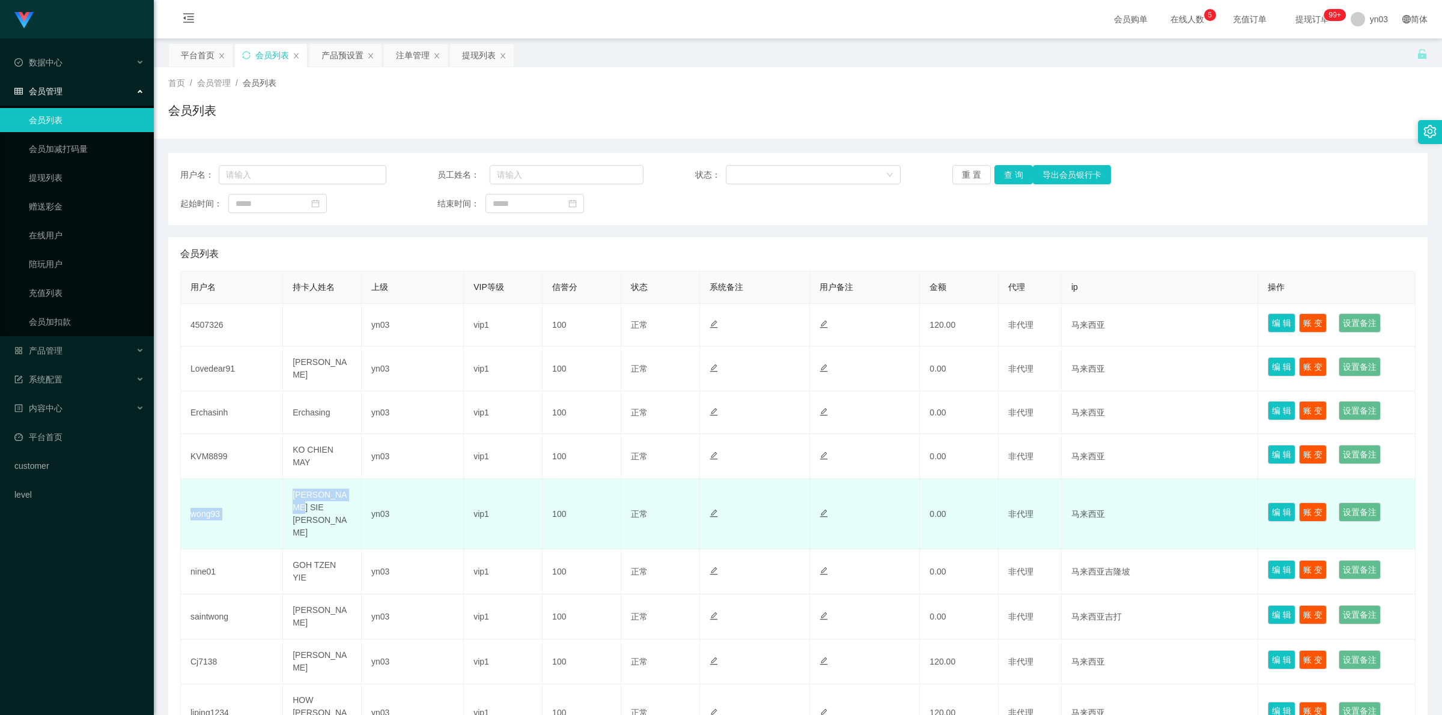
drag, startPoint x: 192, startPoint y: 499, endPoint x: 348, endPoint y: 503, distance: 156.2
click at [353, 503] on tr "wong93 WONG SIE IAN yn03 vip1 100 正常 禁止登录 禁止投注 0.00 非代理 马来西亚 编 辑 账 变 设置备注" at bounding box center [798, 514] width 1234 height 70
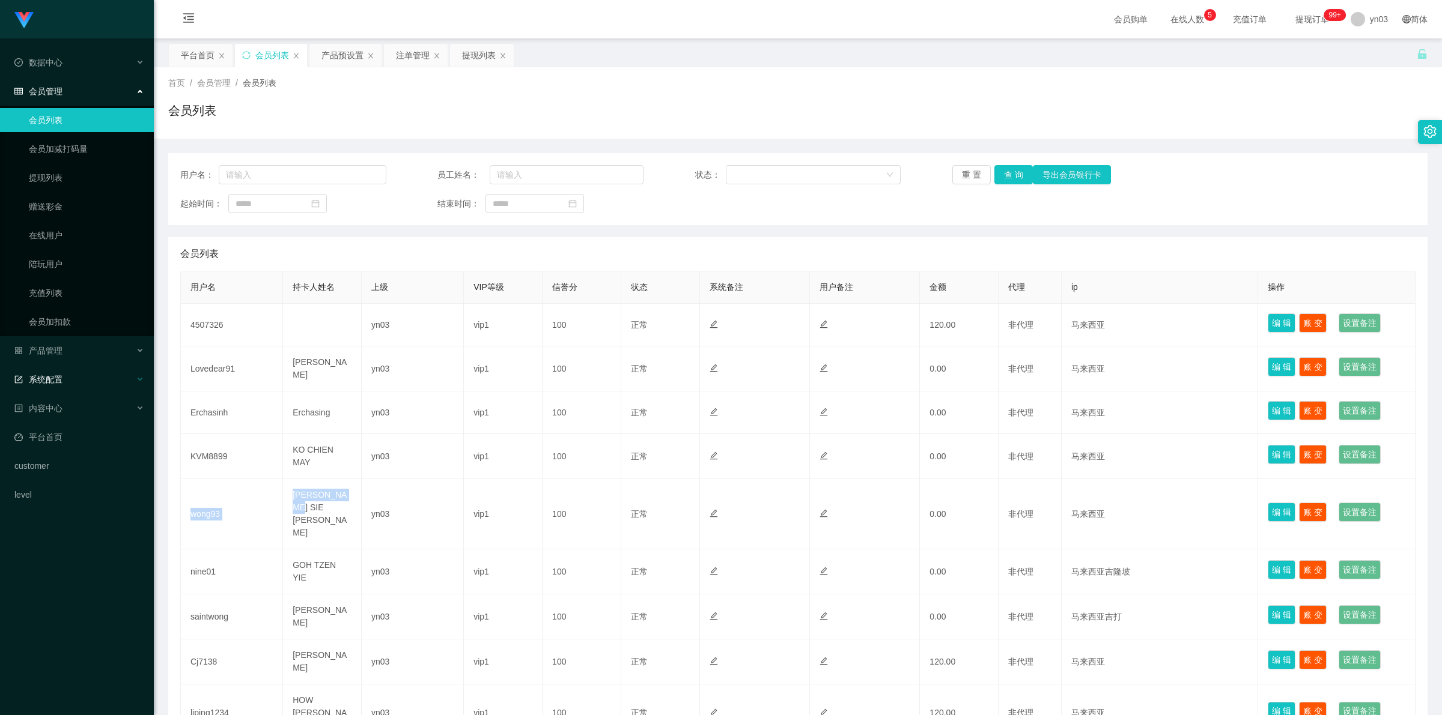
copy tr "wong93 WONG SIE IAN"
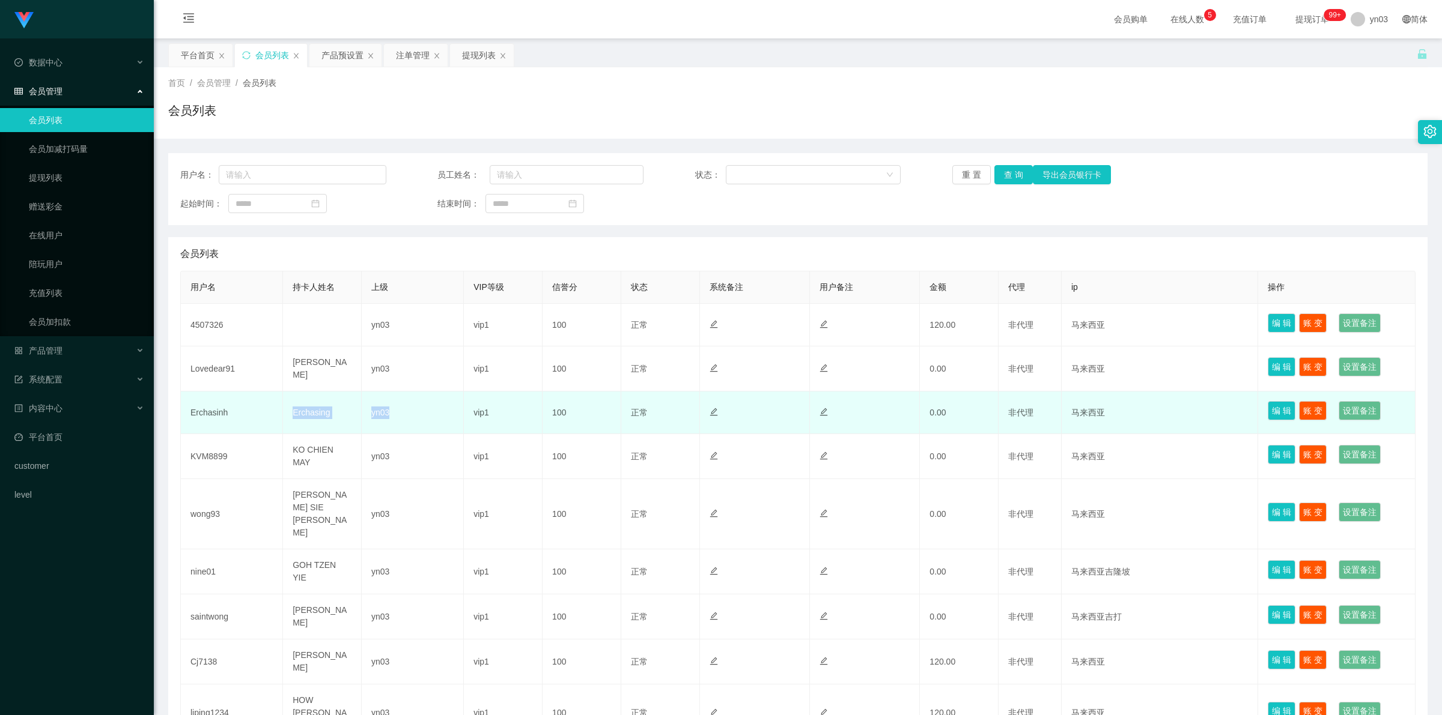
drag, startPoint x: 287, startPoint y: 405, endPoint x: 428, endPoint y: 425, distance: 142.5
click at [428, 425] on tr "Erchasinh Erchasing yn03 vip1 100 正常 禁止登录 禁止投注 0.00 非代理 马来西亚 编 辑 账 变 设置备注" at bounding box center [798, 413] width 1234 height 43
drag, startPoint x: 173, startPoint y: 406, endPoint x: 329, endPoint y: 420, distance: 156.8
click at [329, 420] on div "会员列表 用户名 持卡人姓名 上级 VIP等级 信誉分 状态 系统备注 用户备注 金额 代理 ip 操作 4507326 yn03 vip1 100 正常 禁…" at bounding box center [797, 531] width 1259 height 589
click at [347, 421] on td "Erchasing" at bounding box center [322, 413] width 79 height 43
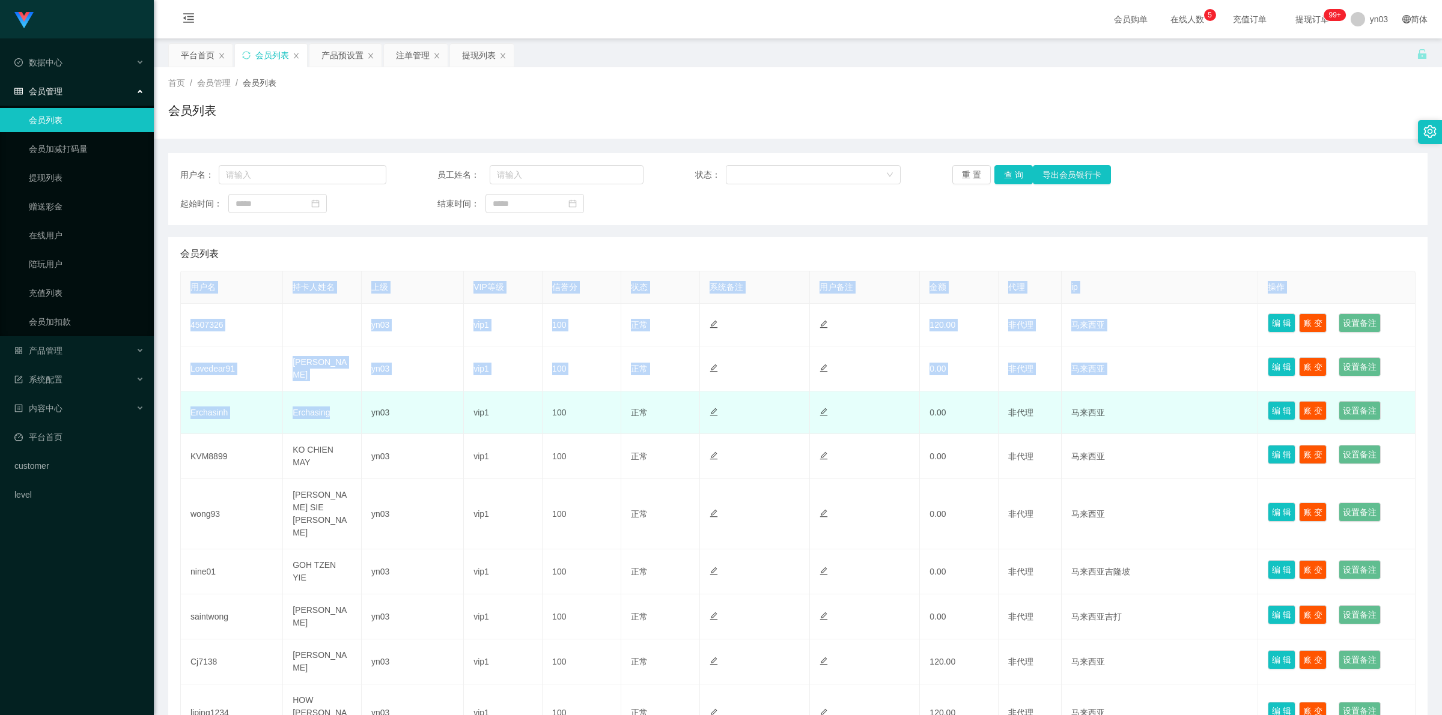
click at [196, 417] on td "Erchasinh" at bounding box center [232, 413] width 102 height 43
drag, startPoint x: 191, startPoint y: 410, endPoint x: 348, endPoint y: 421, distance: 157.7
click at [348, 421] on tr "Erchasinh Erchasing yn03 vip1 100 正常 禁止登录 禁止投注 0.00 非代理 马来西亚 编 辑 账 变 设置备注" at bounding box center [798, 413] width 1234 height 43
copy tr "Erchasinh Erchasing"
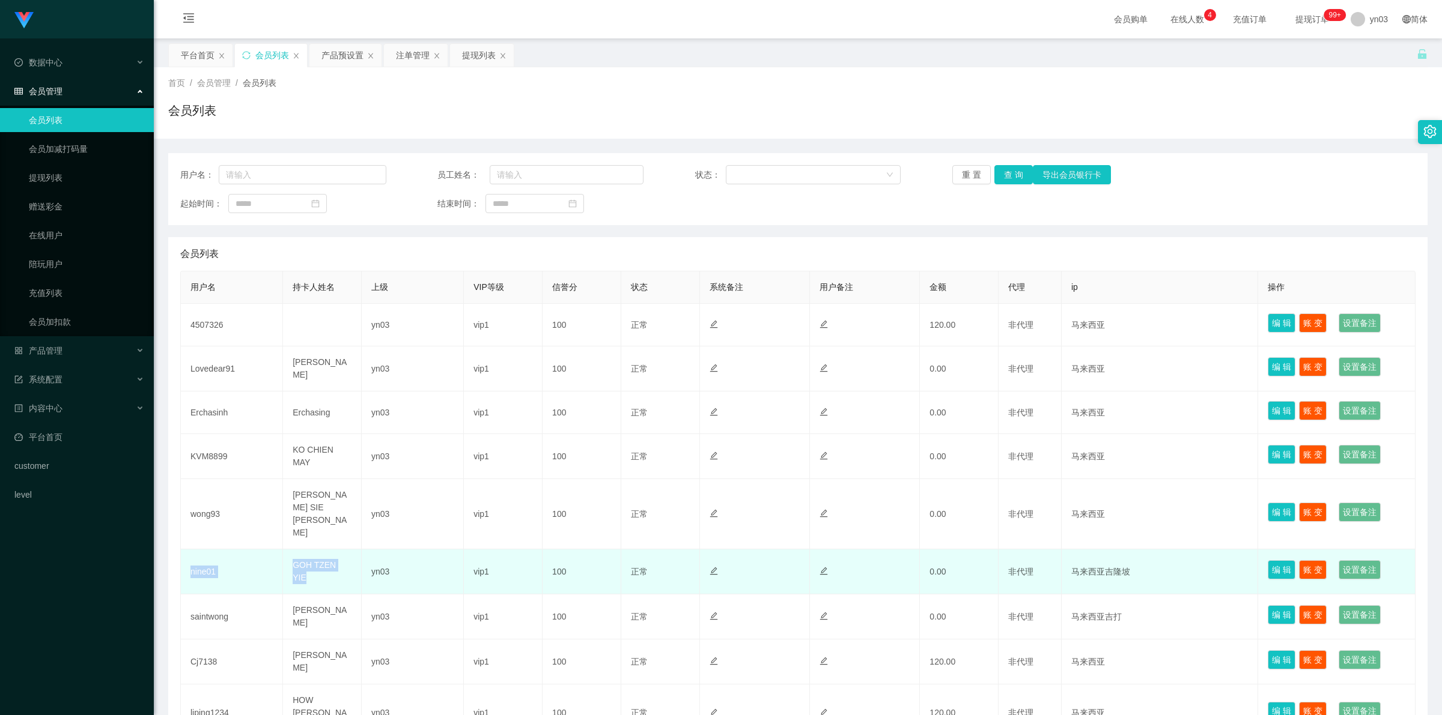
drag, startPoint x: 187, startPoint y: 535, endPoint x: 335, endPoint y: 536, distance: 148.4
click at [347, 550] on tr "nine01 GOH TZEN YIE yn03 vip1 100 正常 禁止登录 禁止投注 0.00 非代理 马来西亚吉隆坡 编 辑 账 变 设置备注" at bounding box center [798, 572] width 1234 height 45
copy tr "nine01 GOH TZEN YIE"
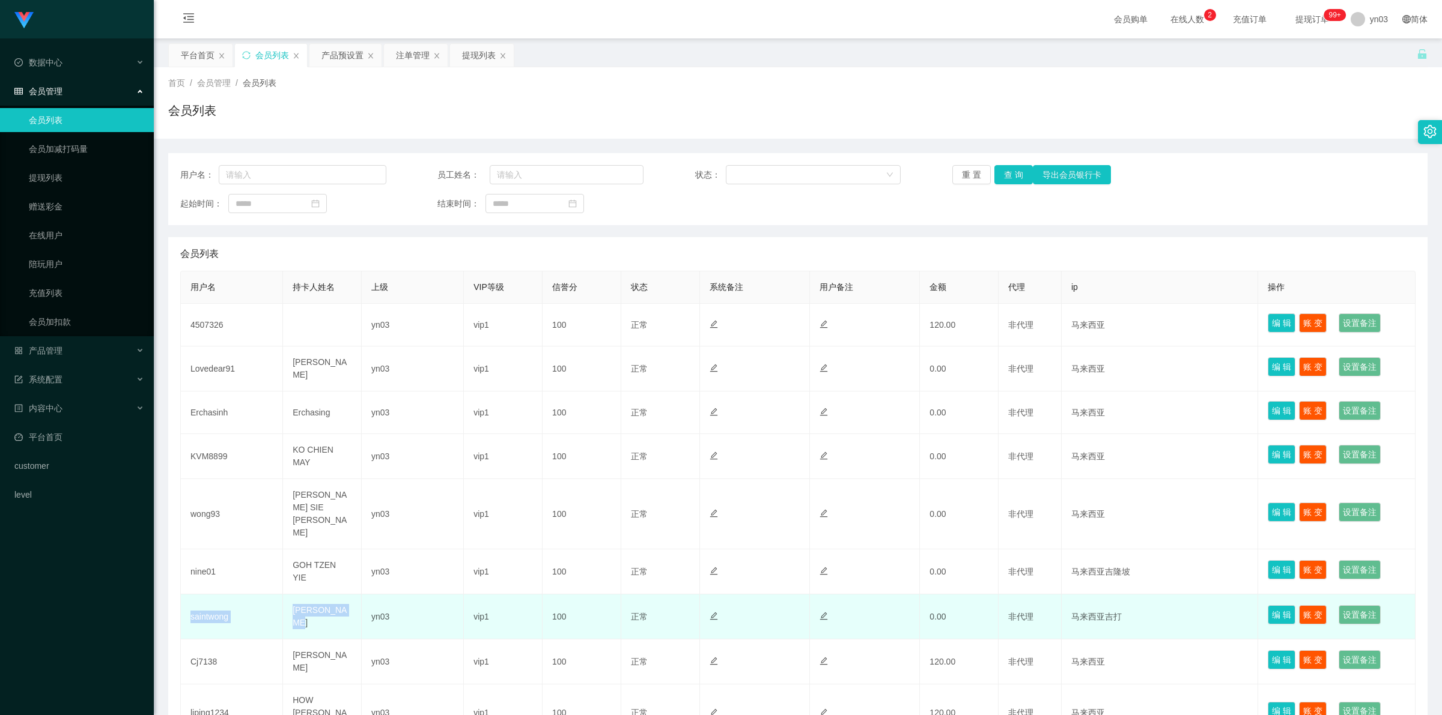
drag, startPoint x: 241, startPoint y: 586, endPoint x: 349, endPoint y: 589, distance: 108.2
click at [349, 595] on tr "saintwong Wong Yew Han yn03 vip1 100 正常 禁止登录 禁止投注 0.00 非代理 马来西亚吉打 编 辑 账 变 设置备注" at bounding box center [798, 617] width 1234 height 45
copy tr "saintwong Wong Yew Han"
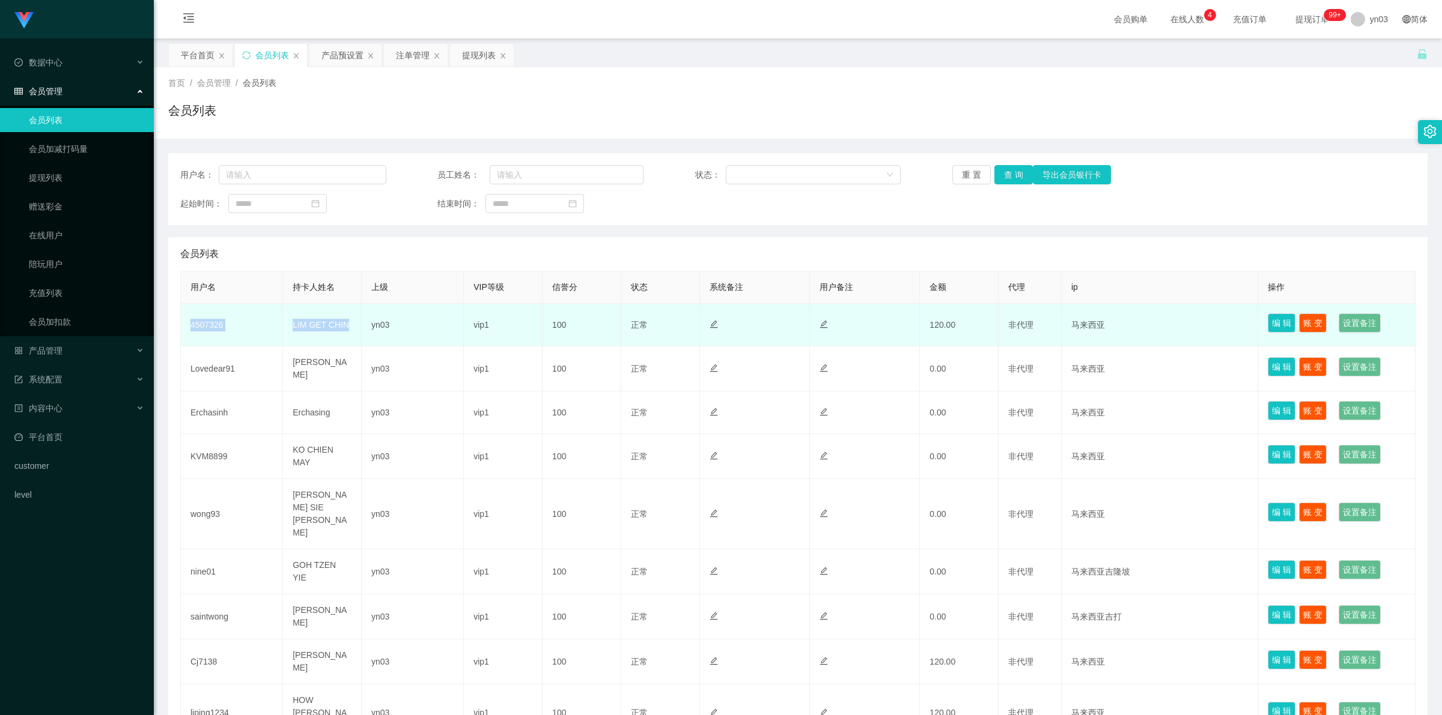
drag, startPoint x: 188, startPoint y: 322, endPoint x: 356, endPoint y: 333, distance: 168.0
click at [356, 333] on tr "4507326 LIM GET CHIN yn03 vip1 100 正常 禁止登录 禁止投注 120.00 非代理 马来西亚 编 辑 账 变 设置备注" at bounding box center [798, 325] width 1234 height 43
copy tr "4507326 [PERSON_NAME] GET [PERSON_NAME]"
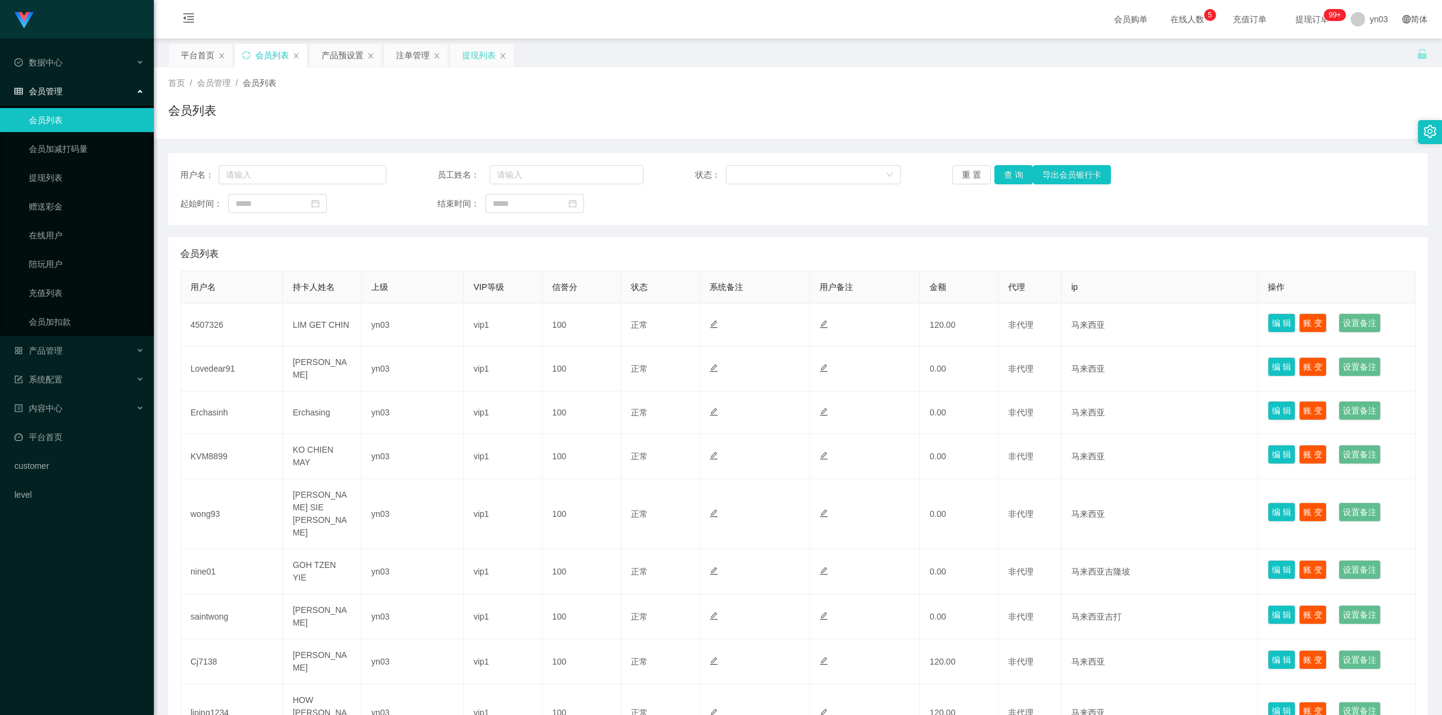
click at [481, 51] on div "提现列表" at bounding box center [479, 55] width 34 height 23
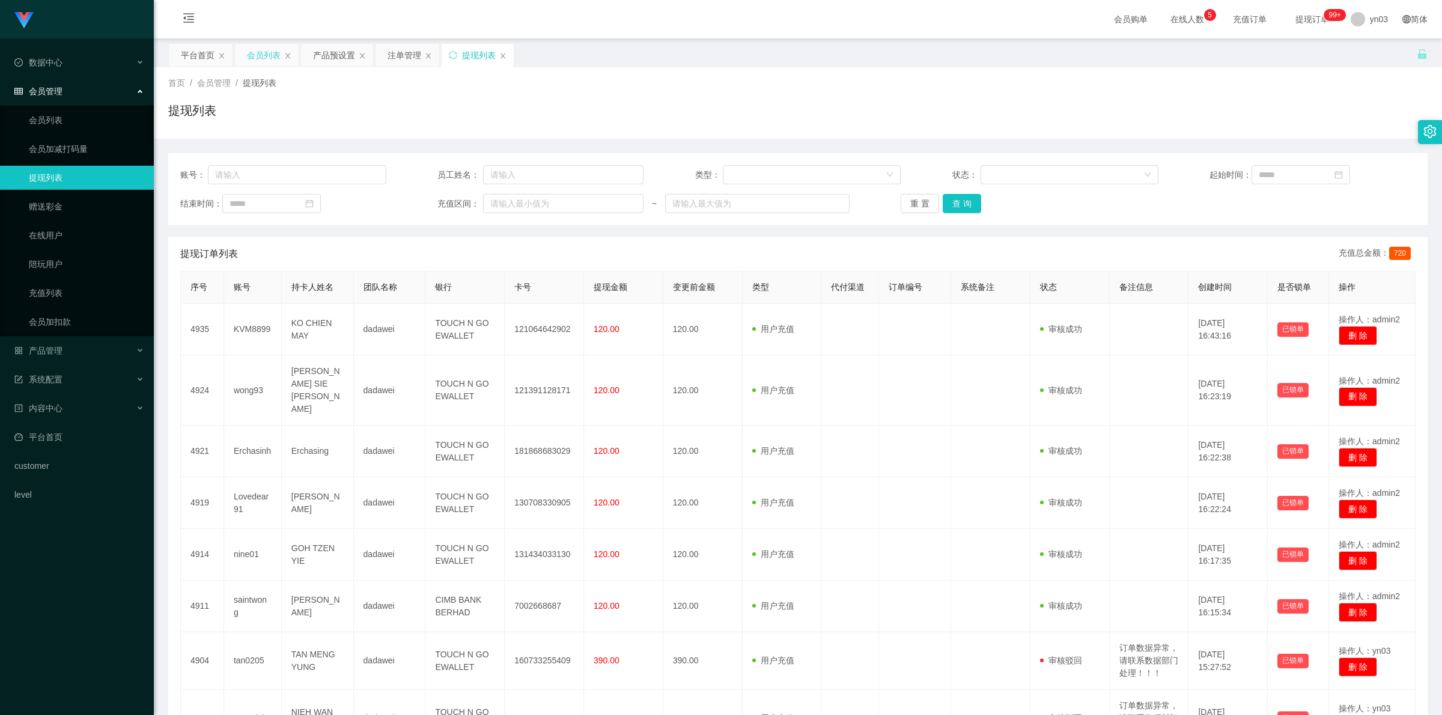
click at [271, 51] on div "会员列表" at bounding box center [264, 55] width 34 height 23
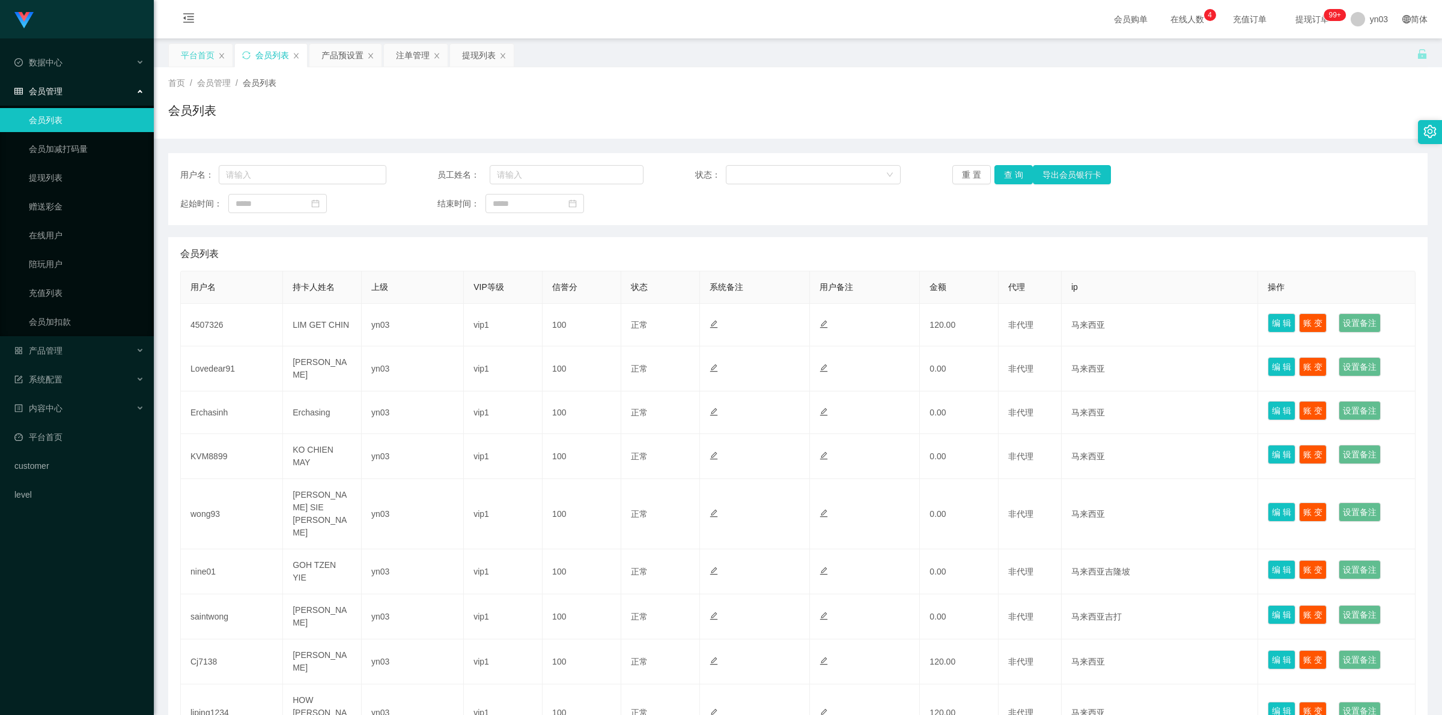
click at [202, 52] on div "平台首页" at bounding box center [198, 55] width 34 height 23
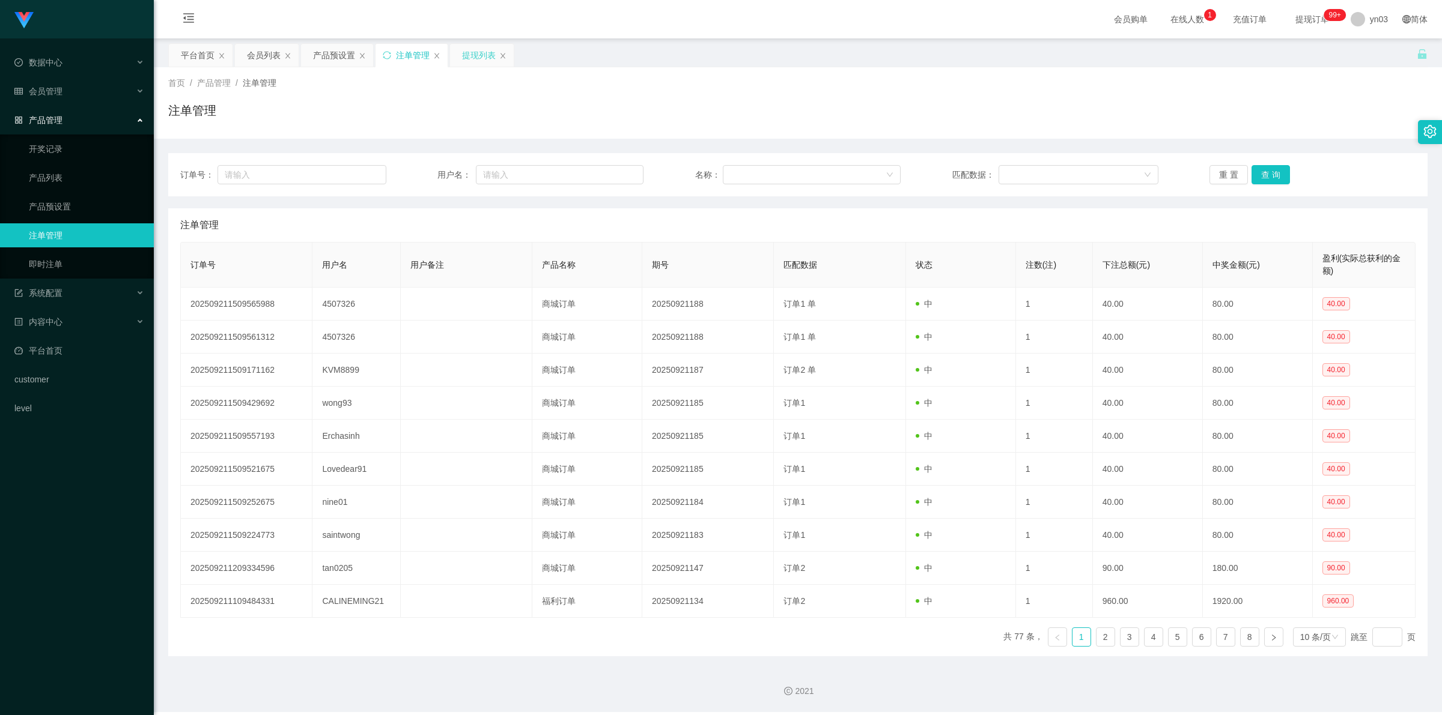
click at [481, 56] on div "提现列表" at bounding box center [479, 55] width 34 height 23
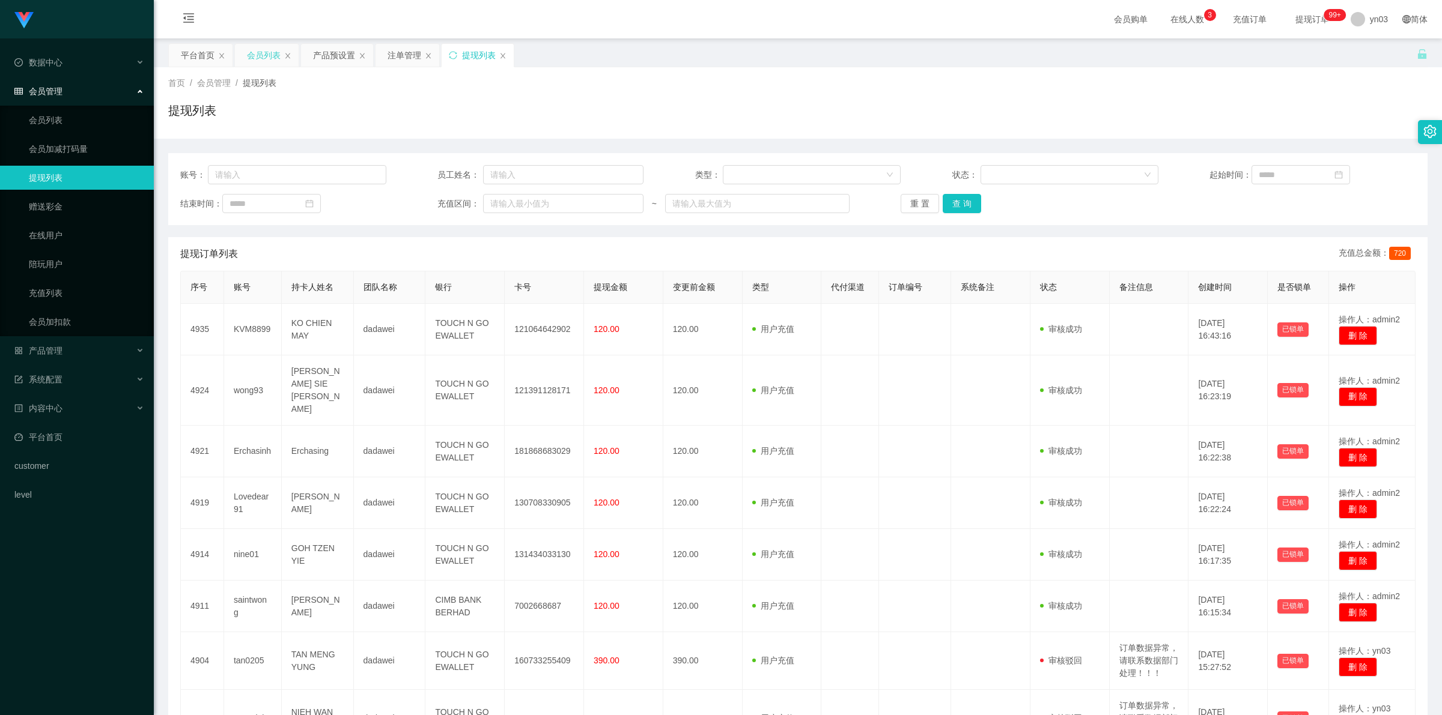
click at [269, 61] on div "会员列表" at bounding box center [264, 55] width 34 height 23
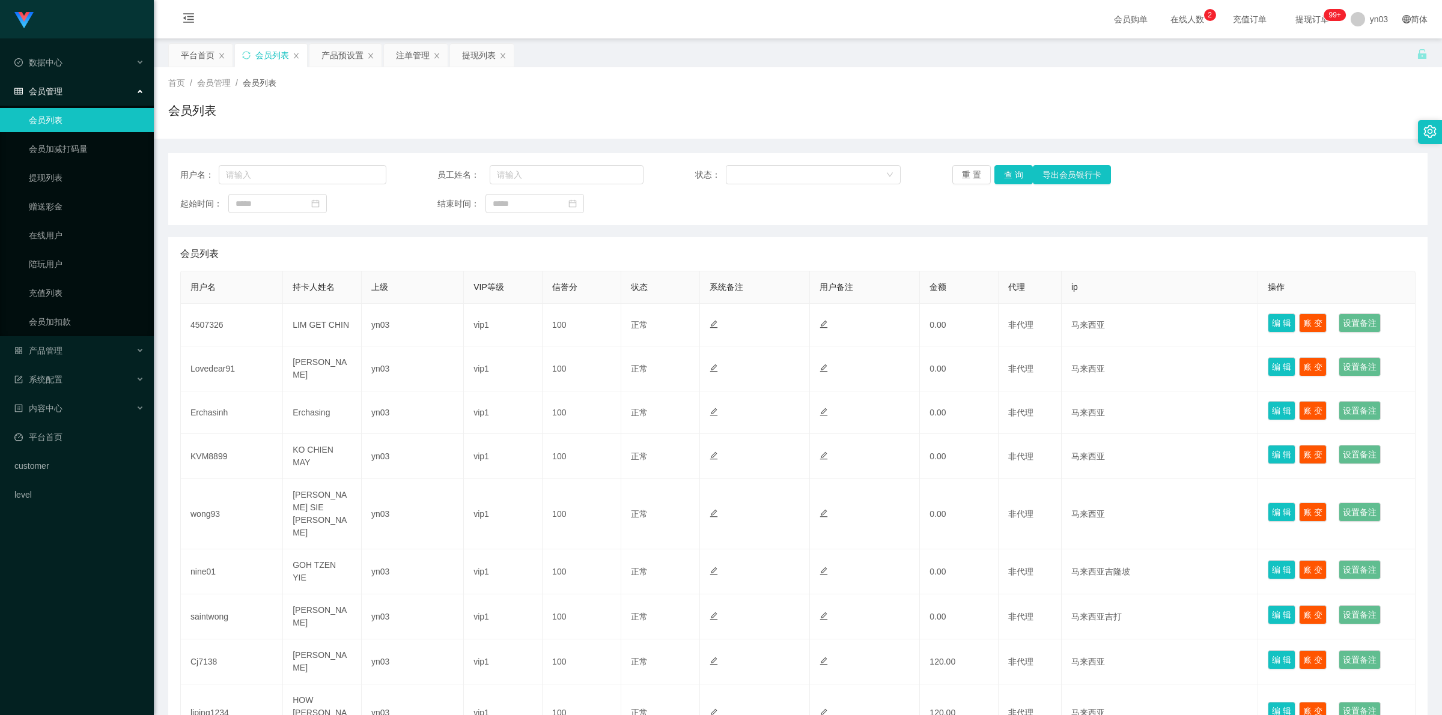
click at [210, 326] on td "4507326" at bounding box center [232, 325] width 102 height 43
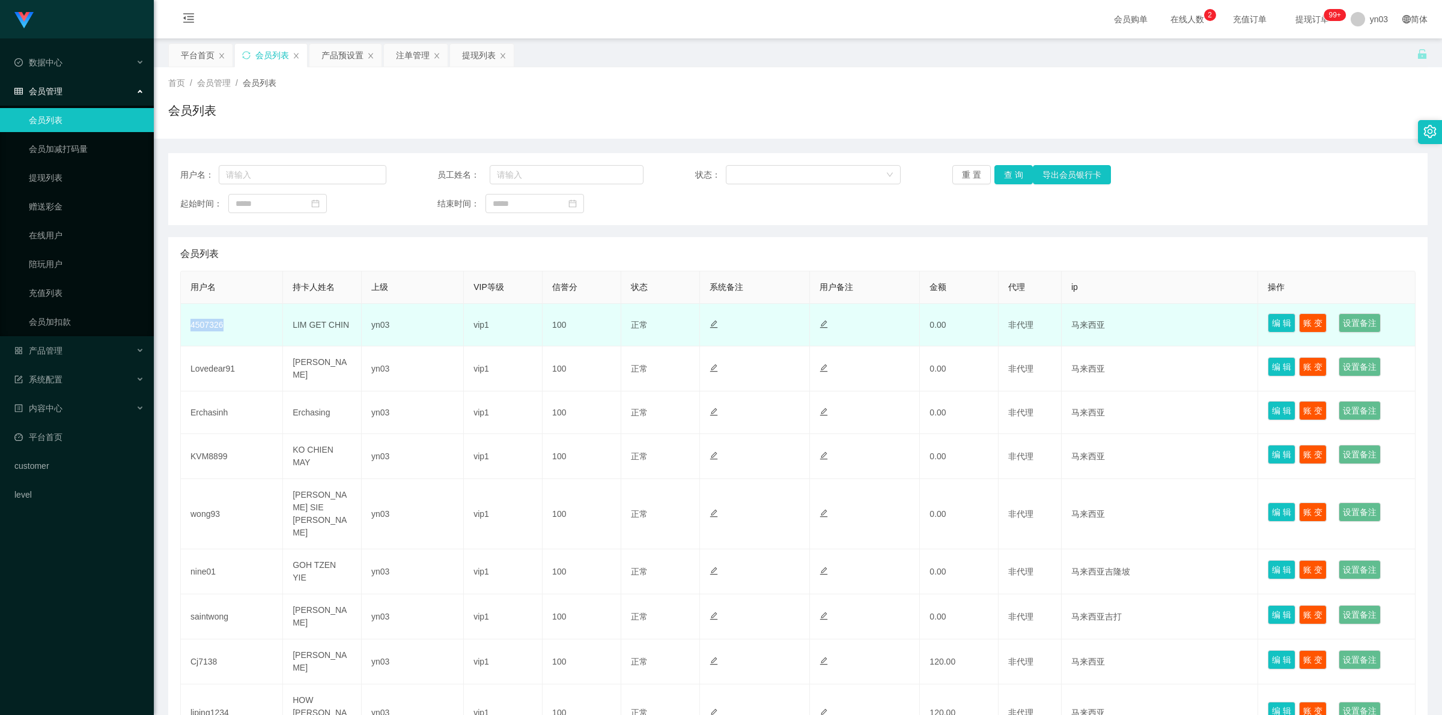
copy td "4507326"
